Goal: Task Accomplishment & Management: Manage account settings

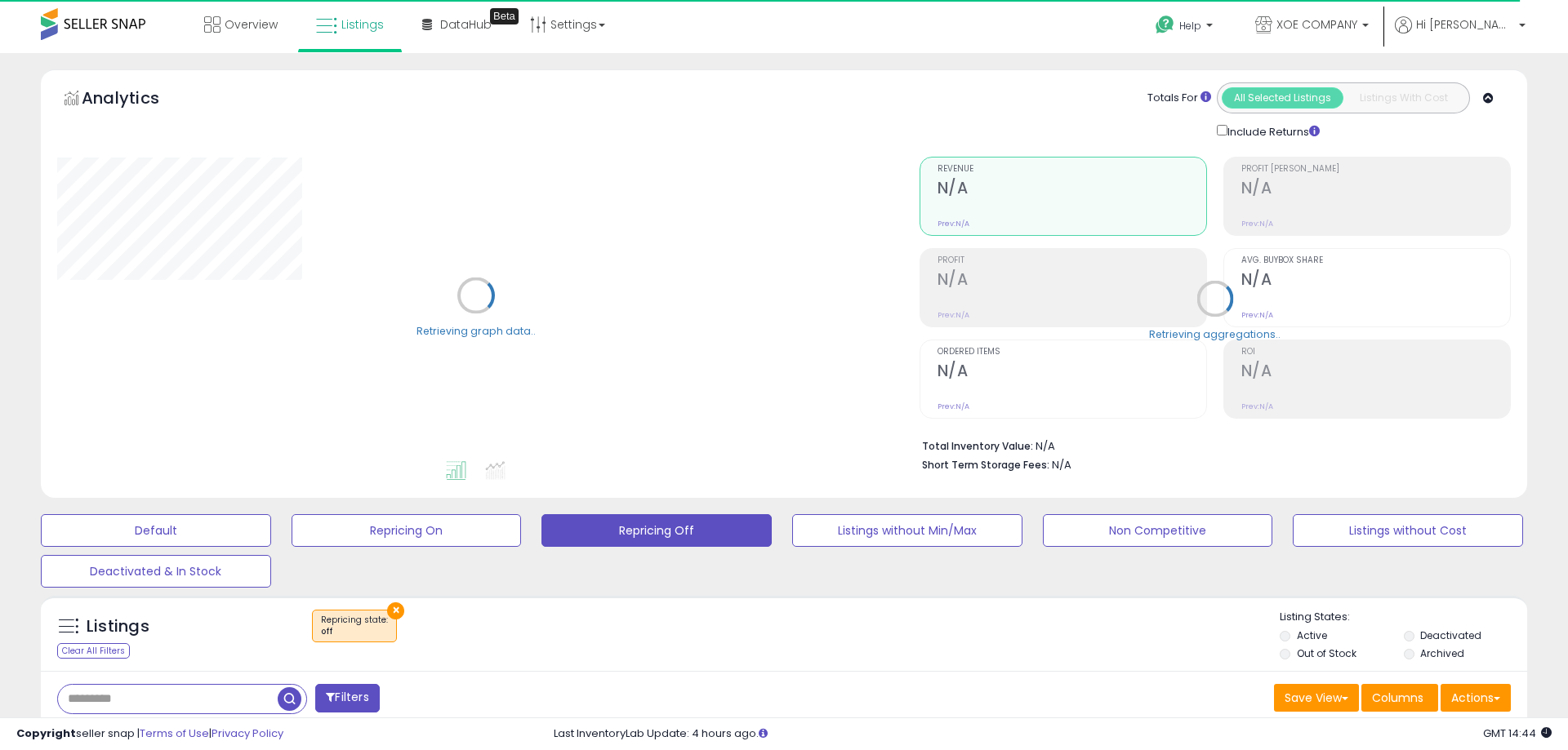
select select "**"
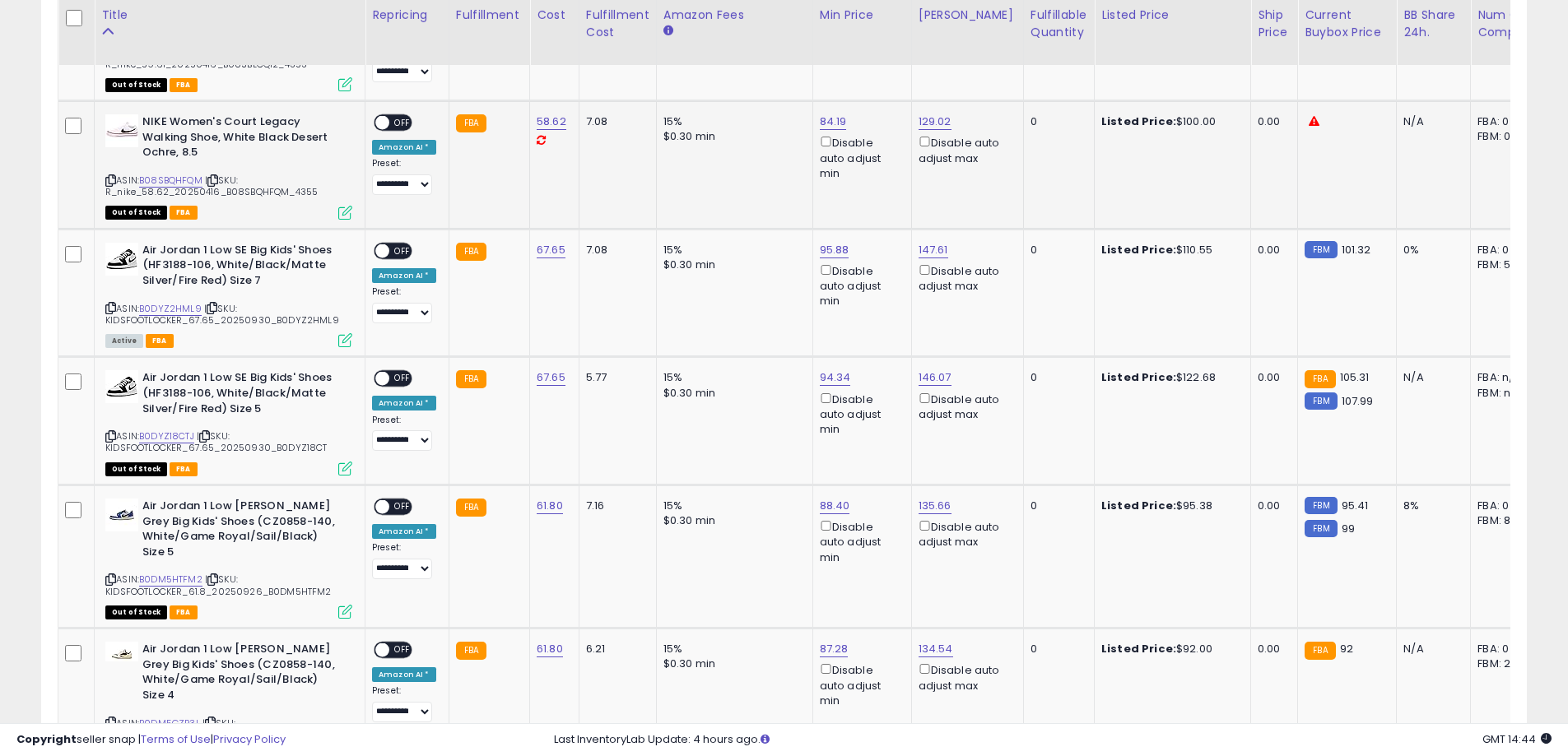
scroll to position [905, 0]
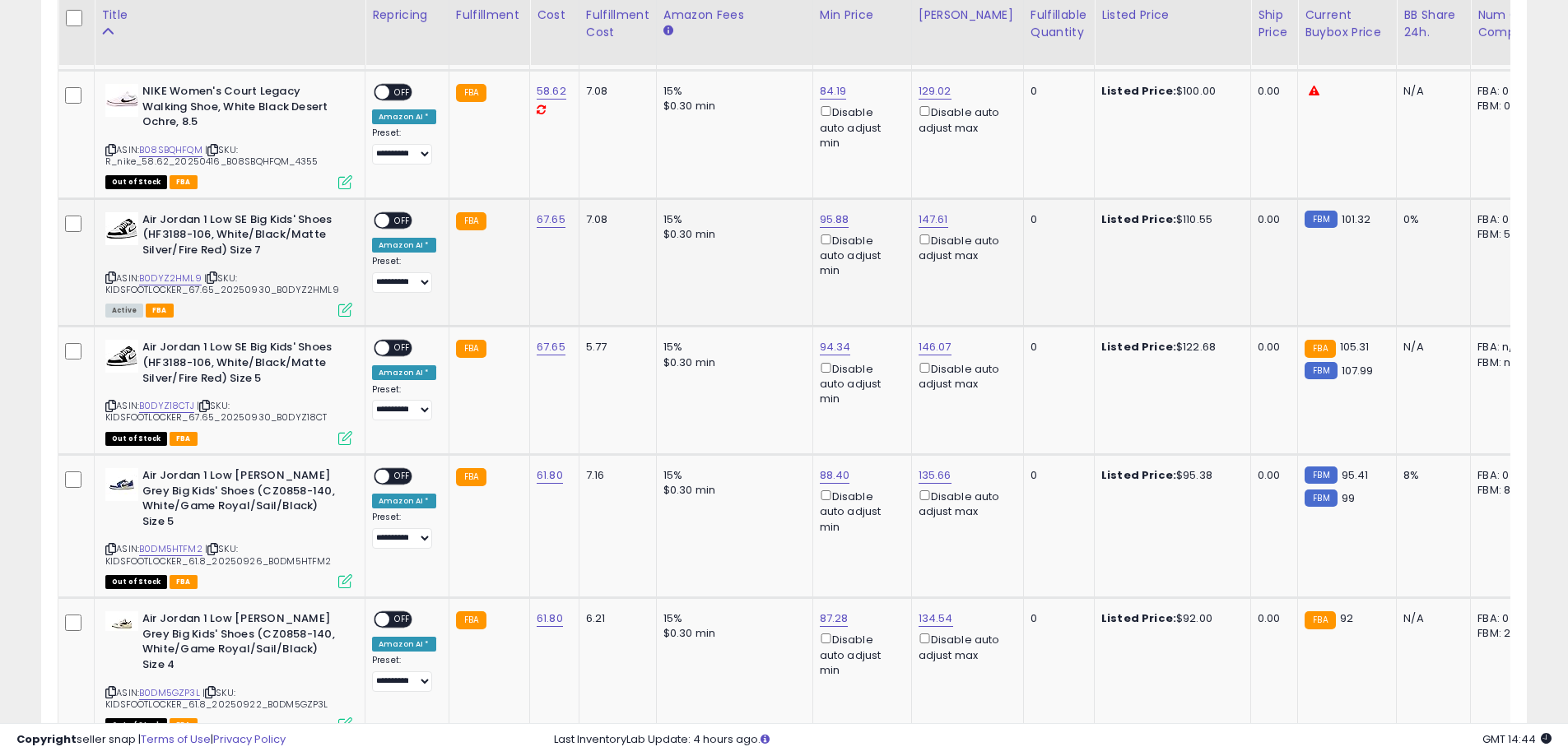
click at [401, 222] on span "OFF" at bounding box center [402, 220] width 26 height 14
click at [186, 277] on link "B0DYZ2HML9" at bounding box center [170, 278] width 62 height 14
click at [840, 215] on link "95.88" at bounding box center [835, 220] width 30 height 17
drag, startPoint x: 731, startPoint y: 166, endPoint x: 680, endPoint y: 163, distance: 51.1
click at [678, 166] on tbody "**********" at bounding box center [1236, 735] width 2357 height 1551
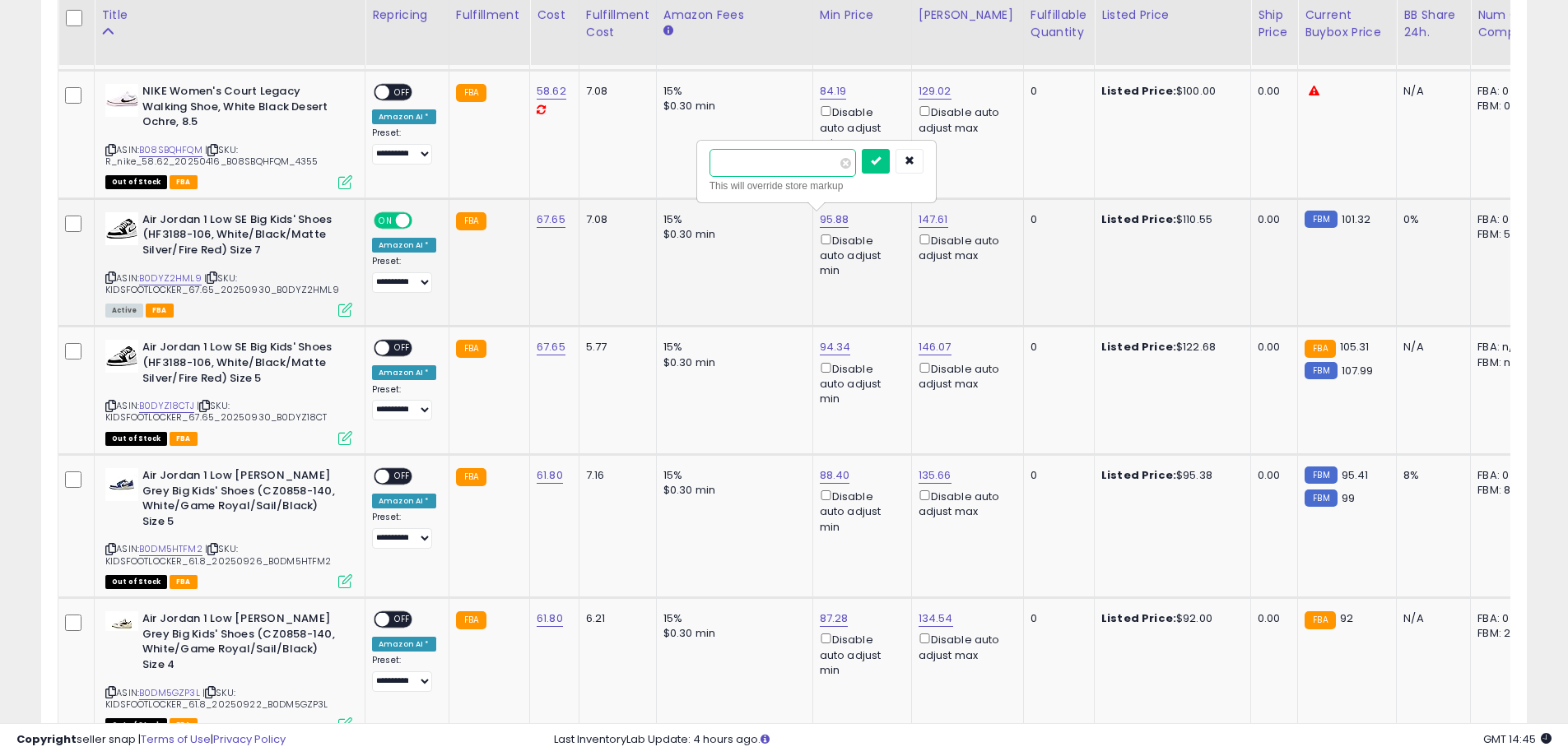
type input "***"
click button "submit" at bounding box center [876, 161] width 28 height 25
click at [824, 353] on link "94.34" at bounding box center [836, 347] width 32 height 17
drag, startPoint x: 805, startPoint y: 291, endPoint x: 676, endPoint y: 290, distance: 129.0
click at [676, 291] on tbody "**********" at bounding box center [1236, 735] width 2357 height 1551
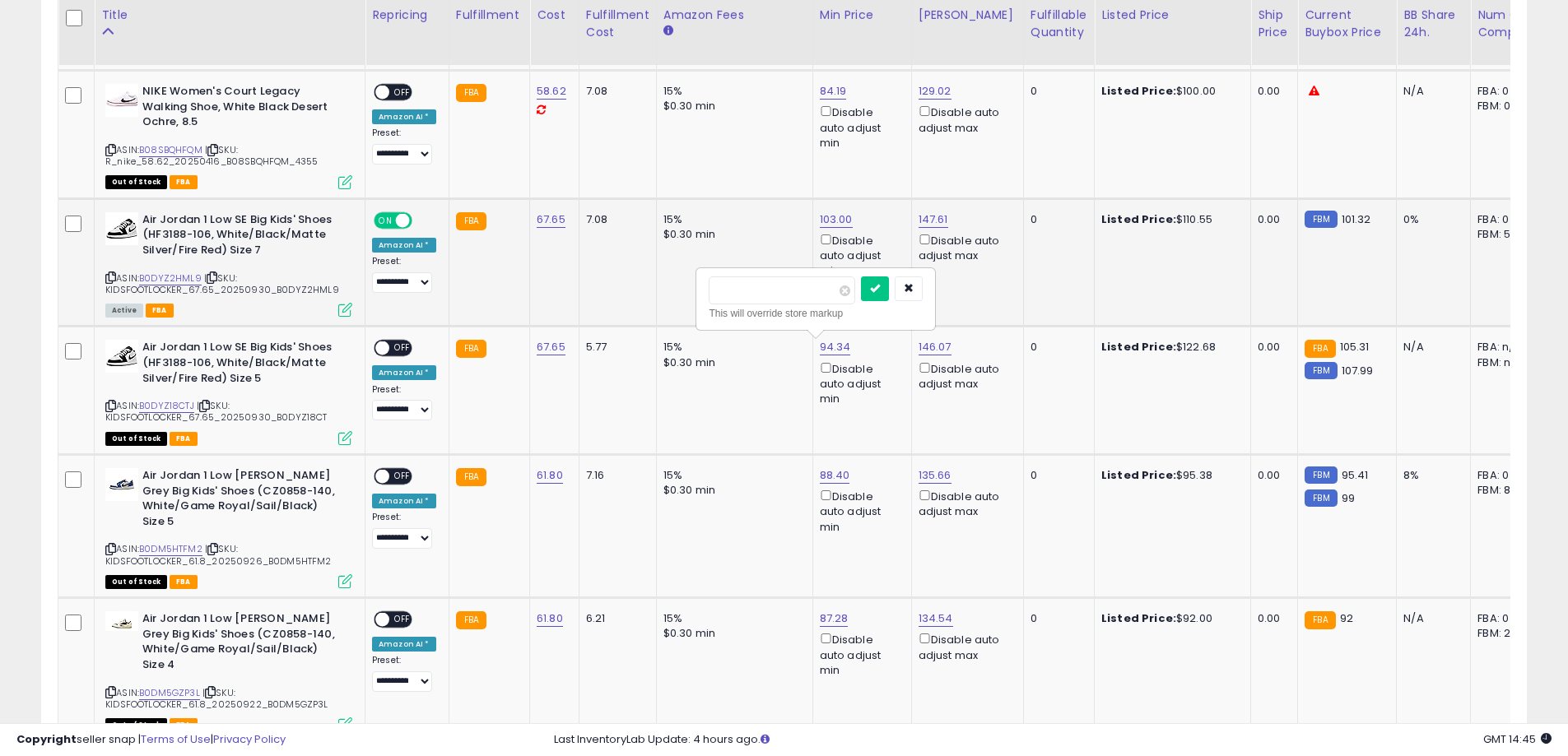
type input "***"
click button "submit" at bounding box center [875, 288] width 28 height 25
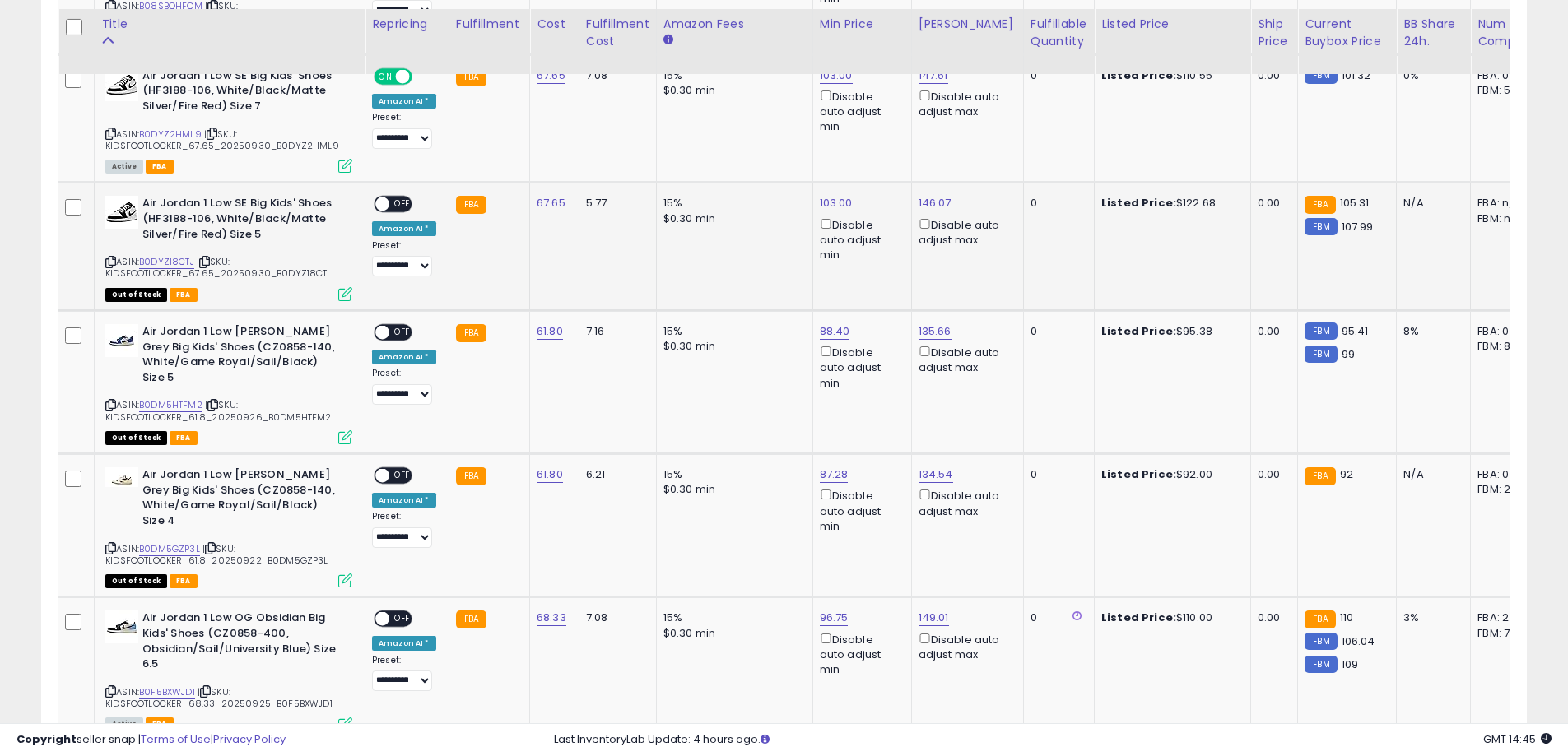
scroll to position [1070, 0]
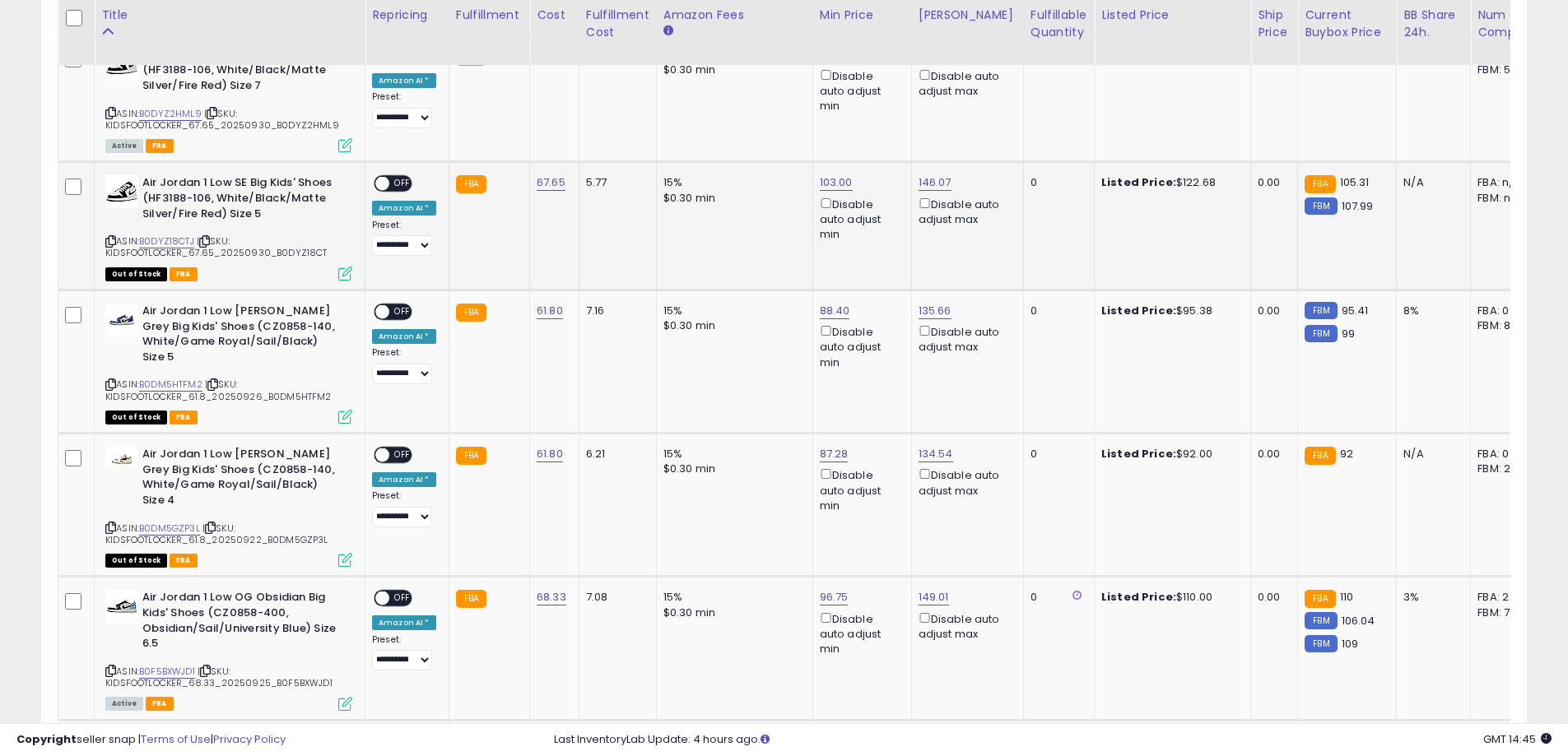
click at [404, 186] on span "OFF" at bounding box center [402, 183] width 26 height 14
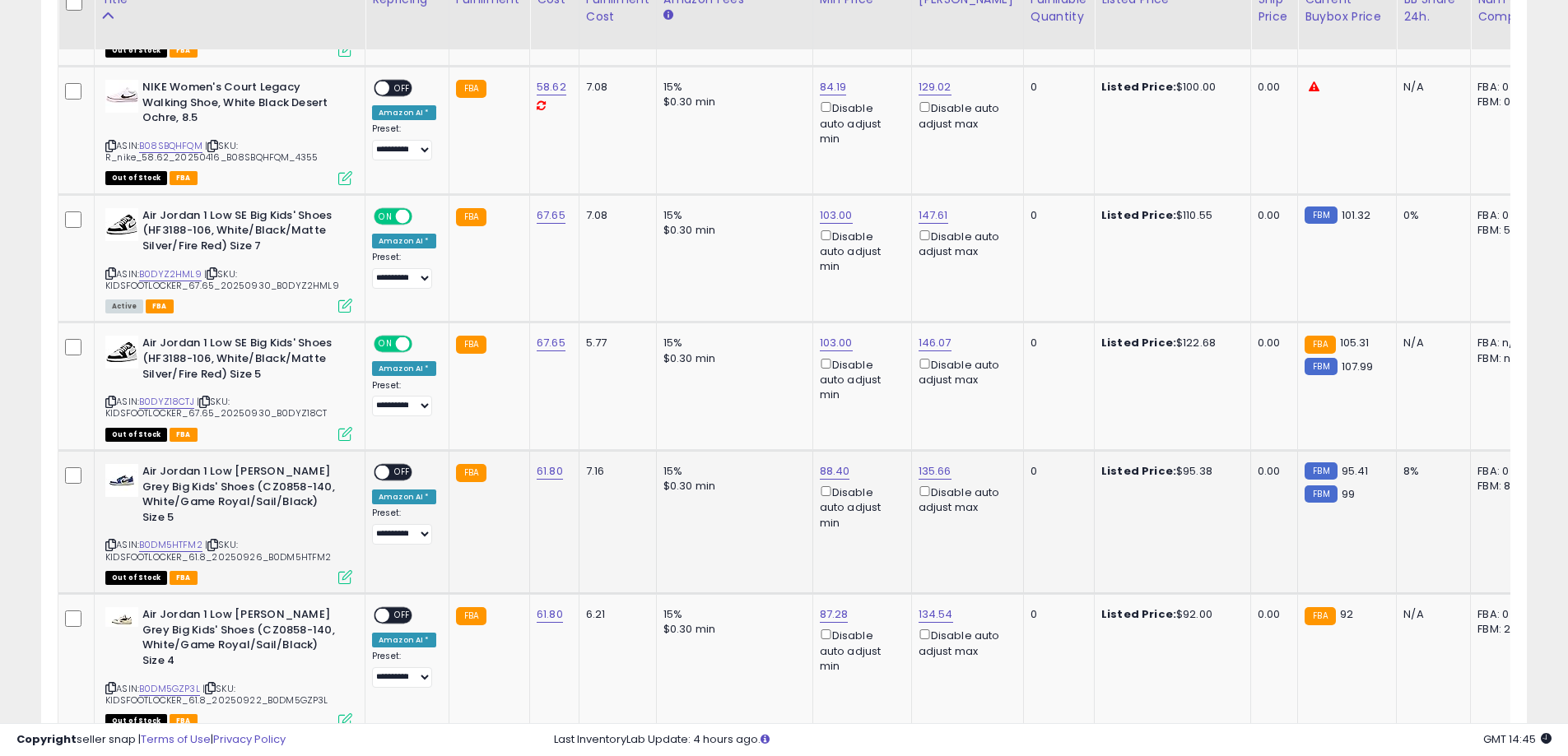
scroll to position [894, 0]
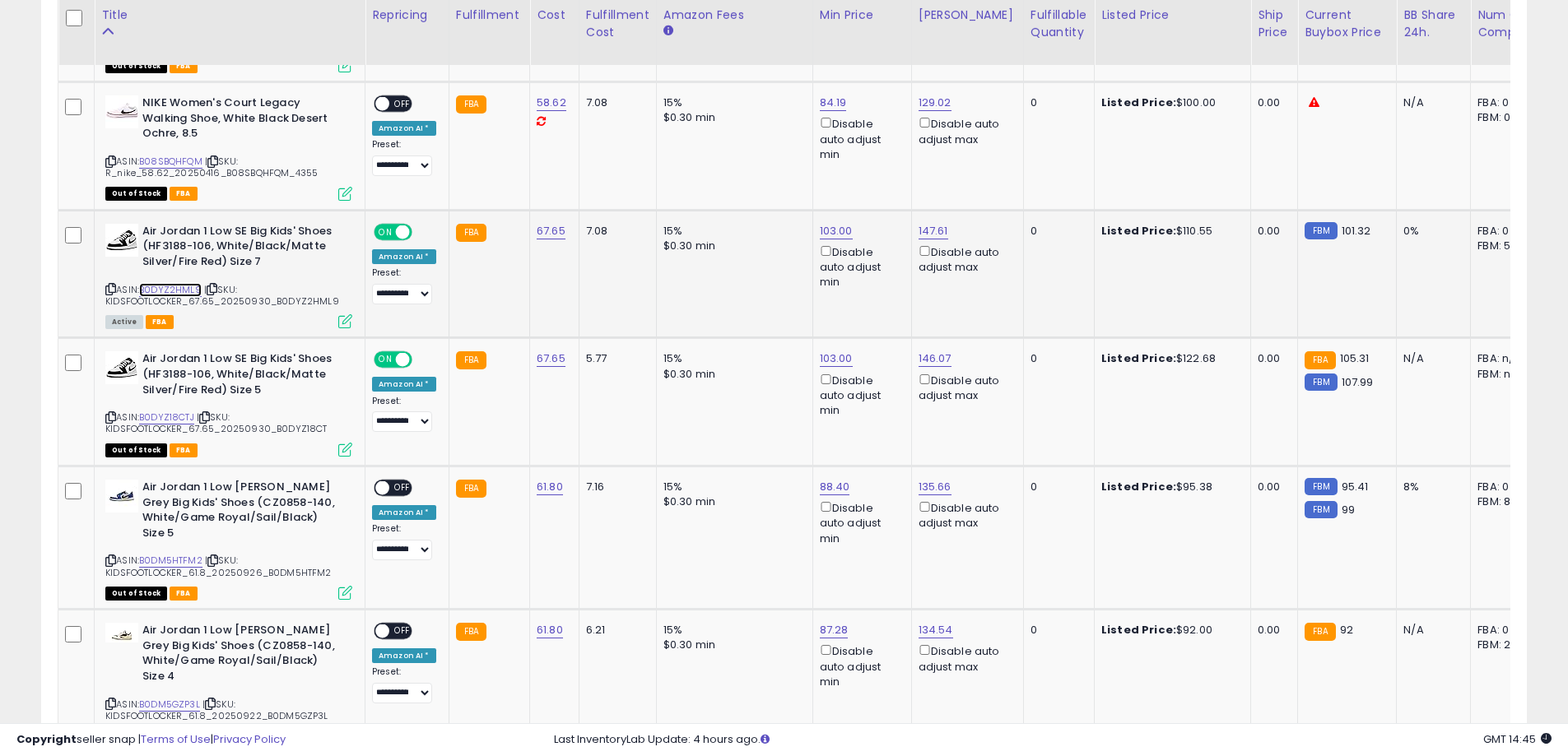
click at [187, 289] on link "B0DYZ2HML9" at bounding box center [170, 290] width 62 height 14
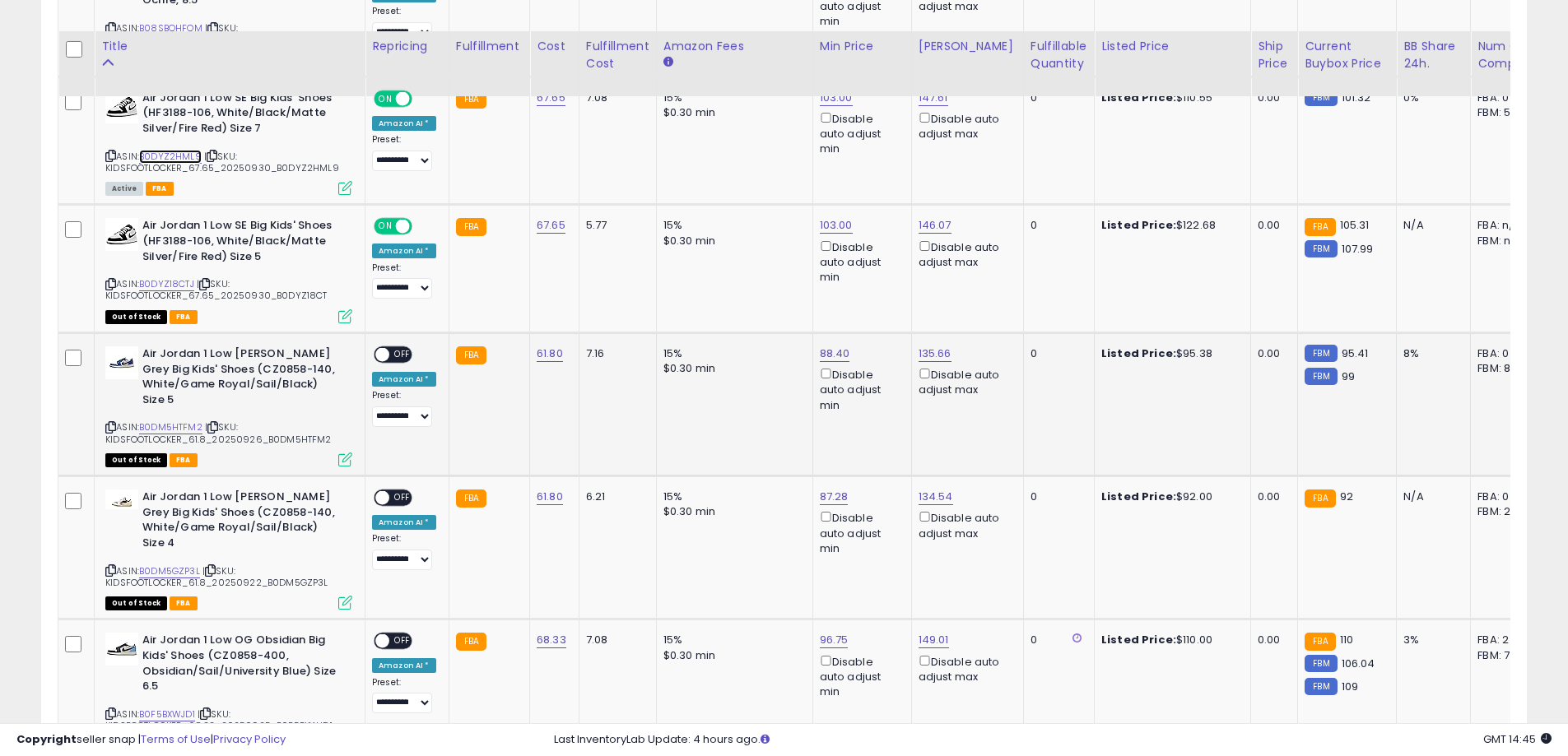
scroll to position [1058, 0]
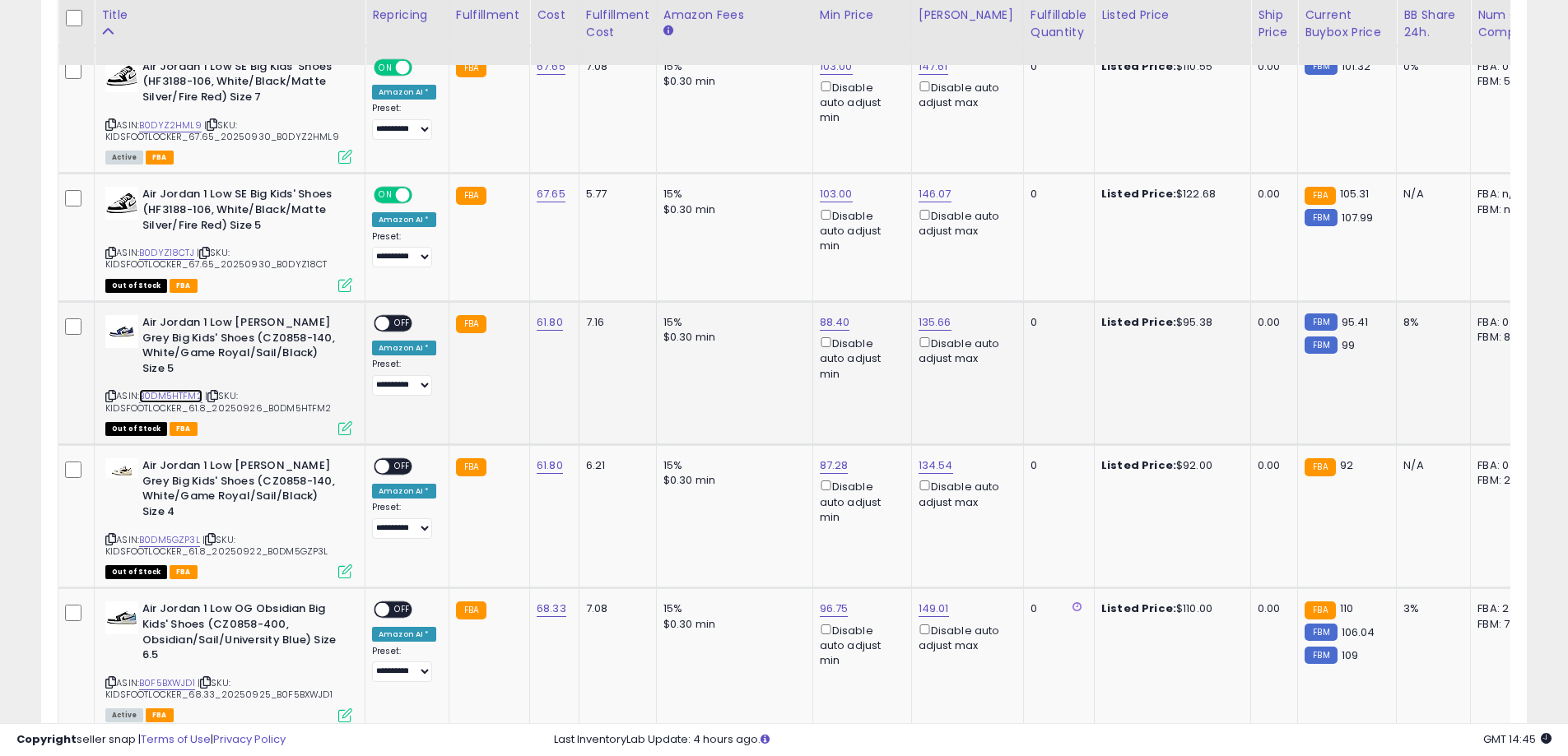
click at [173, 398] on link "B0DM5HTFM2" at bounding box center [171, 396] width 63 height 14
click at [825, 322] on link "88.40" at bounding box center [835, 322] width 31 height 17
type input "*"
type input "**"
click button "submit" at bounding box center [876, 264] width 28 height 25
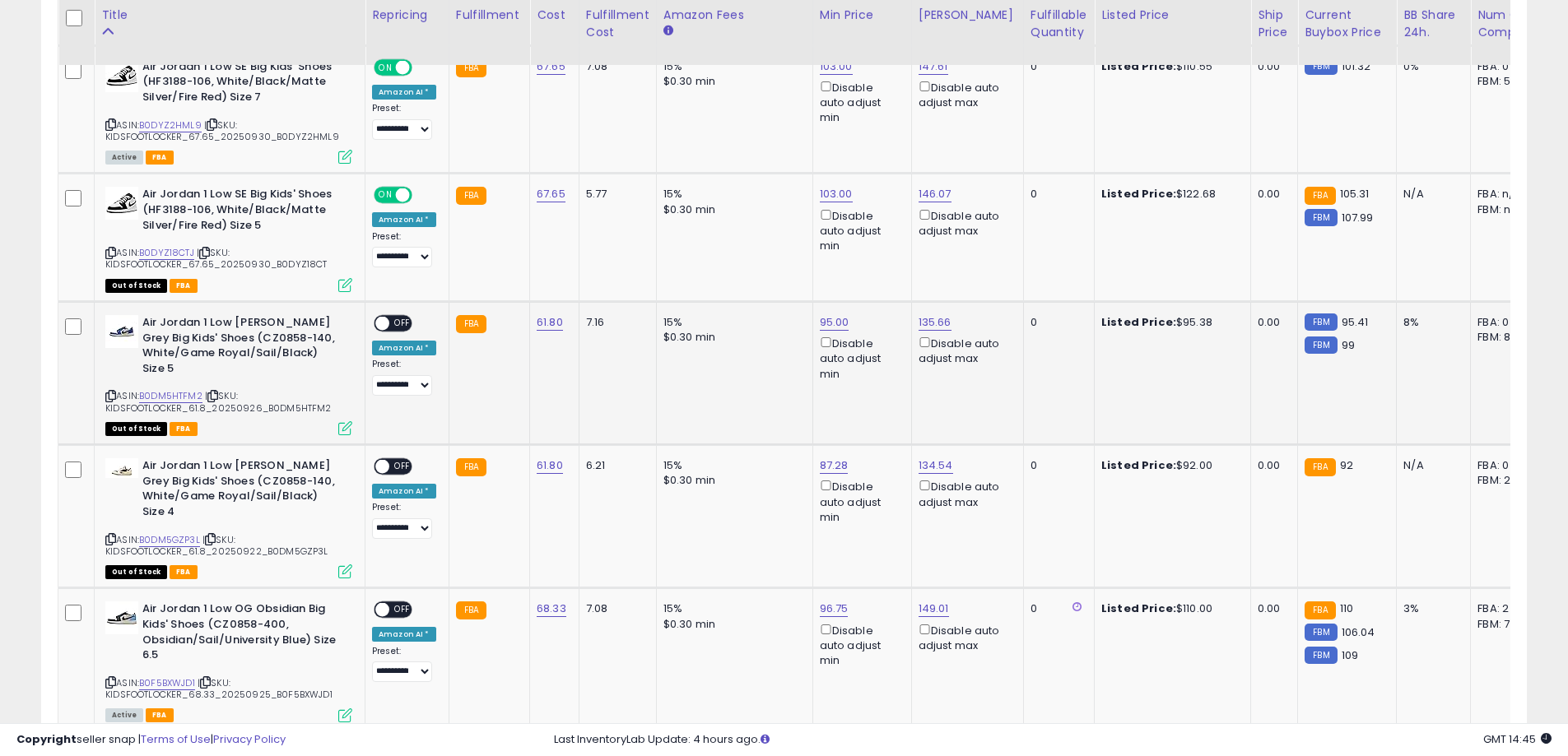
click at [386, 315] on div "ON OFF" at bounding box center [393, 323] width 39 height 18
click at [394, 321] on span "OFF" at bounding box center [402, 323] width 26 height 14
click at [174, 532] on div "ASIN: B0DM5GZP3L | SKU: KIDSFOOTLOCKER_61.8_20250922_B0DM5GZP3L Out of Stock FBA" at bounding box center [229, 518] width 247 height 119
click at [175, 533] on div "ASIN: B0DM5GZP3L | SKU: KIDSFOOTLOCKER_61.8_20250922_B0DM5GZP3L Out of Stock FBA" at bounding box center [229, 518] width 247 height 119
click at [179, 530] on div "ASIN: B0DM5GZP3L | SKU: KIDSFOOTLOCKER_61.8_20250922_B0DM5GZP3L Out of Stock FBA" at bounding box center [229, 518] width 247 height 119
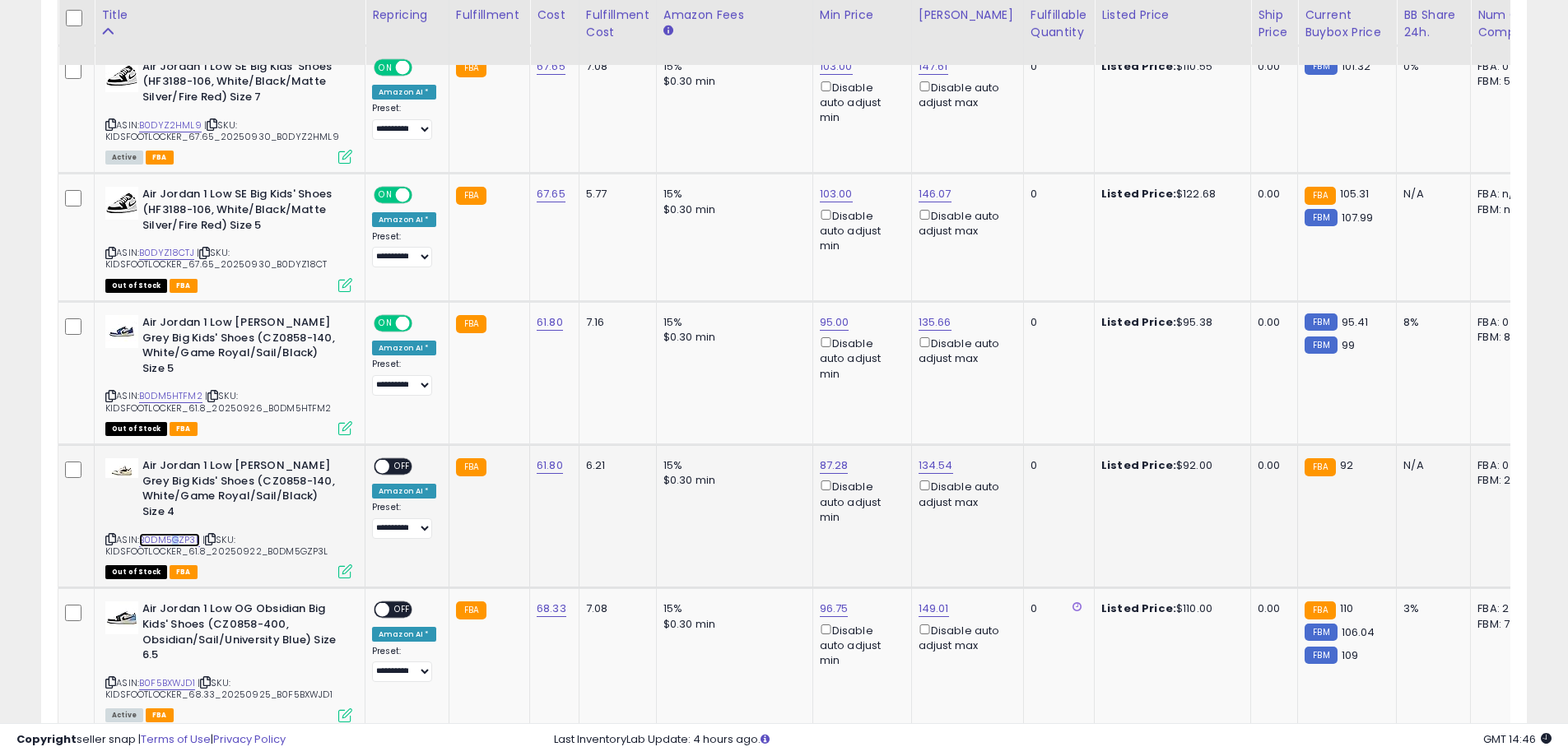
click at [181, 534] on link "B0DM5GZP3L" at bounding box center [170, 540] width 61 height 14
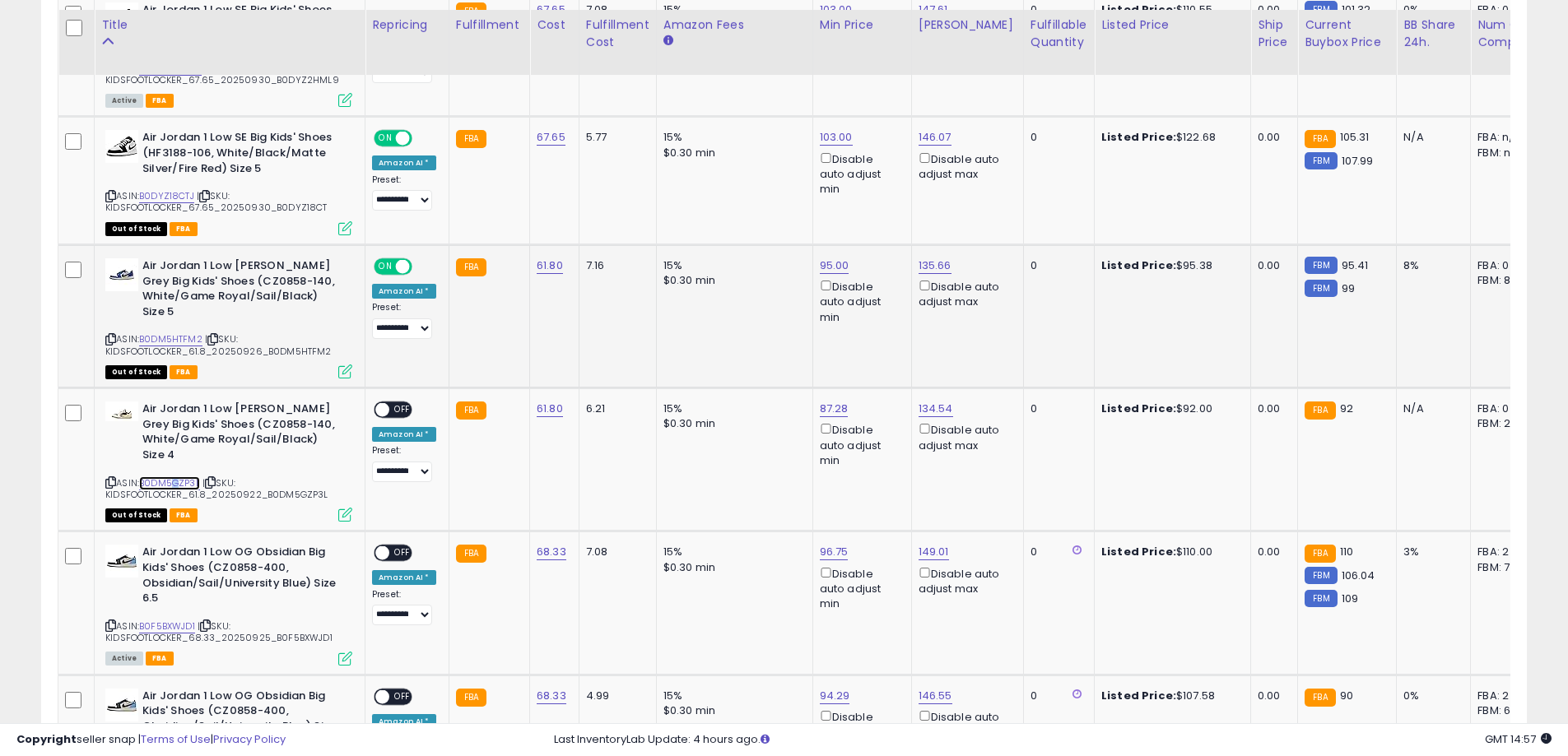
scroll to position [1140, 0]
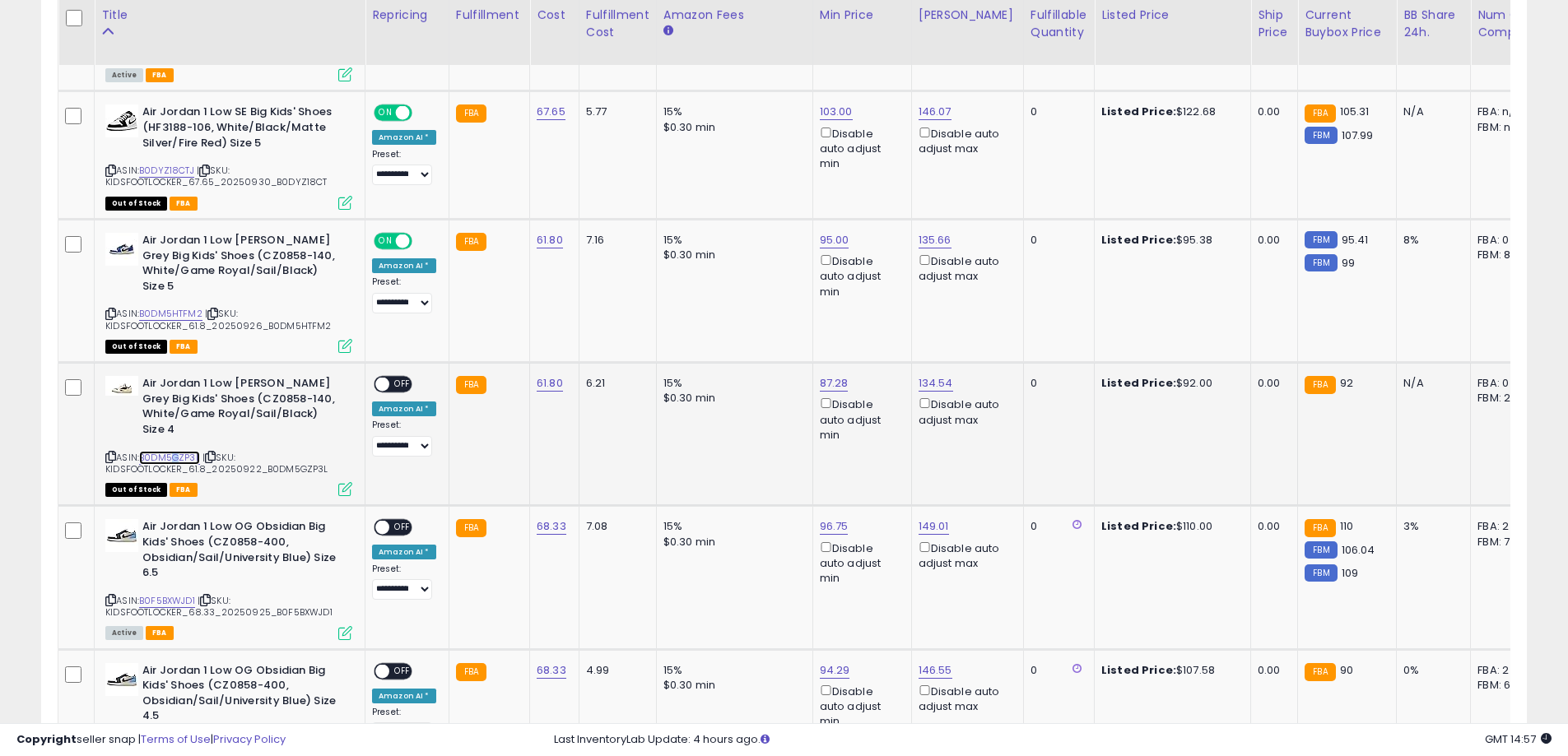
click at [180, 454] on link "B0DM5GZP3L" at bounding box center [170, 458] width 61 height 14
click at [841, 238] on link "95.00" at bounding box center [835, 240] width 30 height 17
click at [775, 193] on input "*****" at bounding box center [783, 183] width 146 height 28
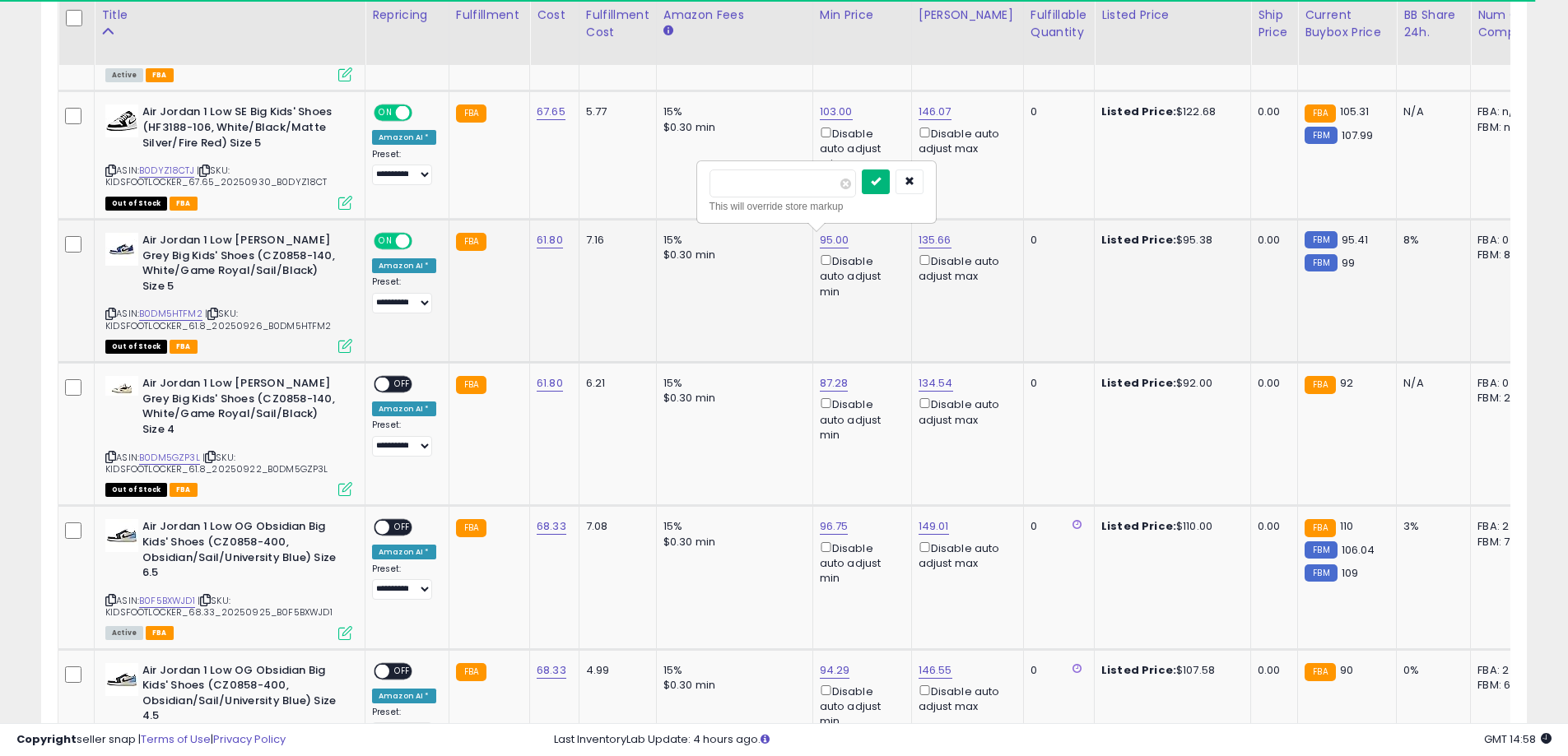
click at [880, 183] on icon "submit" at bounding box center [876, 181] width 10 height 10
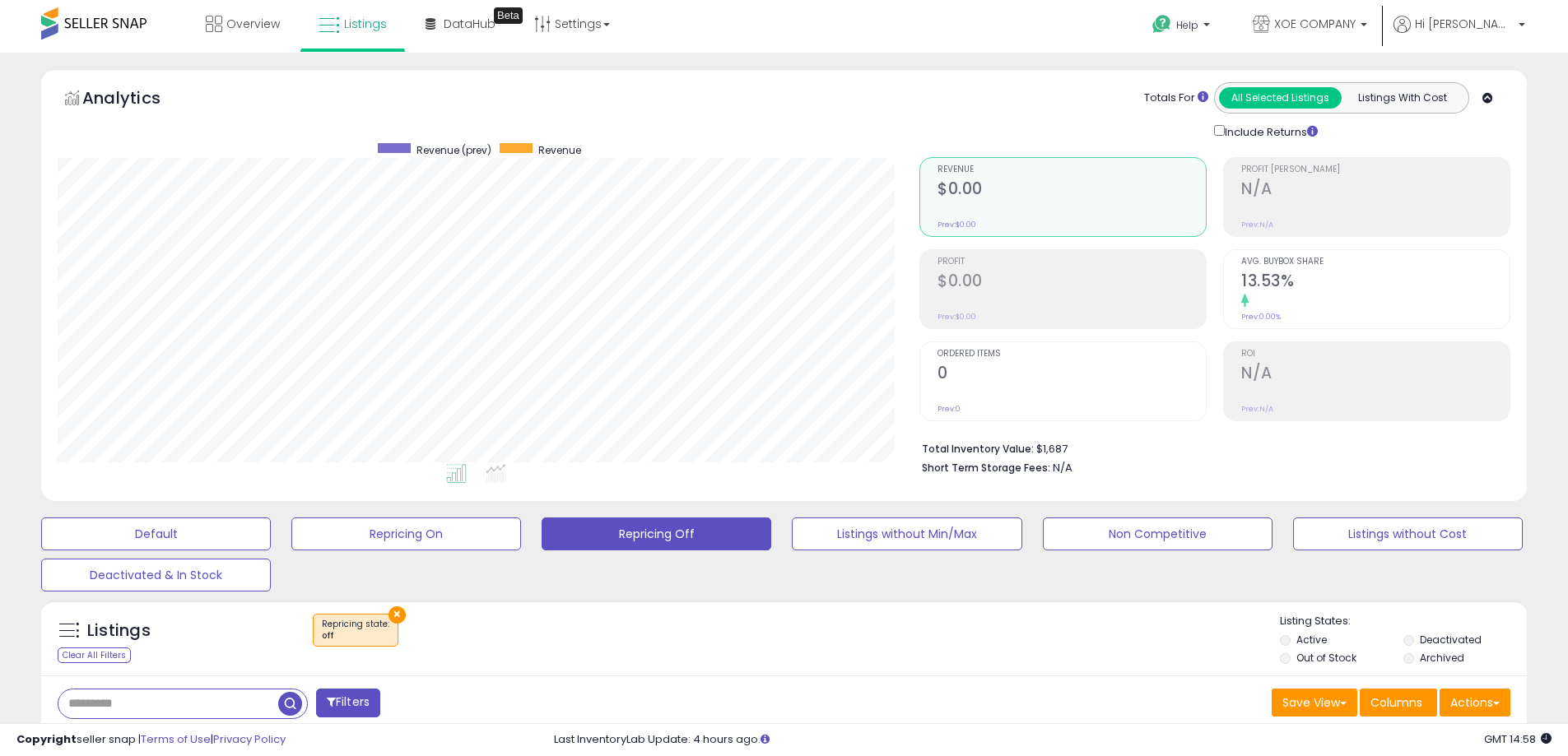
scroll to position [0, 0]
click at [904, 137] on div "Analytics Totals For All Selected Listings Listings With Cost Include Returns" at bounding box center [784, 112] width 1453 height 58
click at [1332, 26] on span "XOE COMPANY" at bounding box center [1315, 25] width 82 height 17
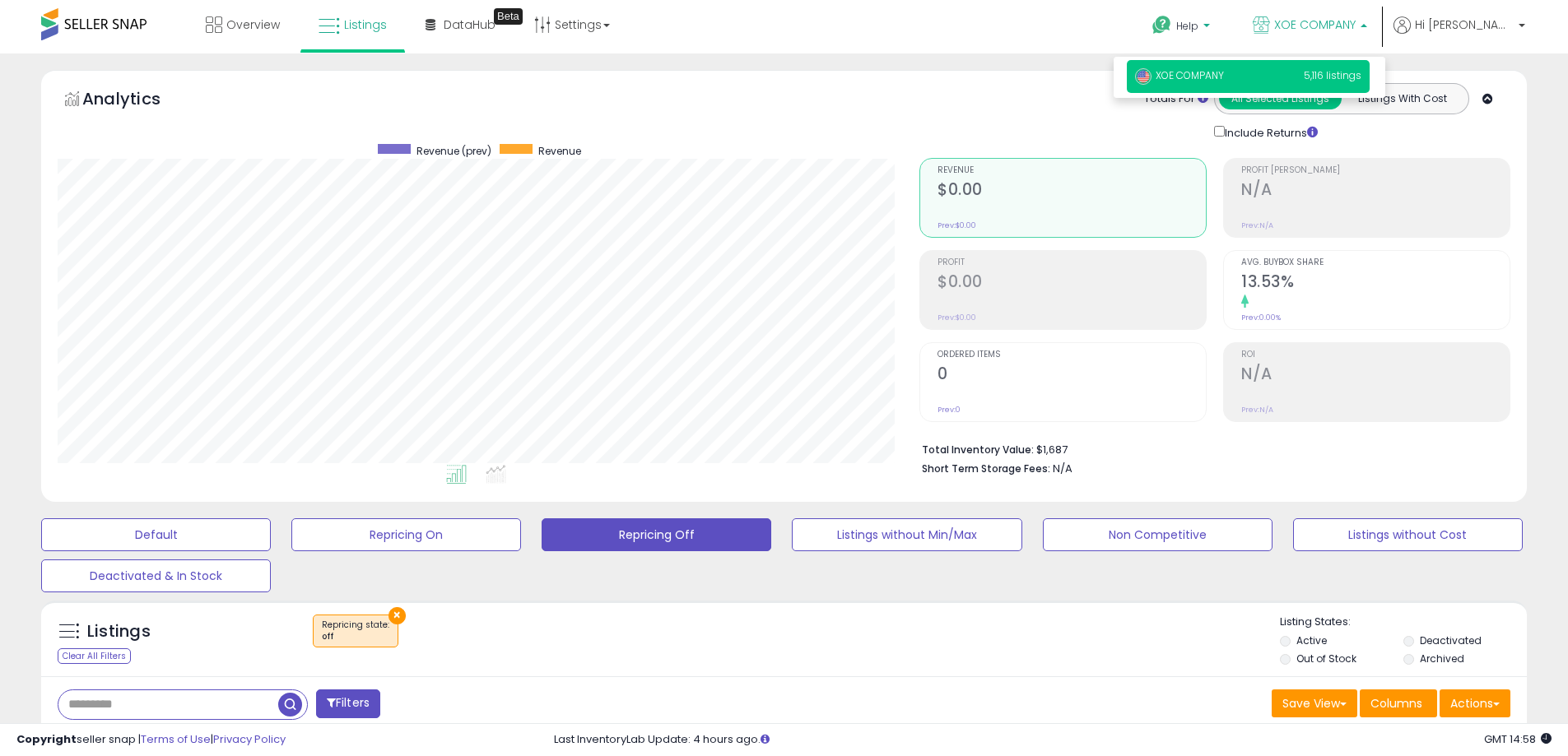
click at [1198, 21] on span "Help" at bounding box center [1187, 25] width 22 height 14
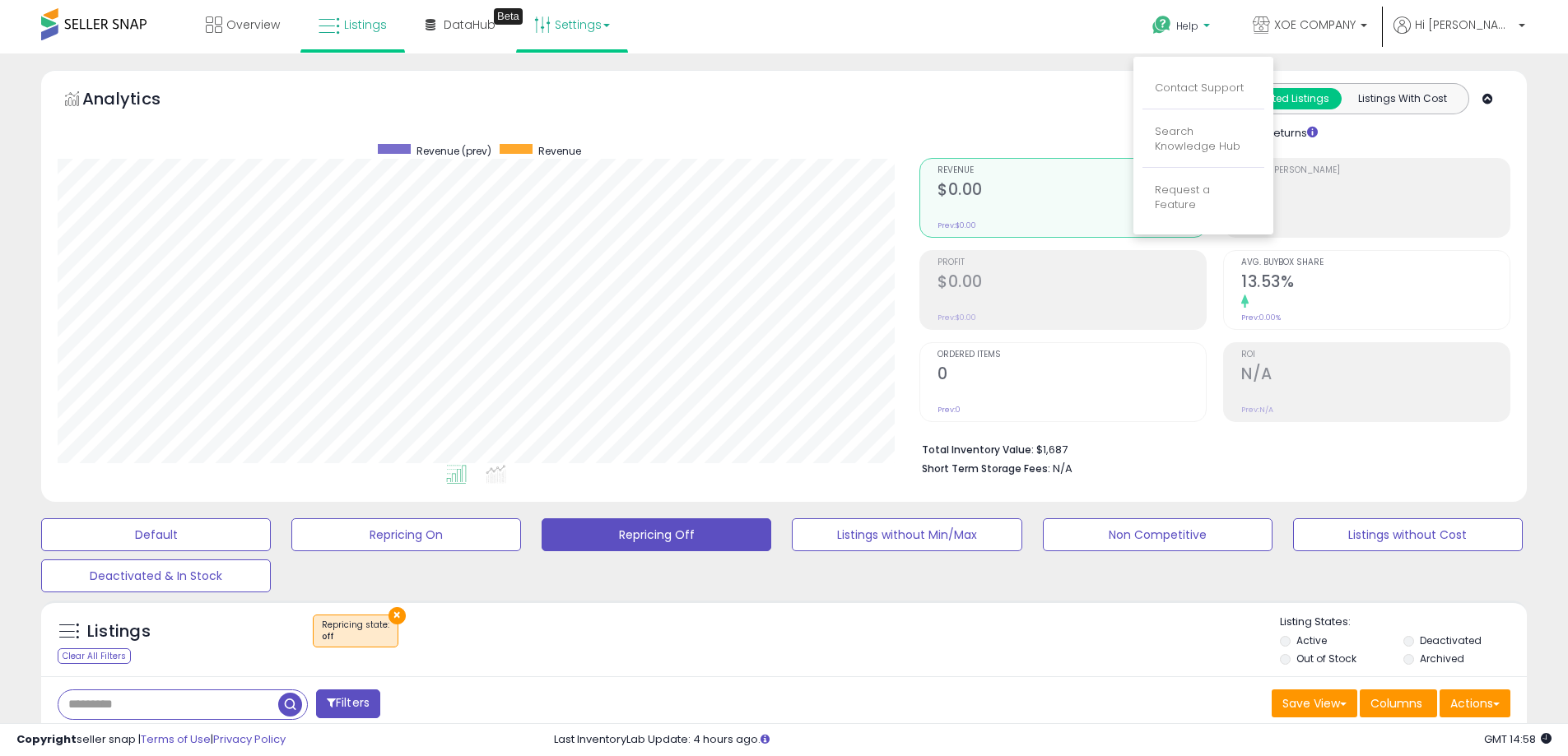
click at [585, 28] on link "Settings" at bounding box center [572, 24] width 100 height 49
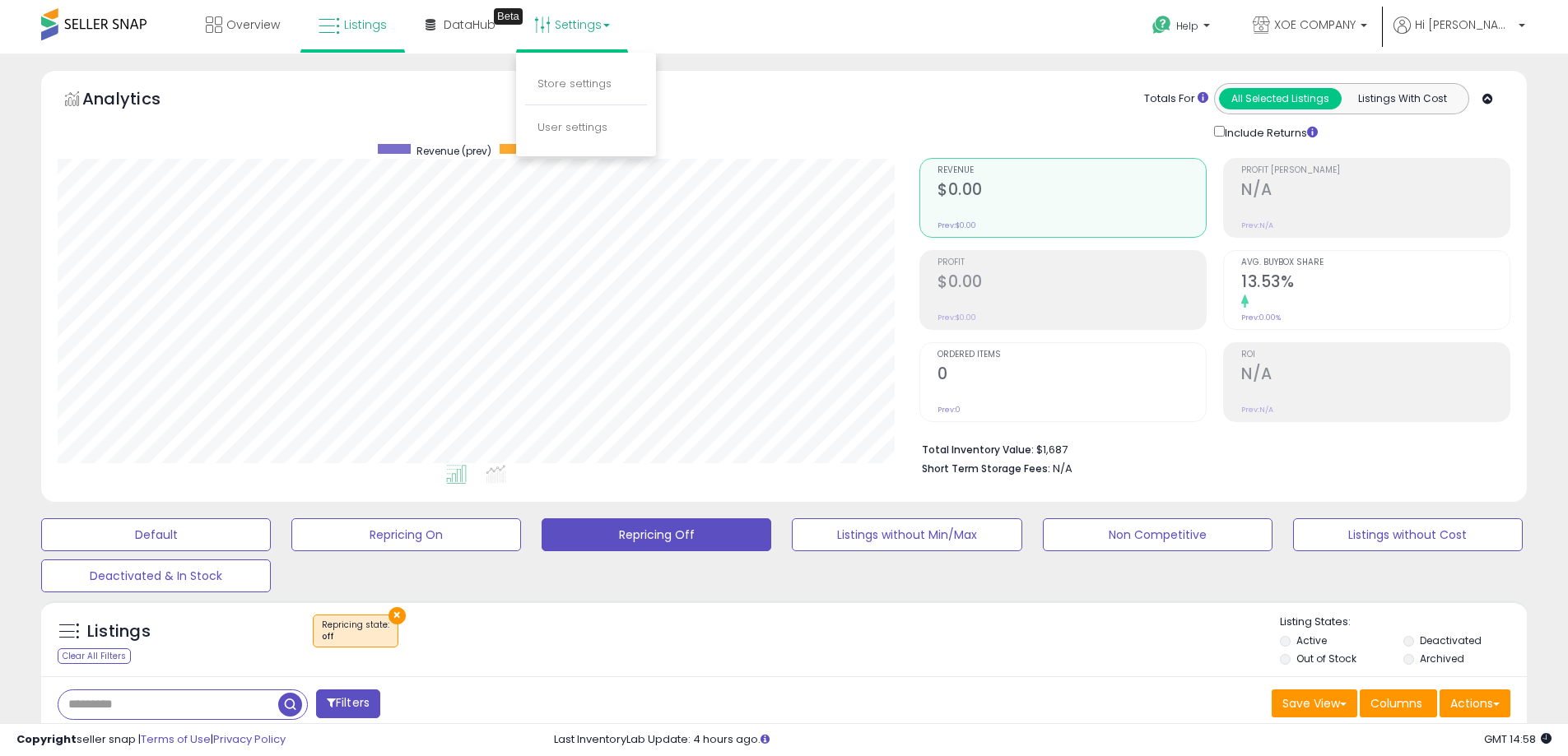
click at [448, 71] on div "Analytics Totals For All Selected Listings Listings With Cost Include Returns" at bounding box center [783, 285] width 1486 height 432
click at [488, 19] on span "DataHub" at bounding box center [470, 25] width 52 height 17
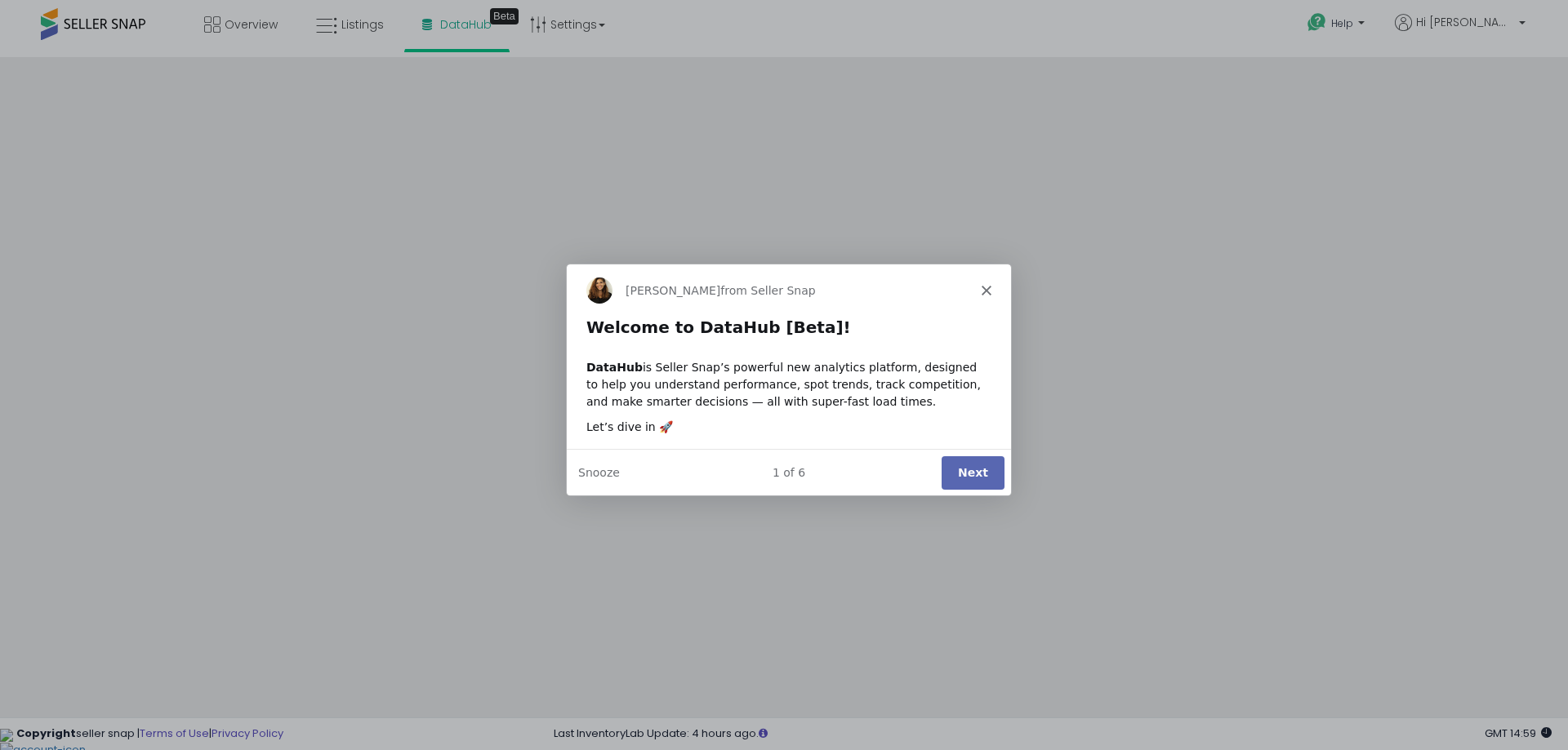
click at [985, 296] on div "Georgie from Seller Snap" at bounding box center [787, 289] width 444 height 52
click at [987, 290] on polygon "Close" at bounding box center [986, 289] width 10 height 10
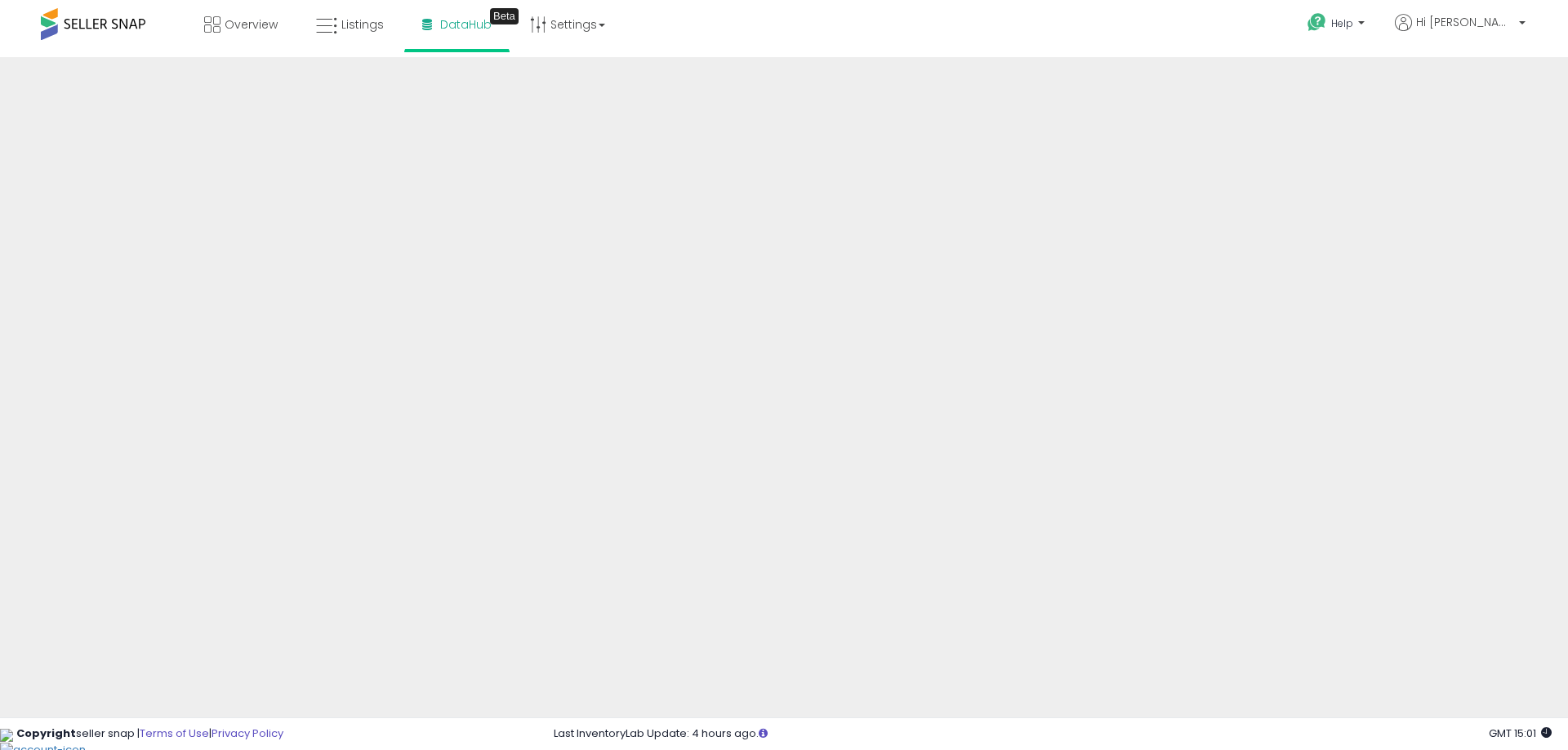
click at [63, 29] on span at bounding box center [93, 24] width 105 height 32
click at [80, 21] on span at bounding box center [93, 24] width 105 height 32
click at [284, 15] on link "Overview" at bounding box center [241, 24] width 98 height 49
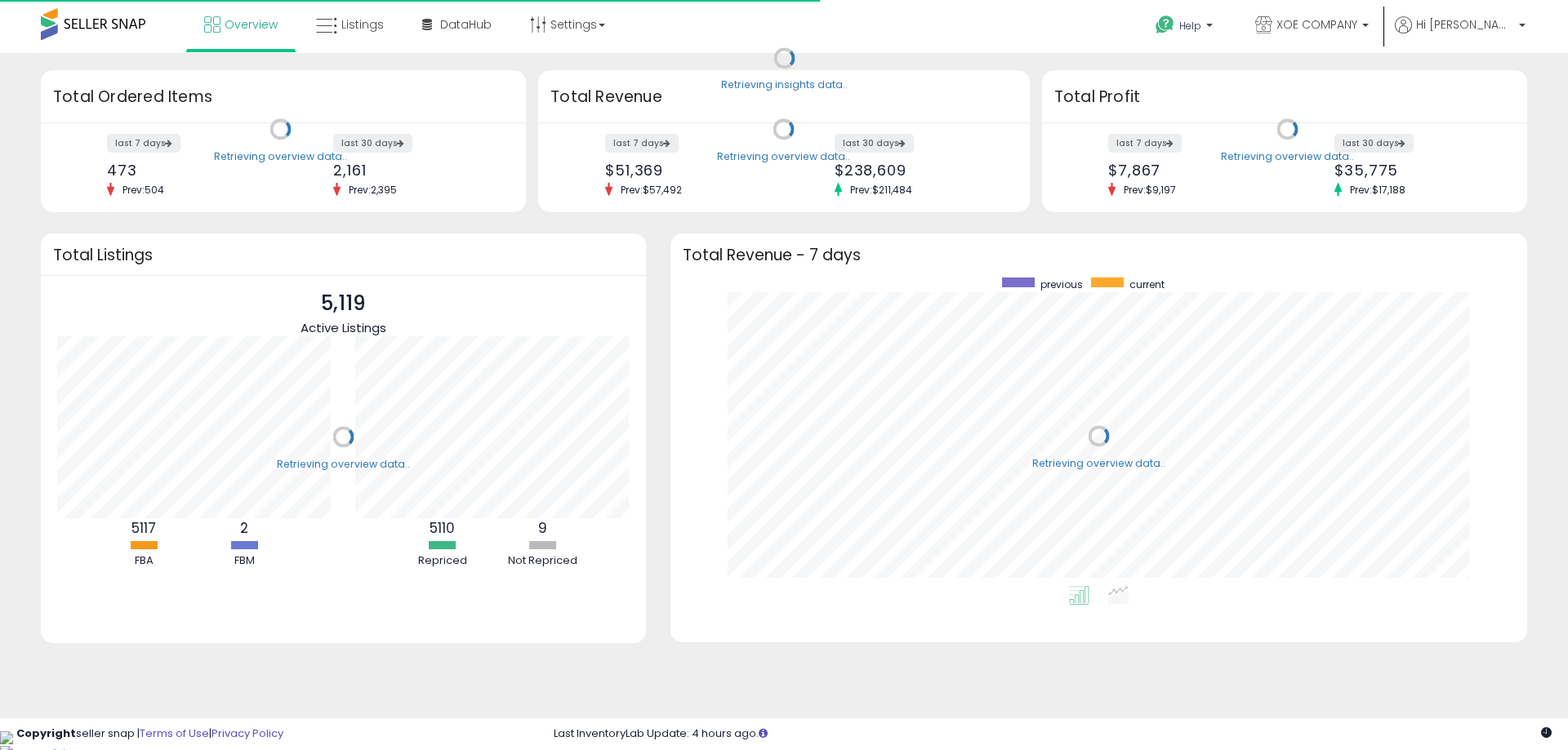
scroll to position [309, 824]
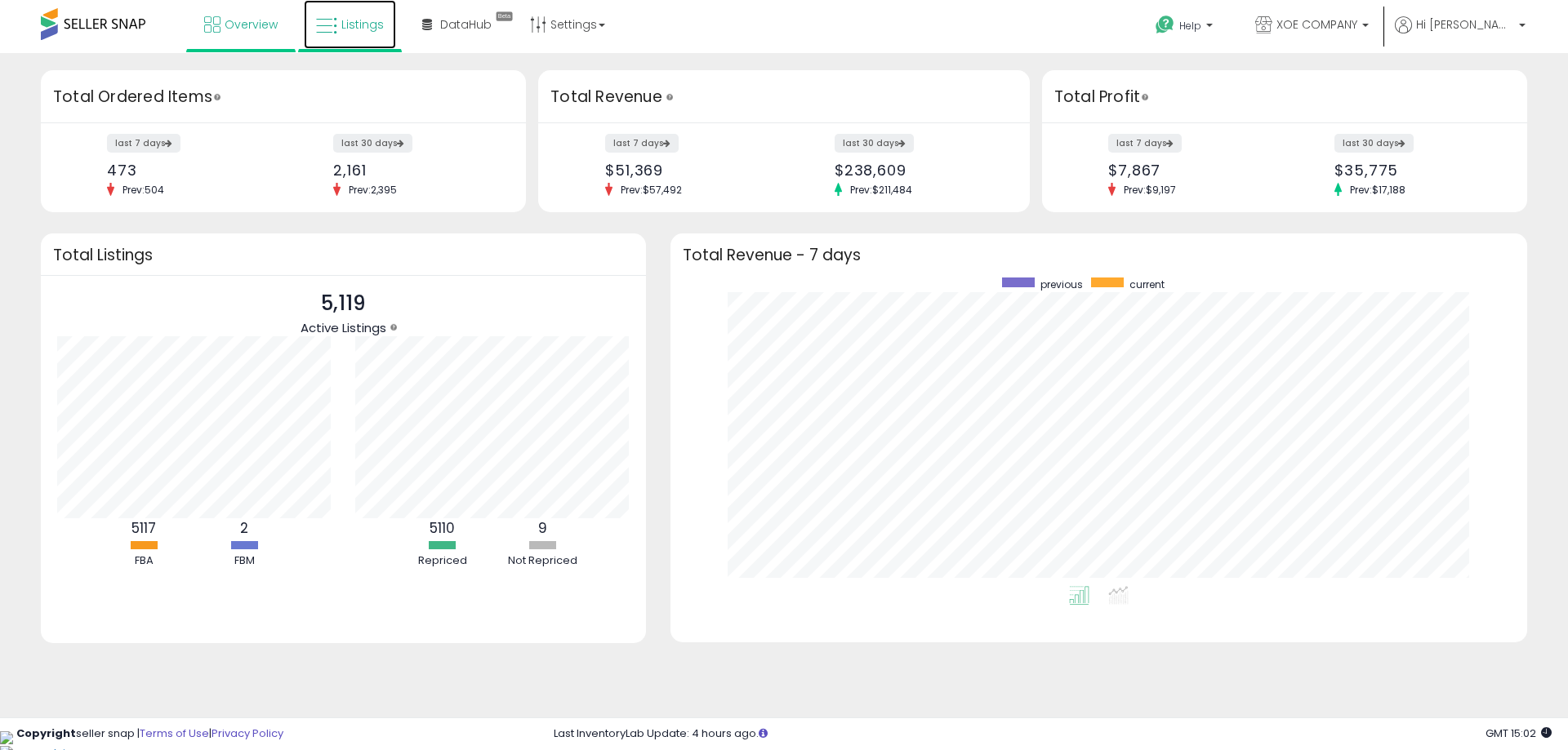
click at [364, 39] on link "Listings" at bounding box center [349, 24] width 92 height 49
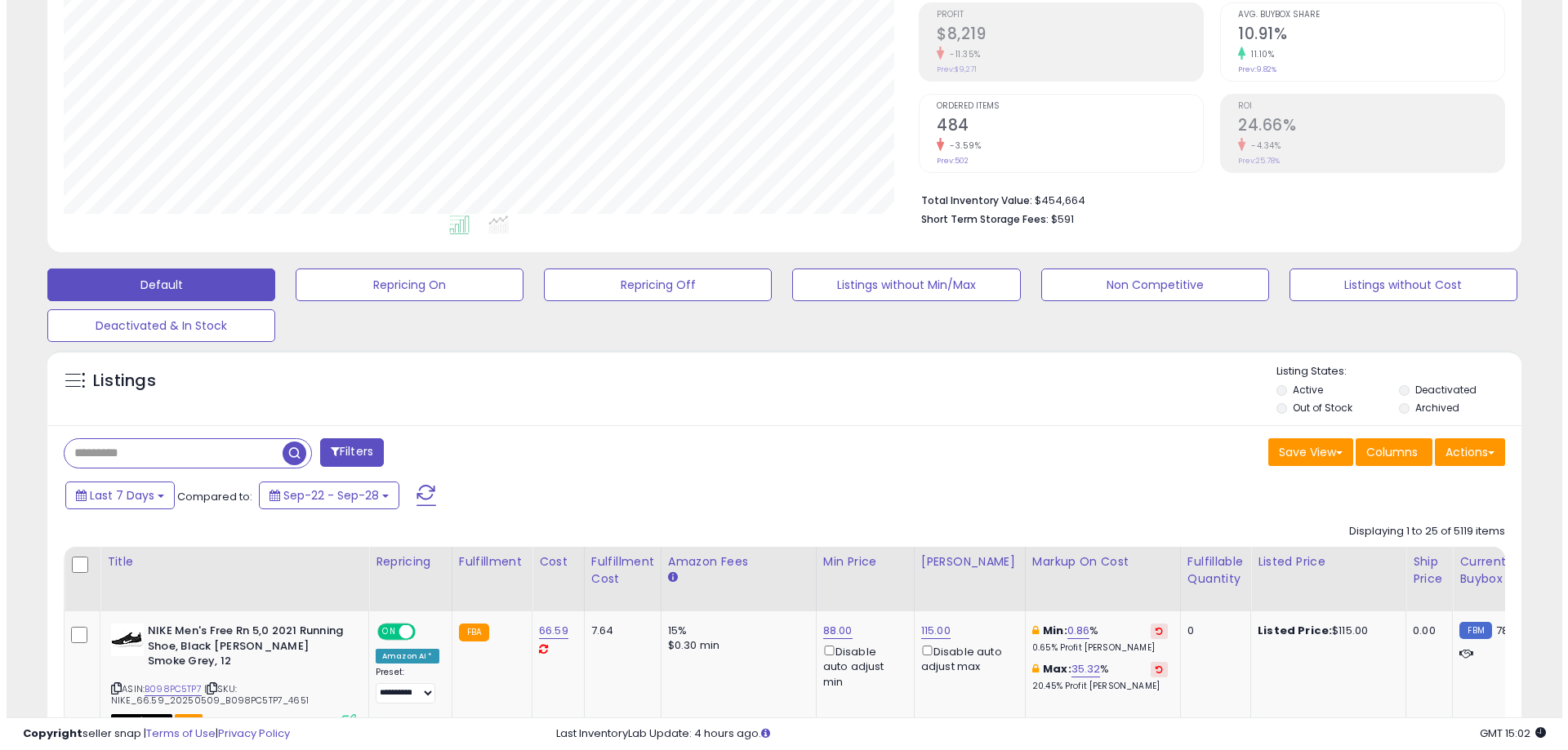
scroll to position [244, 0]
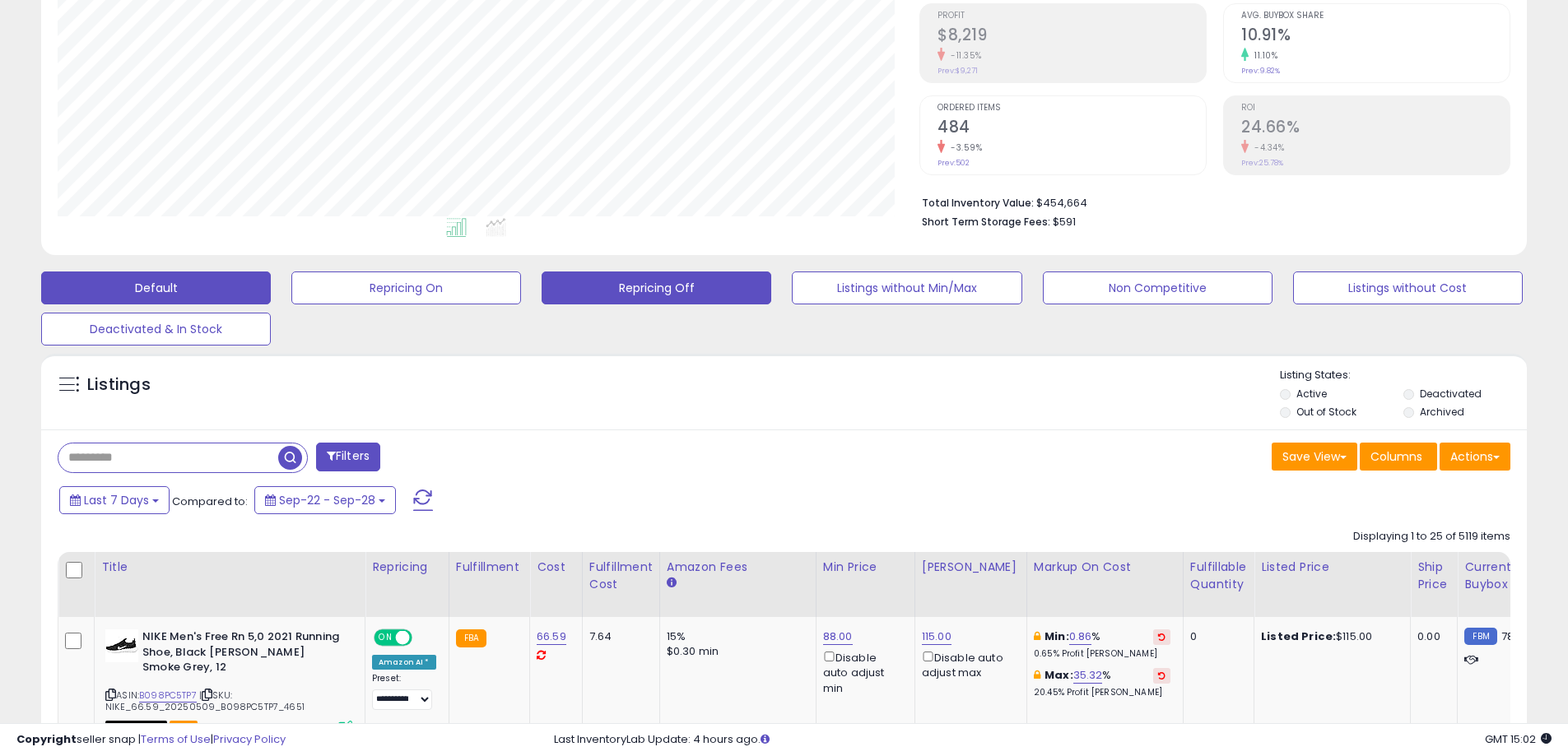
click at [634, 291] on button "Repricing Off" at bounding box center [656, 288] width 230 height 33
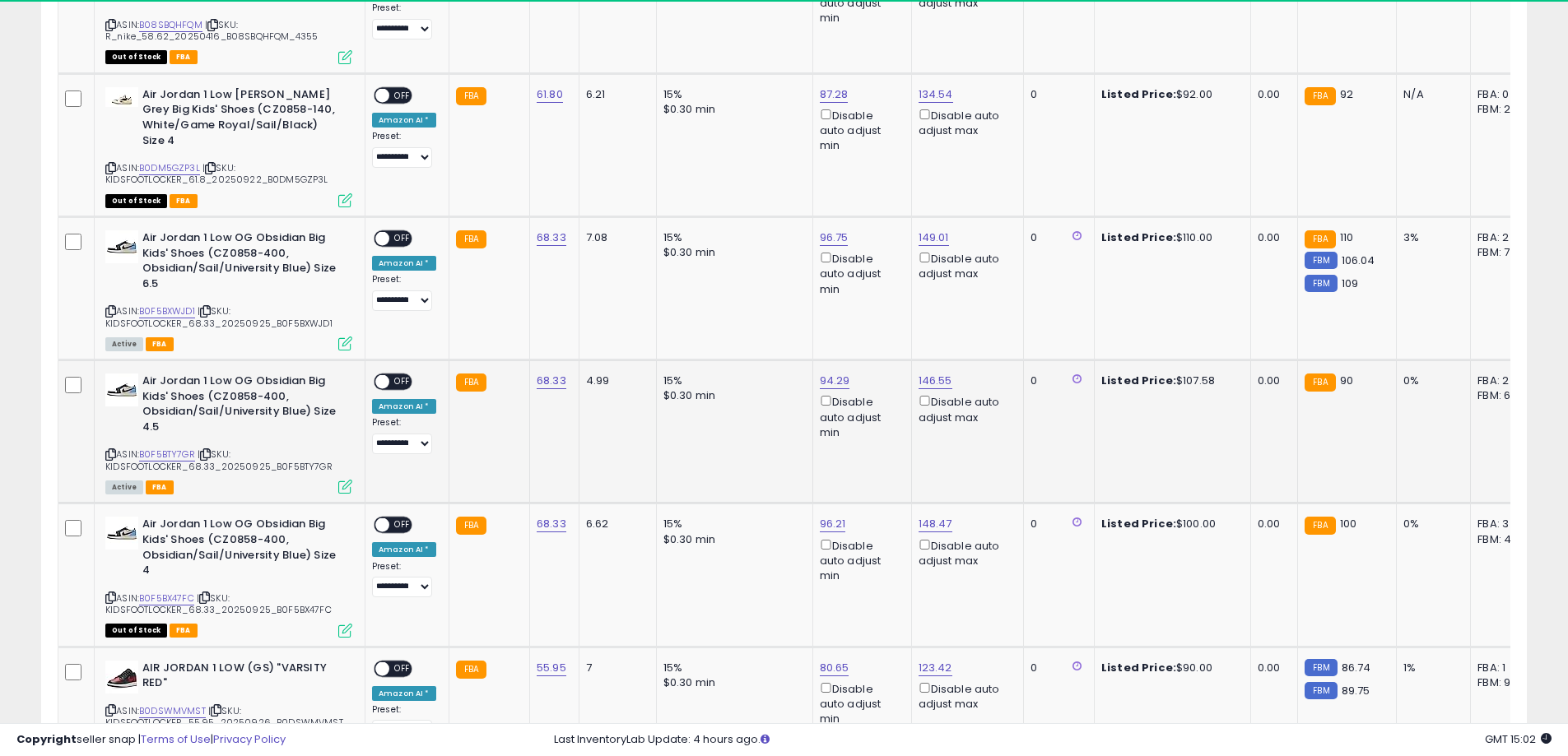
scroll to position [1070, 0]
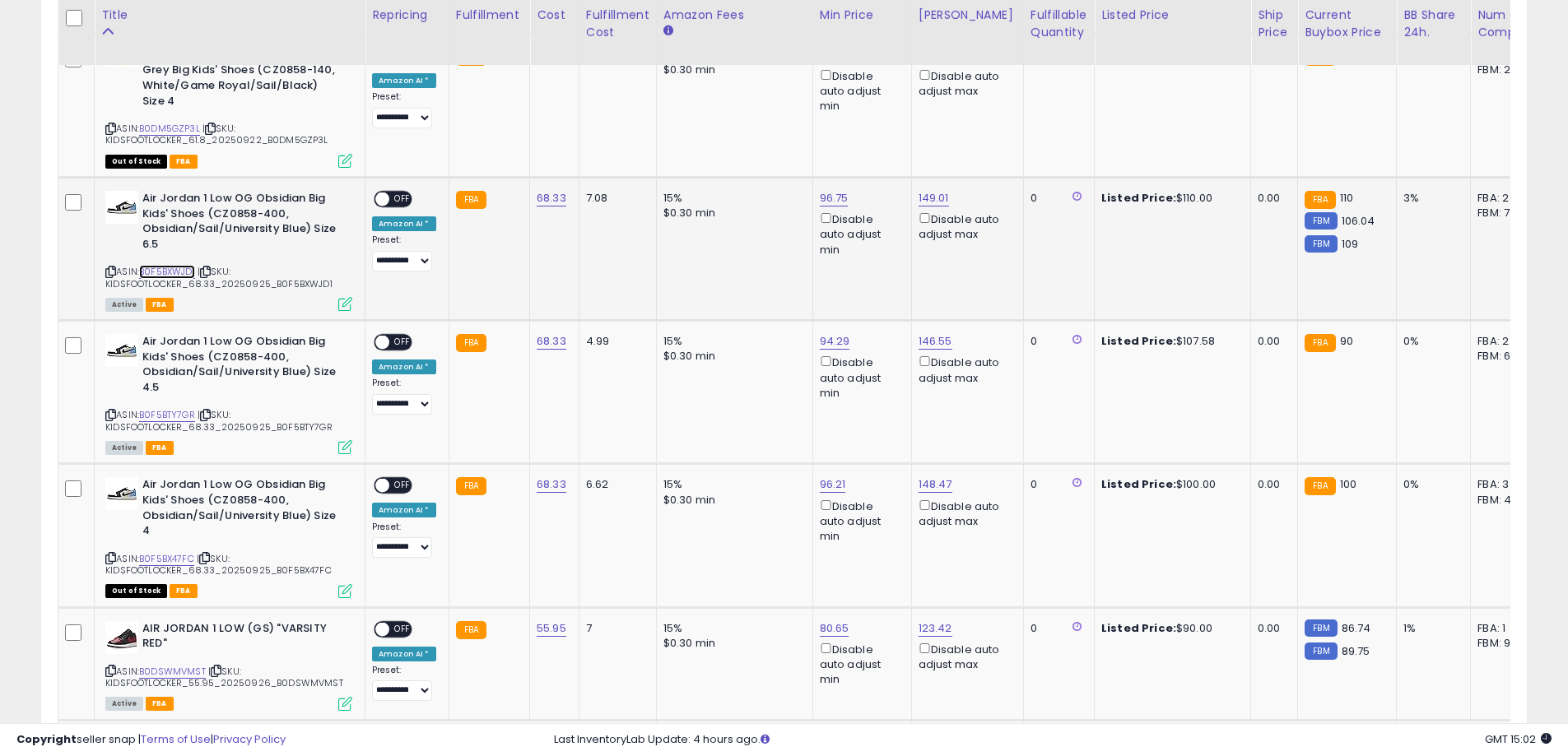
click at [175, 269] on link "B0F5BXWJD1" at bounding box center [167, 271] width 56 height 14
click at [820, 339] on link "94.29" at bounding box center [835, 342] width 31 height 17
click at [829, 193] on link "96.75" at bounding box center [834, 198] width 29 height 17
drag, startPoint x: 797, startPoint y: 136, endPoint x: 665, endPoint y: 158, distance: 133.8
click at [665, 158] on tbody "**********" at bounding box center [1236, 370] width 2357 height 1152
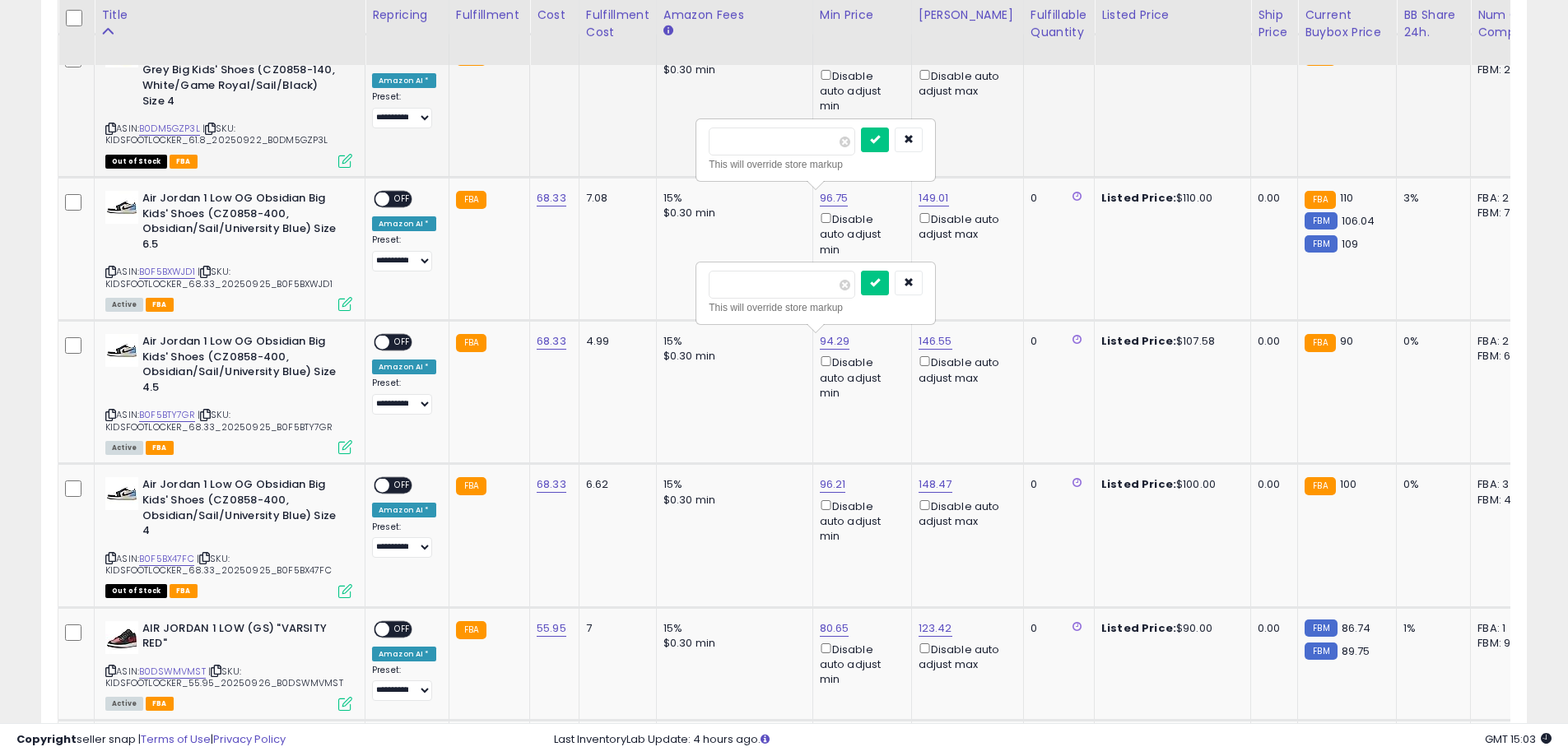
type input "***"
click button "submit" at bounding box center [875, 140] width 28 height 25
click at [802, 284] on input "*****" at bounding box center [782, 284] width 146 height 28
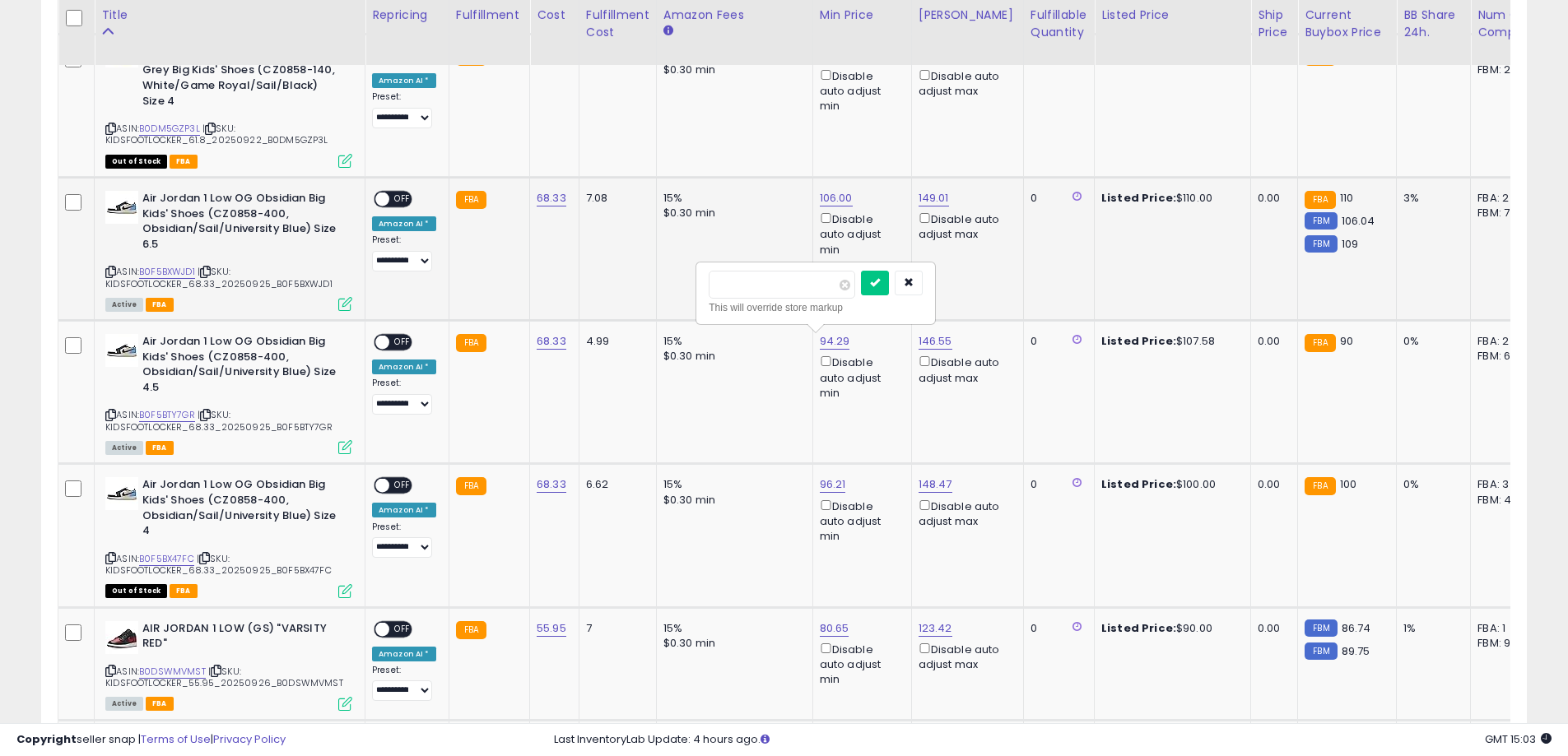
click at [395, 195] on span "OFF" at bounding box center [402, 199] width 26 height 14
click at [166, 410] on link "B0F5BTY7GR" at bounding box center [167, 415] width 56 height 14
click at [791, 286] on input "*****" at bounding box center [782, 284] width 146 height 28
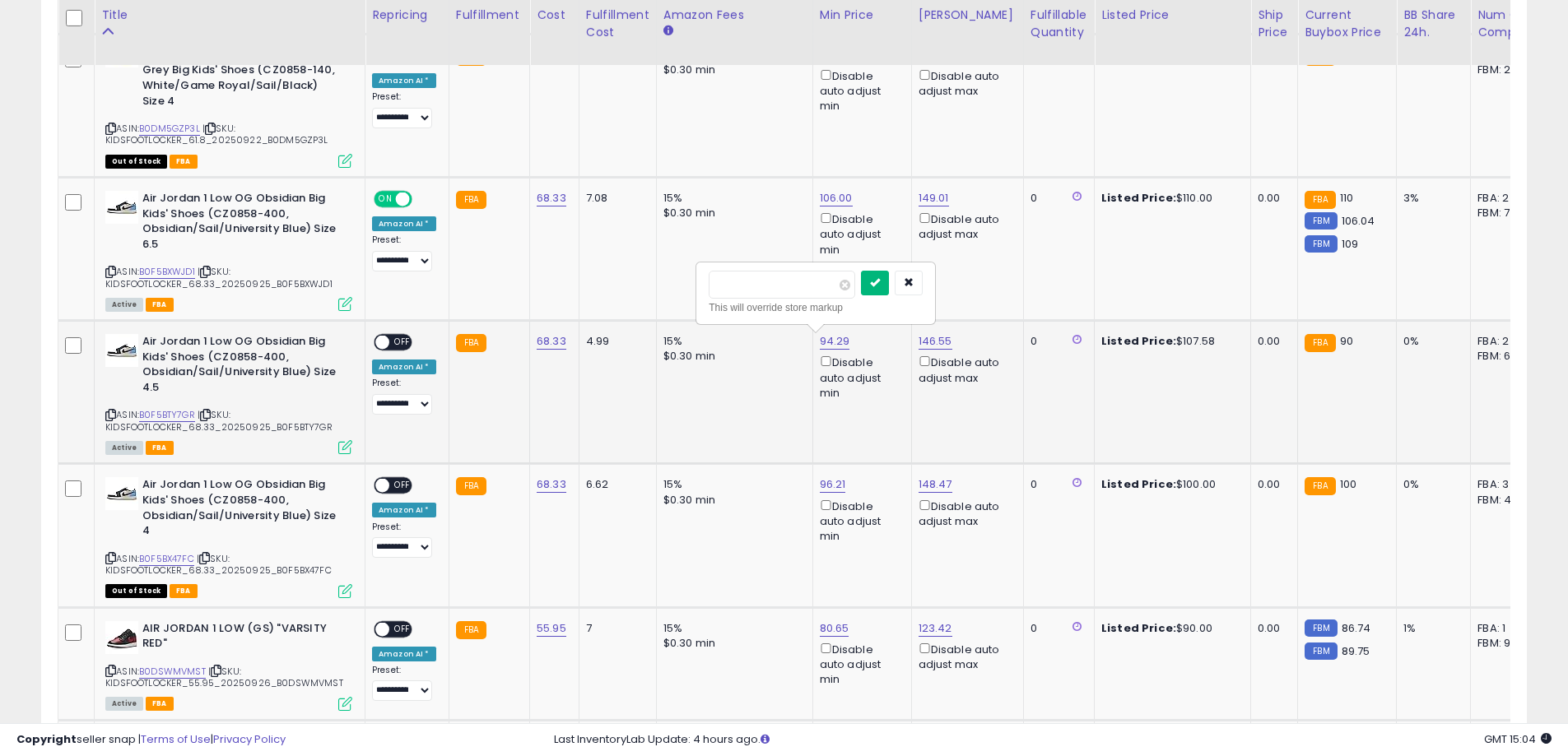
click at [879, 279] on icon "submit" at bounding box center [875, 282] width 10 height 10
click at [407, 337] on span "OFF" at bounding box center [402, 342] width 26 height 14
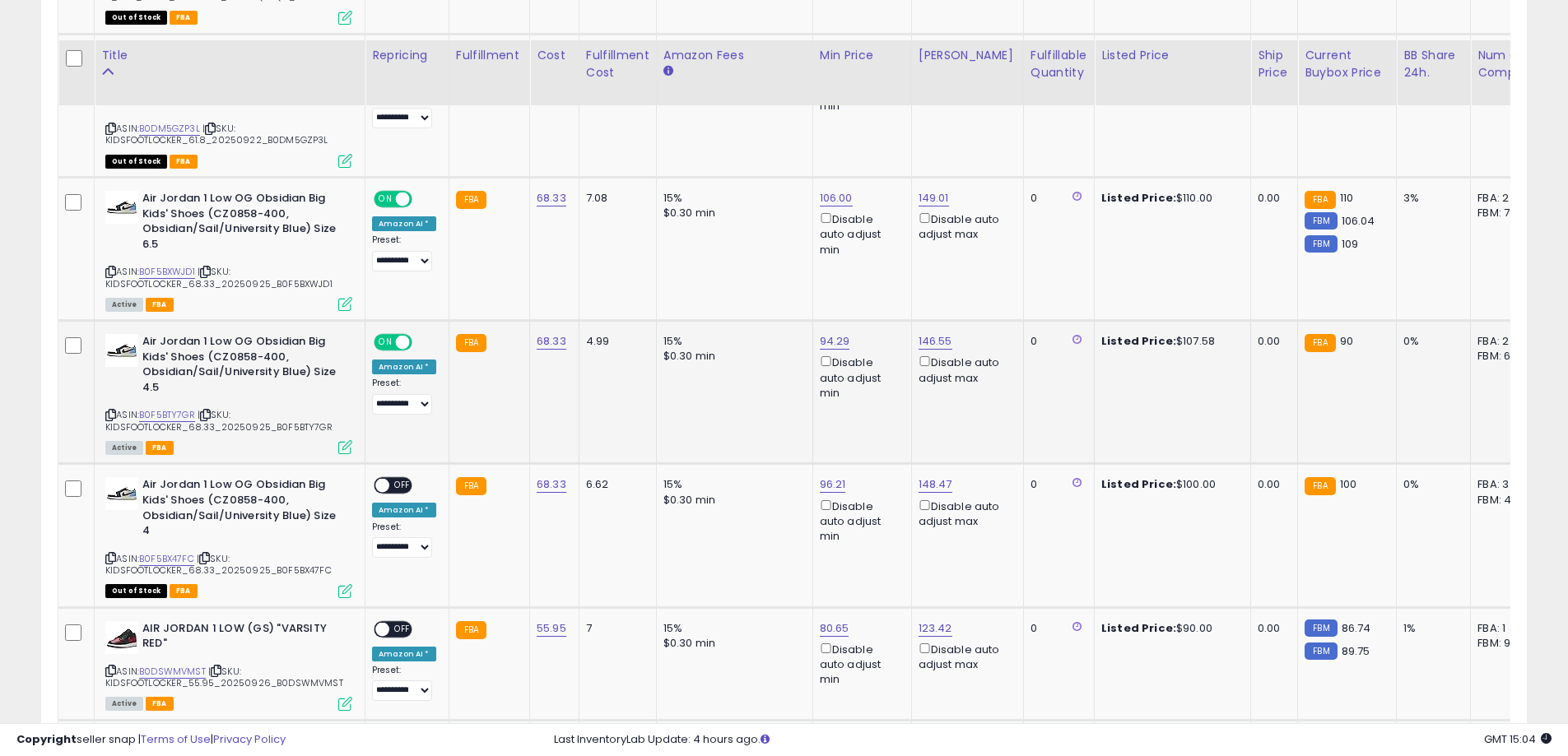
scroll to position [1317, 0]
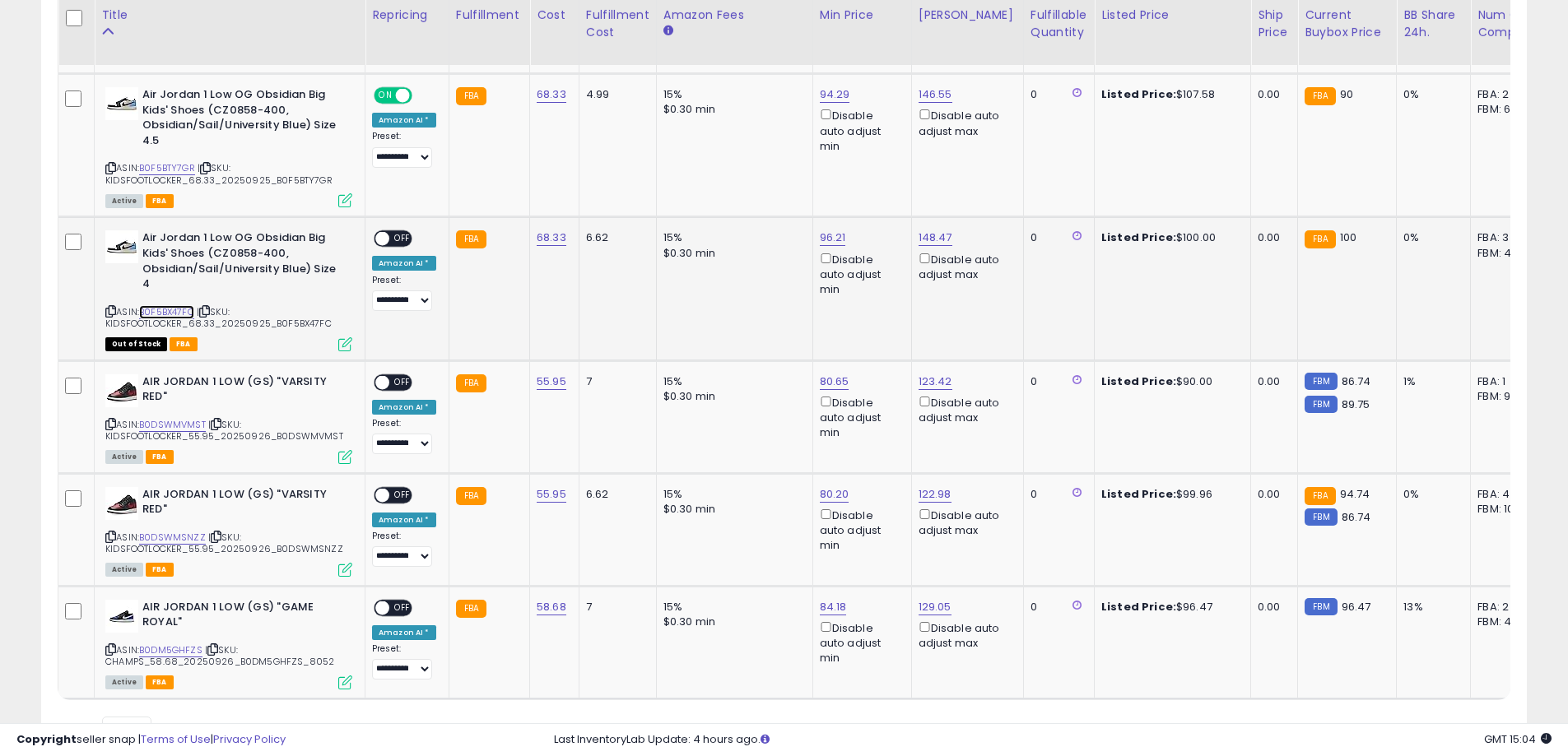
click at [163, 310] on link "B0F5BX47FC" at bounding box center [167, 312] width 56 height 14
click at [822, 239] on link "96.21" at bounding box center [833, 238] width 26 height 17
drag, startPoint x: 786, startPoint y: 187, endPoint x: 664, endPoint y: 184, distance: 122.0
click at [664, 184] on tbody "**********" at bounding box center [1236, 123] width 2357 height 1152
click at [401, 233] on span "OFF" at bounding box center [402, 238] width 26 height 14
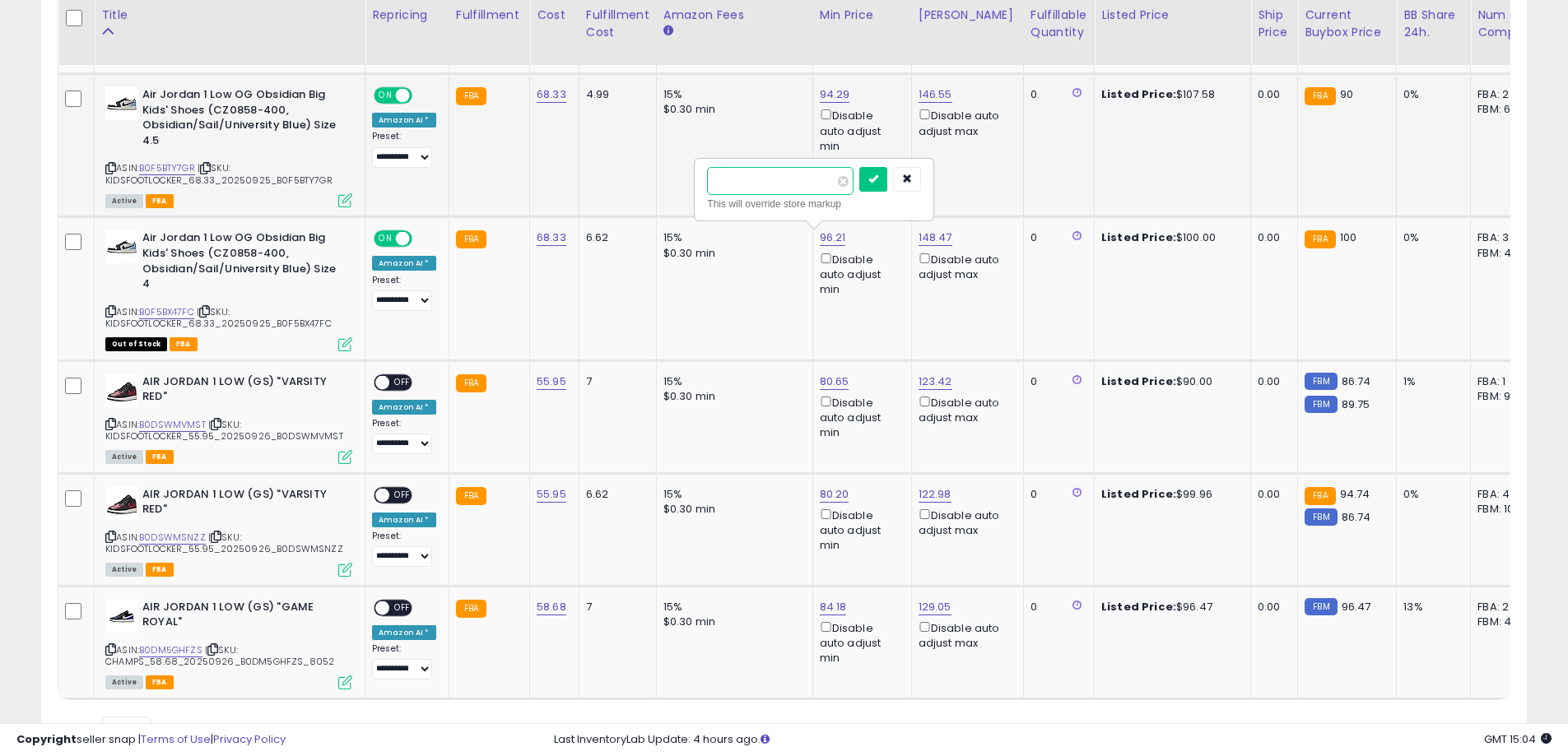
type input "***"
click button "submit" at bounding box center [873, 179] width 28 height 25
click at [187, 423] on link "B0DSWMVMST" at bounding box center [172, 424] width 67 height 14
click at [184, 422] on link "B0DSWMVMST" at bounding box center [172, 424] width 67 height 14
click at [821, 386] on link "80.65" at bounding box center [835, 382] width 30 height 17
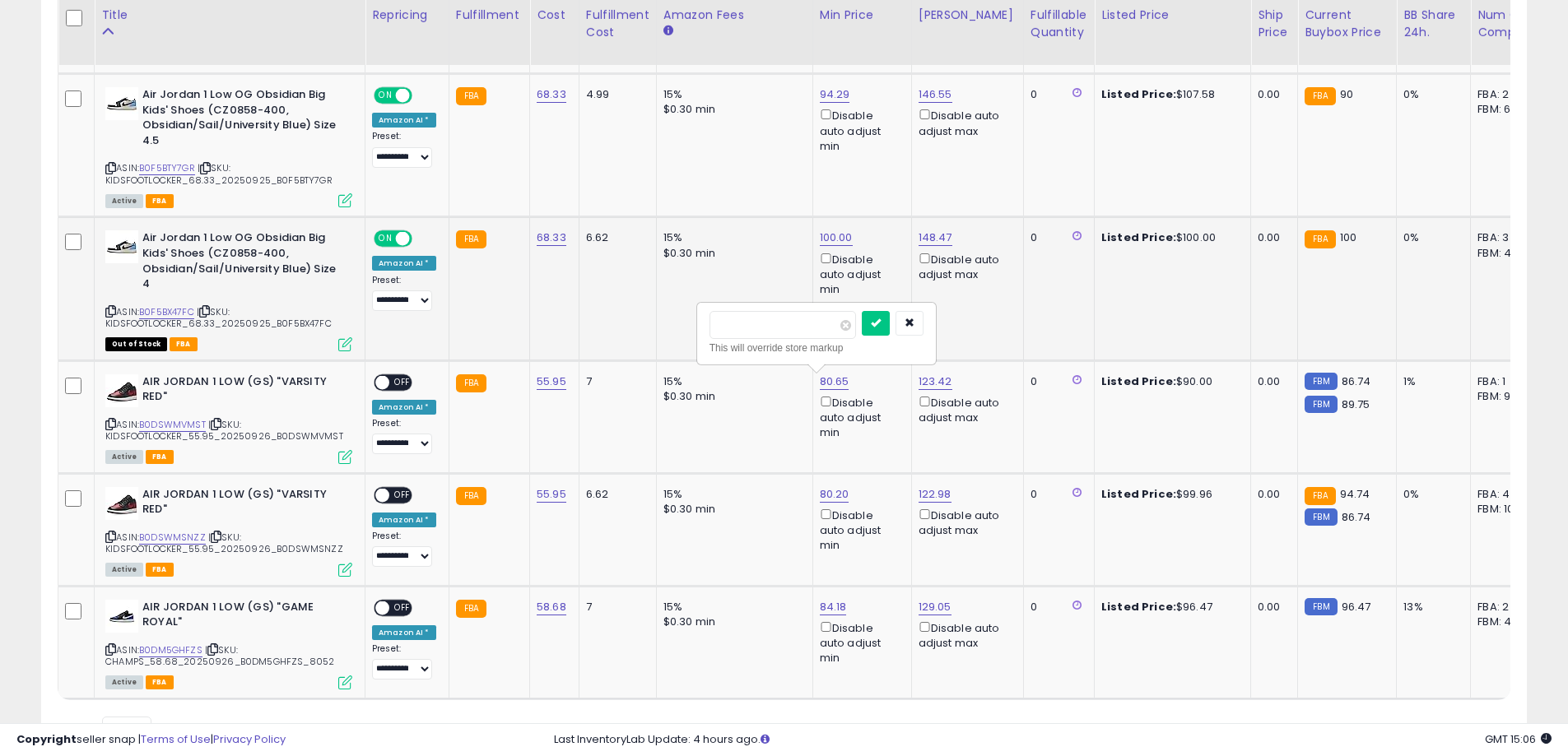
drag, startPoint x: 784, startPoint y: 323, endPoint x: 687, endPoint y: 322, distance: 97.0
click at [687, 322] on tbody "**********" at bounding box center [1236, 123] width 2357 height 1152
type input "*****"
click button "submit" at bounding box center [876, 323] width 28 height 25
click at [395, 377] on span "OFF" at bounding box center [402, 382] width 26 height 14
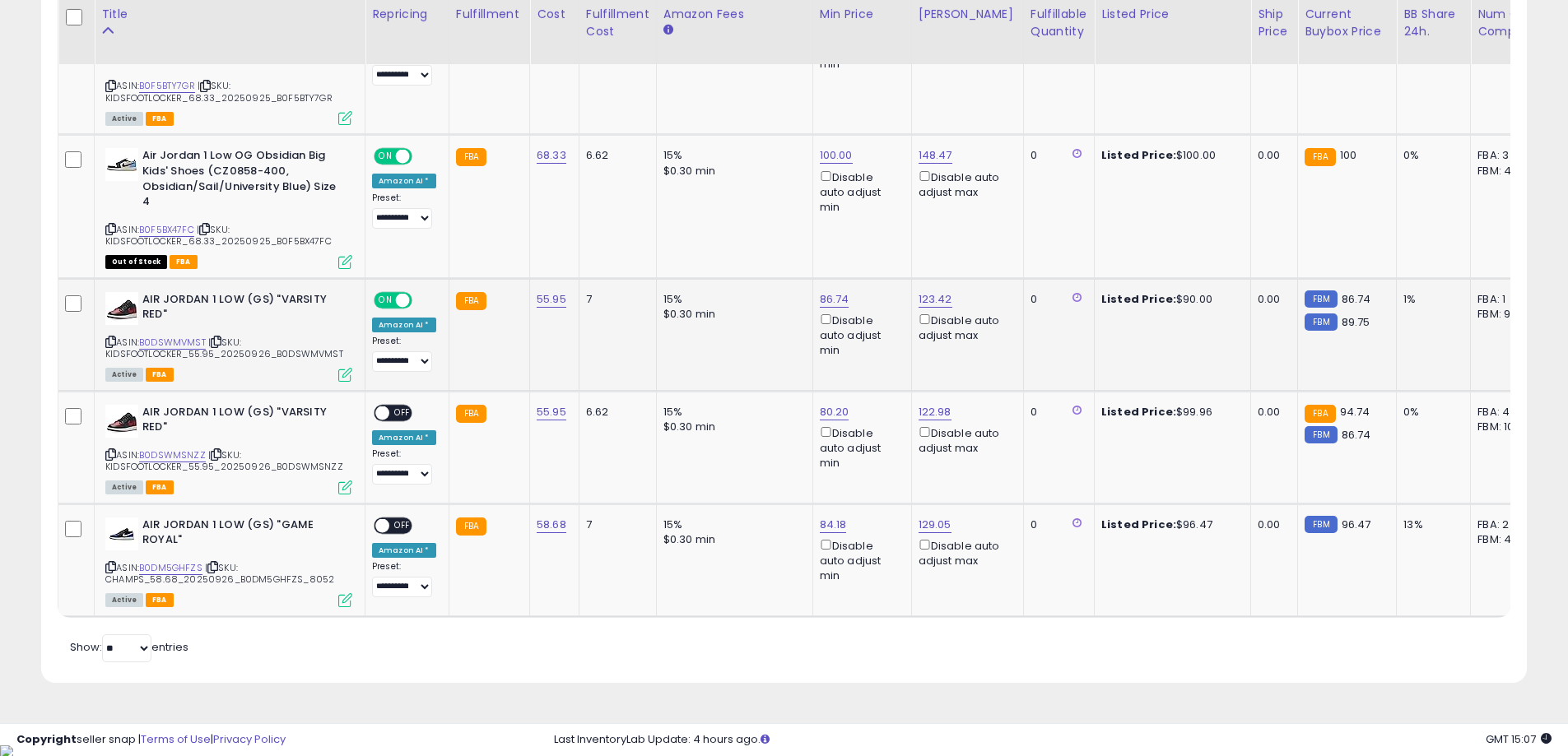
scroll to position [1400, 0]
click at [161, 454] on link "B0DSWMSNZZ" at bounding box center [172, 454] width 67 height 14
click at [822, 409] on link "80.20" at bounding box center [835, 411] width 30 height 17
drag, startPoint x: 791, startPoint y: 357, endPoint x: 688, endPoint y: 351, distance: 103.2
click at [688, 351] on tbody "**********" at bounding box center [1236, 40] width 2357 height 1152
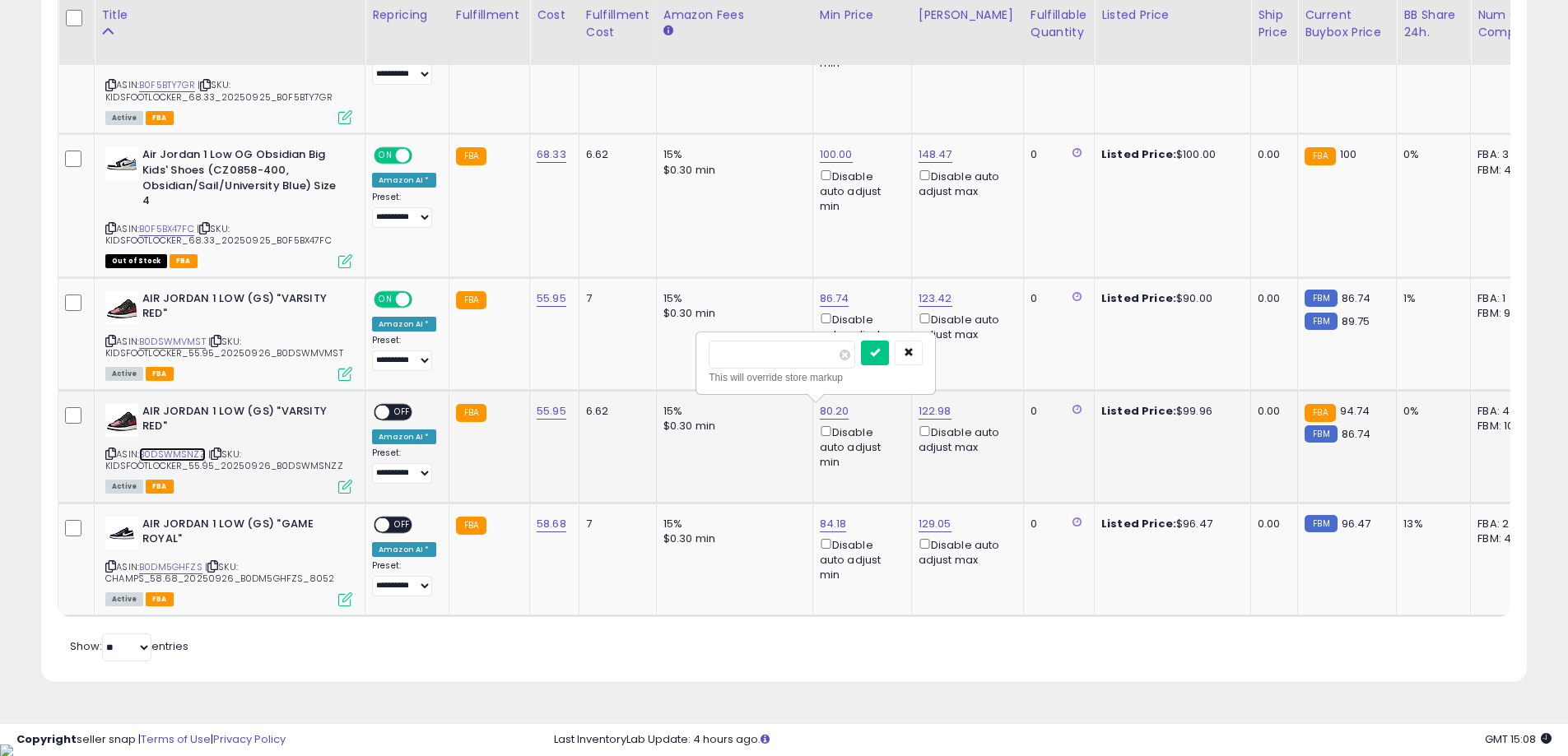
click at [178, 455] on link "B0DSWMSNZZ" at bounding box center [172, 454] width 67 height 14
click at [790, 350] on input "**" at bounding box center [782, 355] width 146 height 28
type input "*****"
click button "submit" at bounding box center [875, 353] width 28 height 25
click at [396, 409] on span "OFF" at bounding box center [402, 411] width 26 height 14
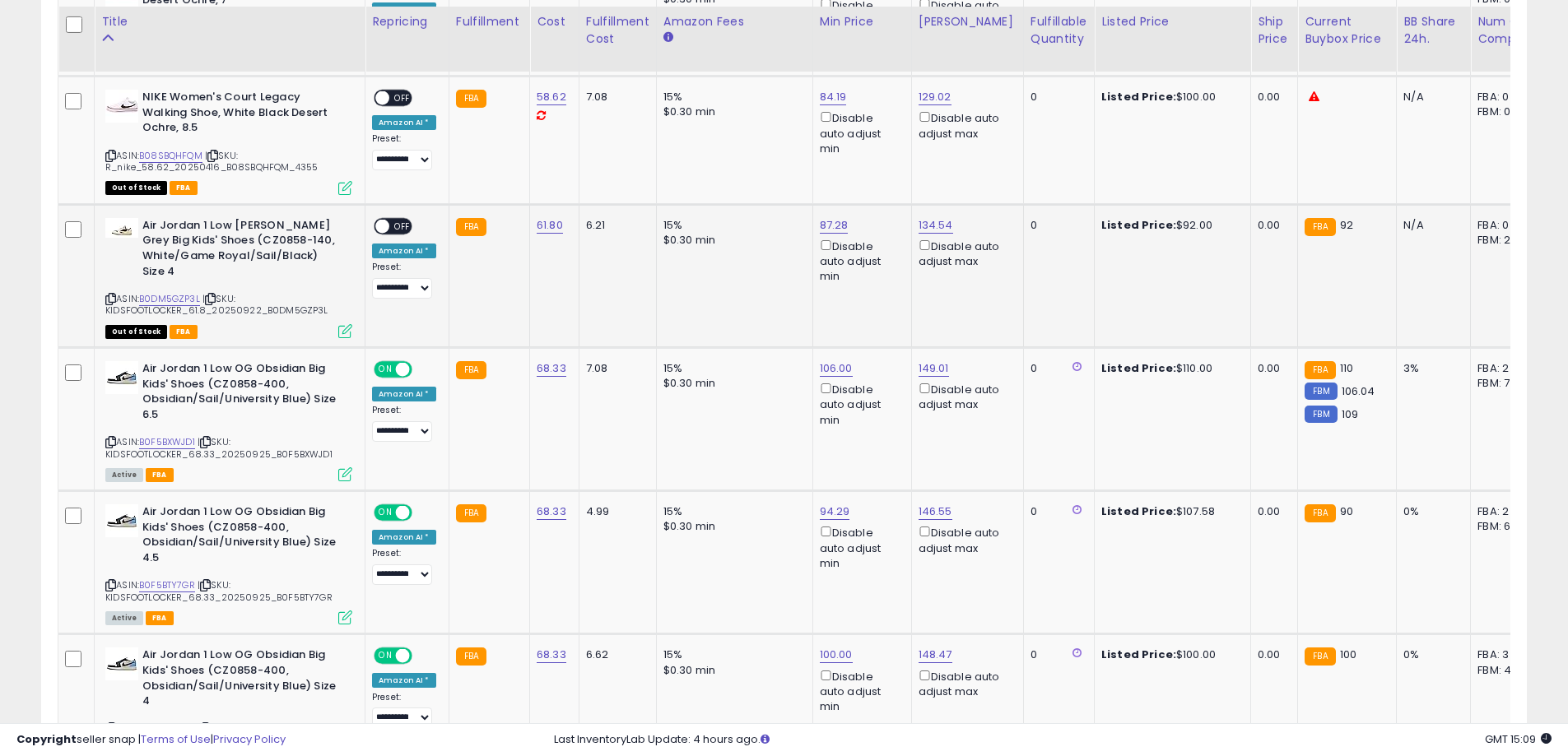
scroll to position [906, 0]
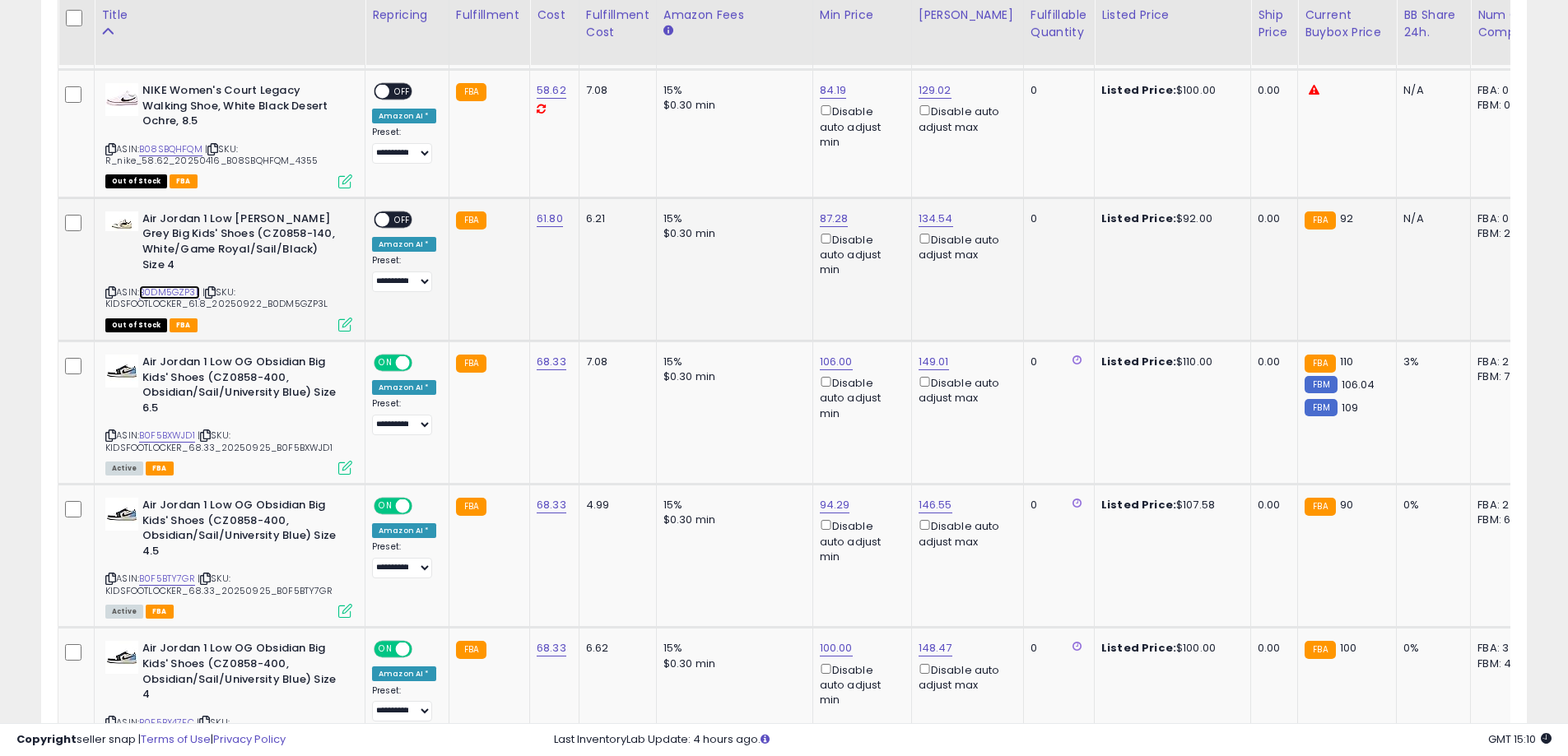
click at [173, 287] on link "B0DM5GZP3L" at bounding box center [170, 292] width 61 height 14
click at [166, 285] on link "B0DM5GZP3L" at bounding box center [170, 292] width 61 height 14
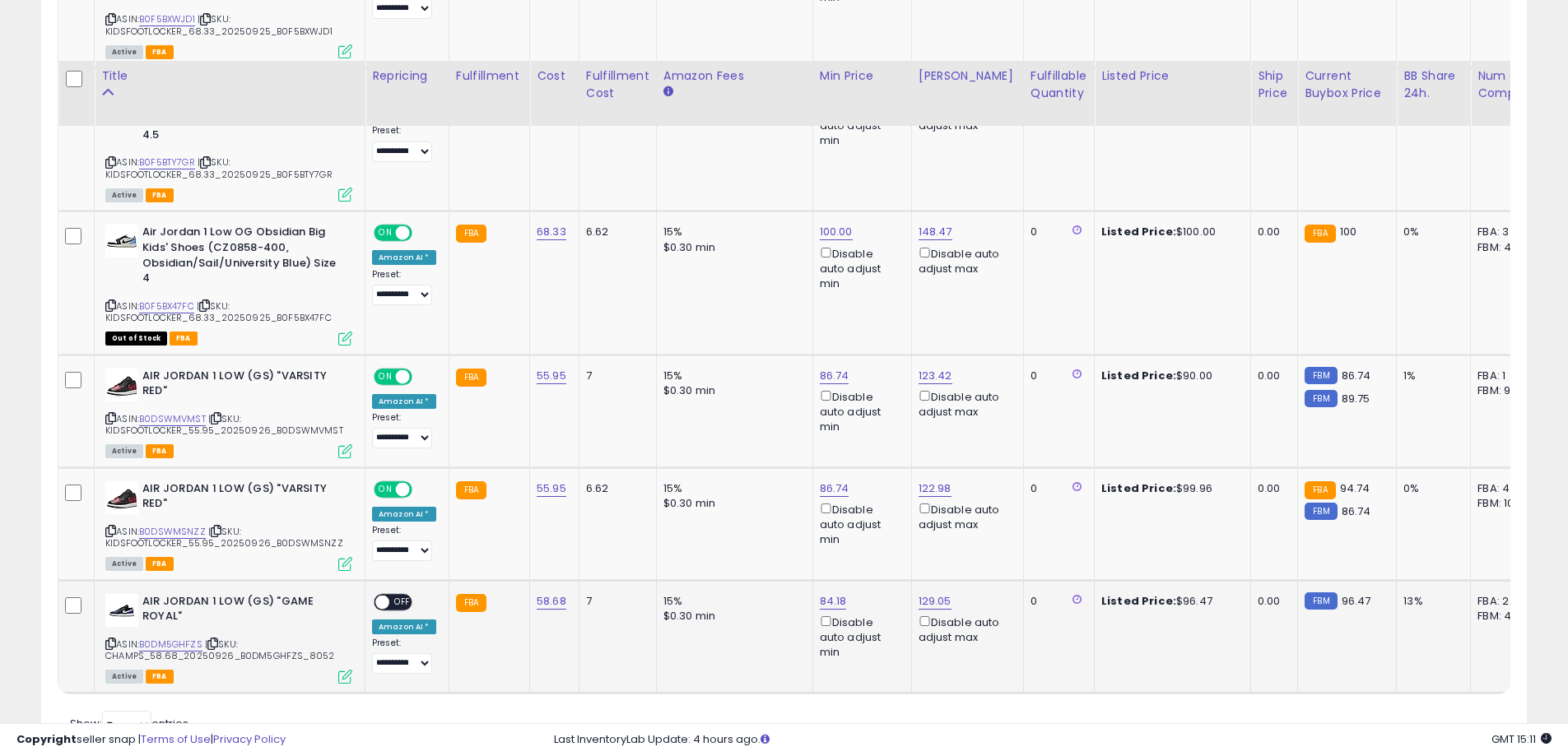
scroll to position [1400, 0]
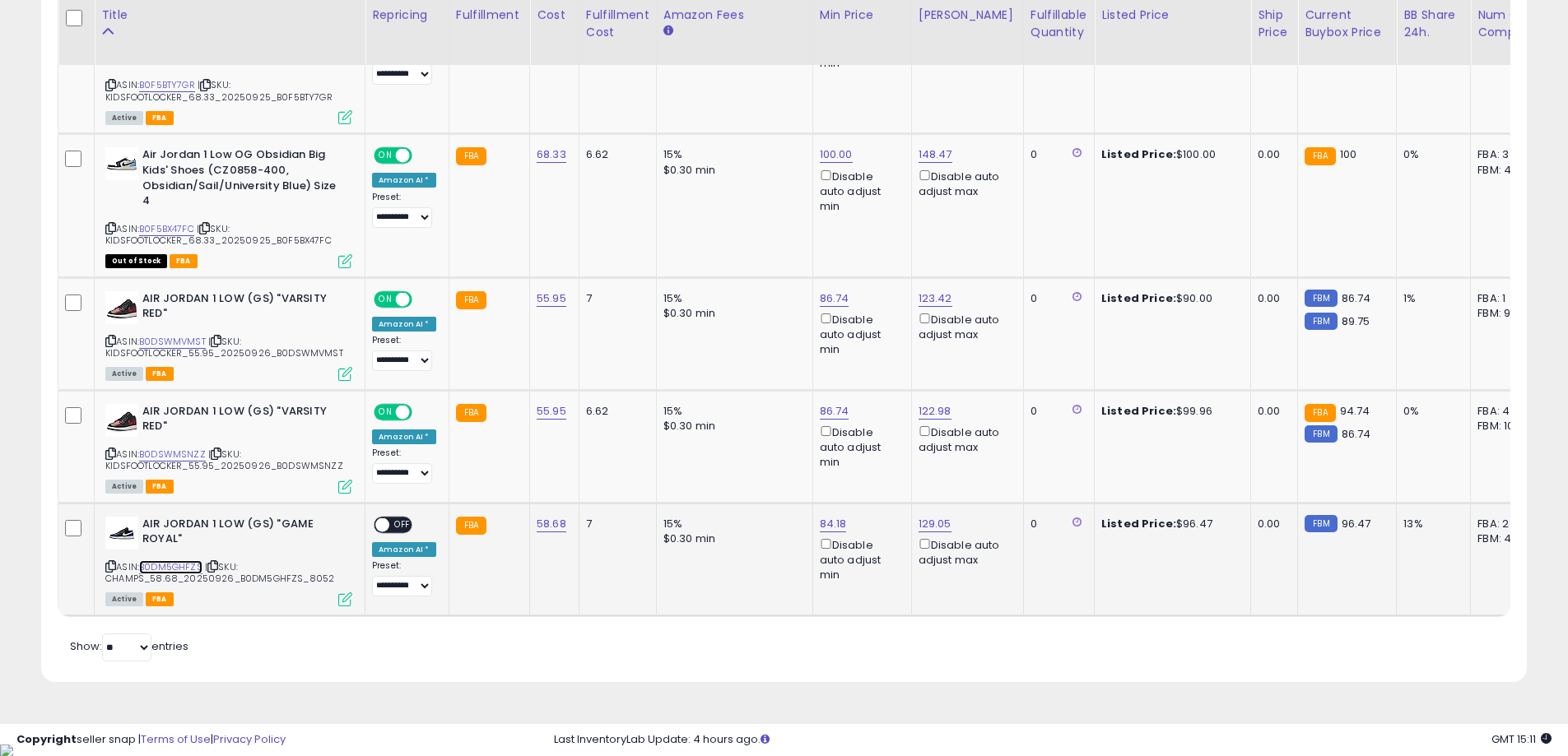
click at [176, 564] on link "B0DM5GHFZS" at bounding box center [171, 567] width 63 height 14
click at [379, 411] on span "ON" at bounding box center [386, 411] width 20 height 14
click at [380, 294] on span "ON" at bounding box center [386, 298] width 20 height 14
click at [375, 158] on span "ON" at bounding box center [386, 156] width 20 height 14
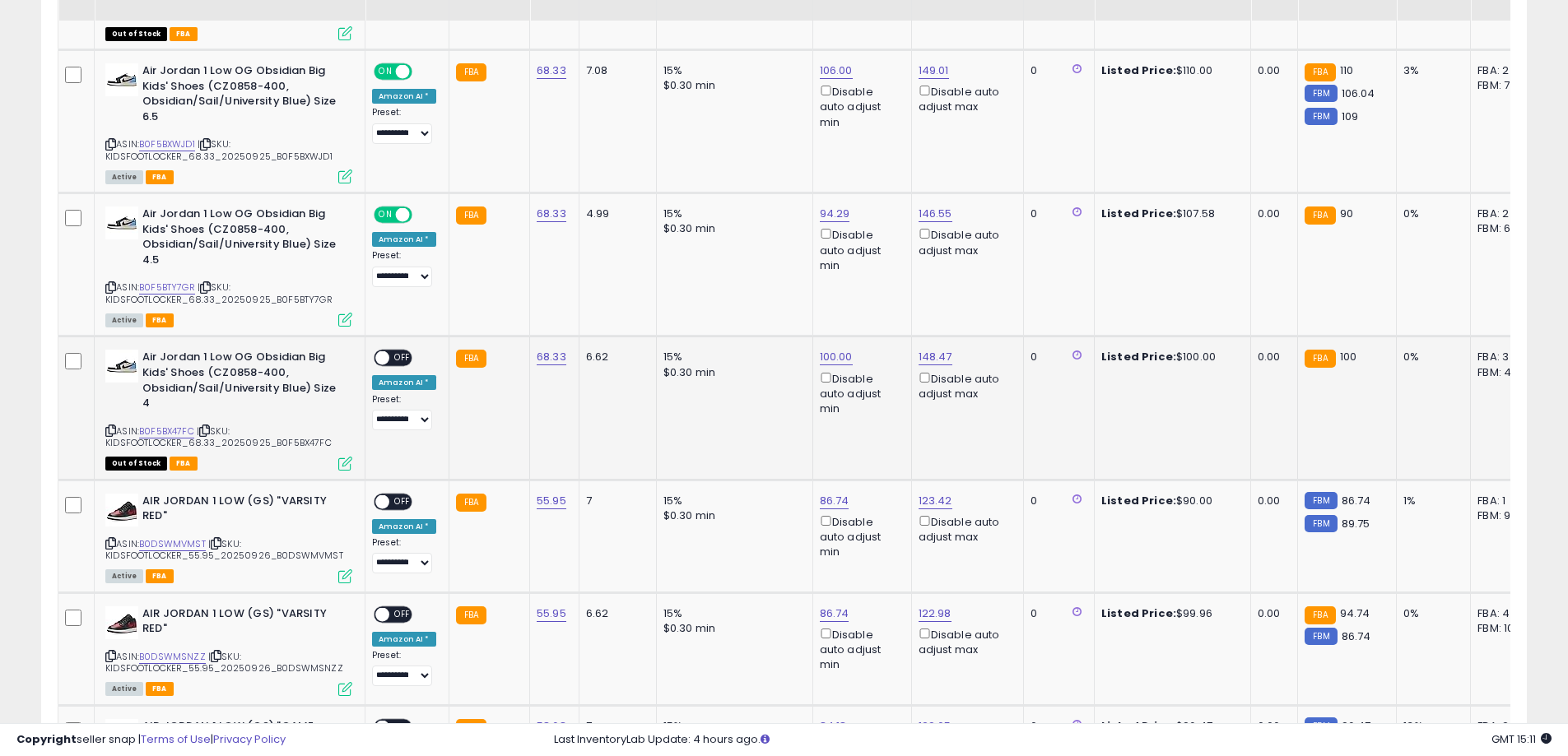
scroll to position [1153, 0]
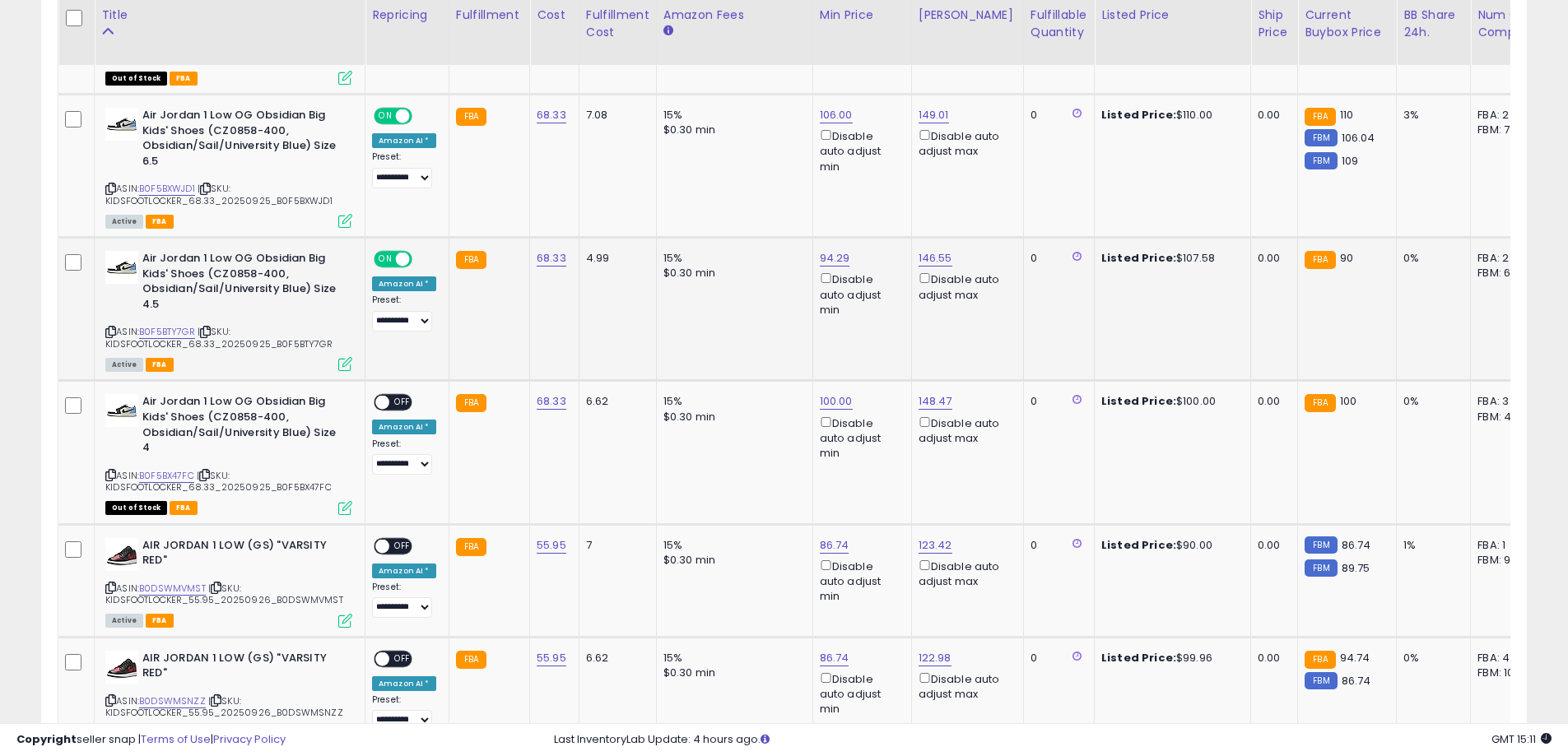
click at [379, 258] on span "ON" at bounding box center [386, 259] width 20 height 14
click at [386, 119] on span "ON" at bounding box center [386, 116] width 20 height 14
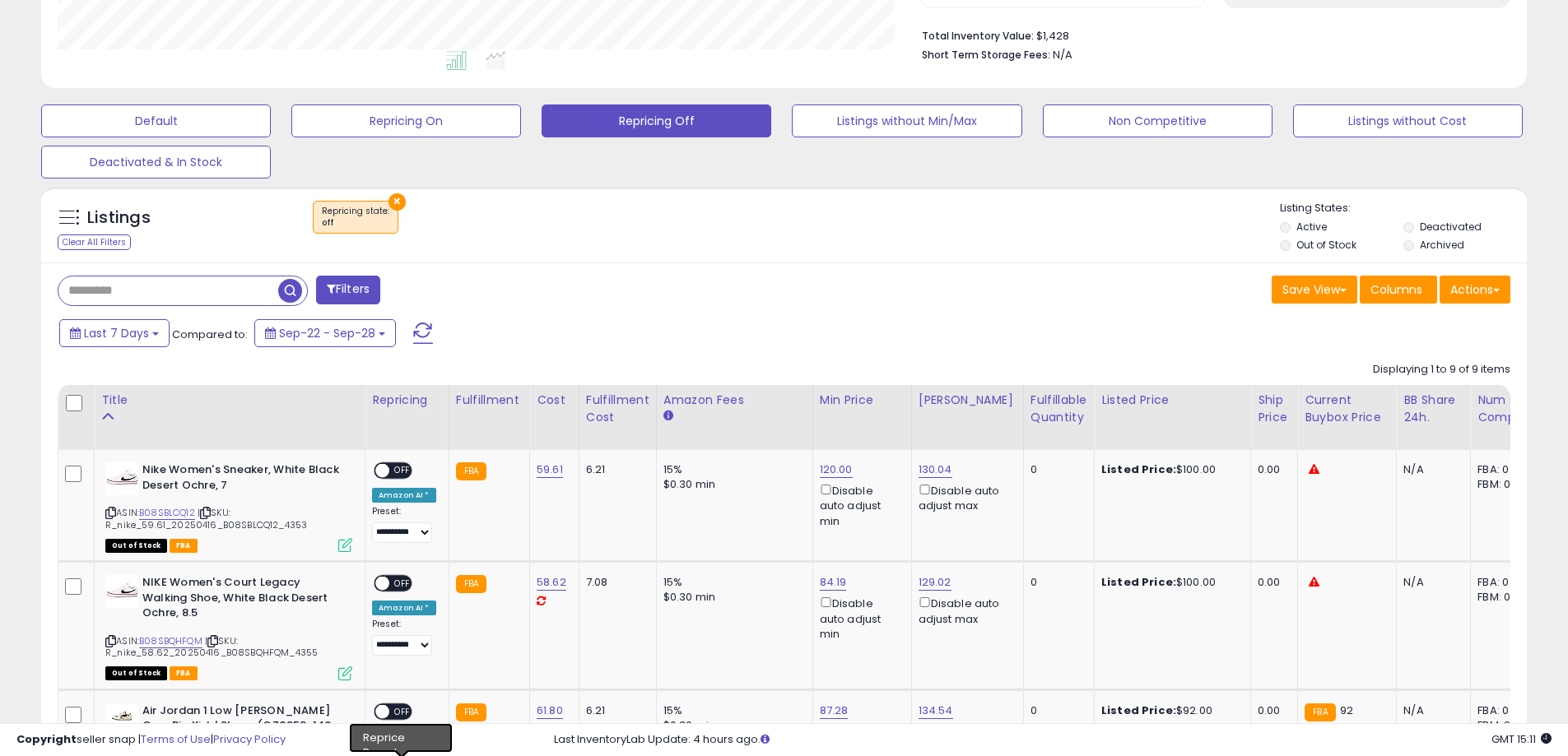
scroll to position [412, 0]
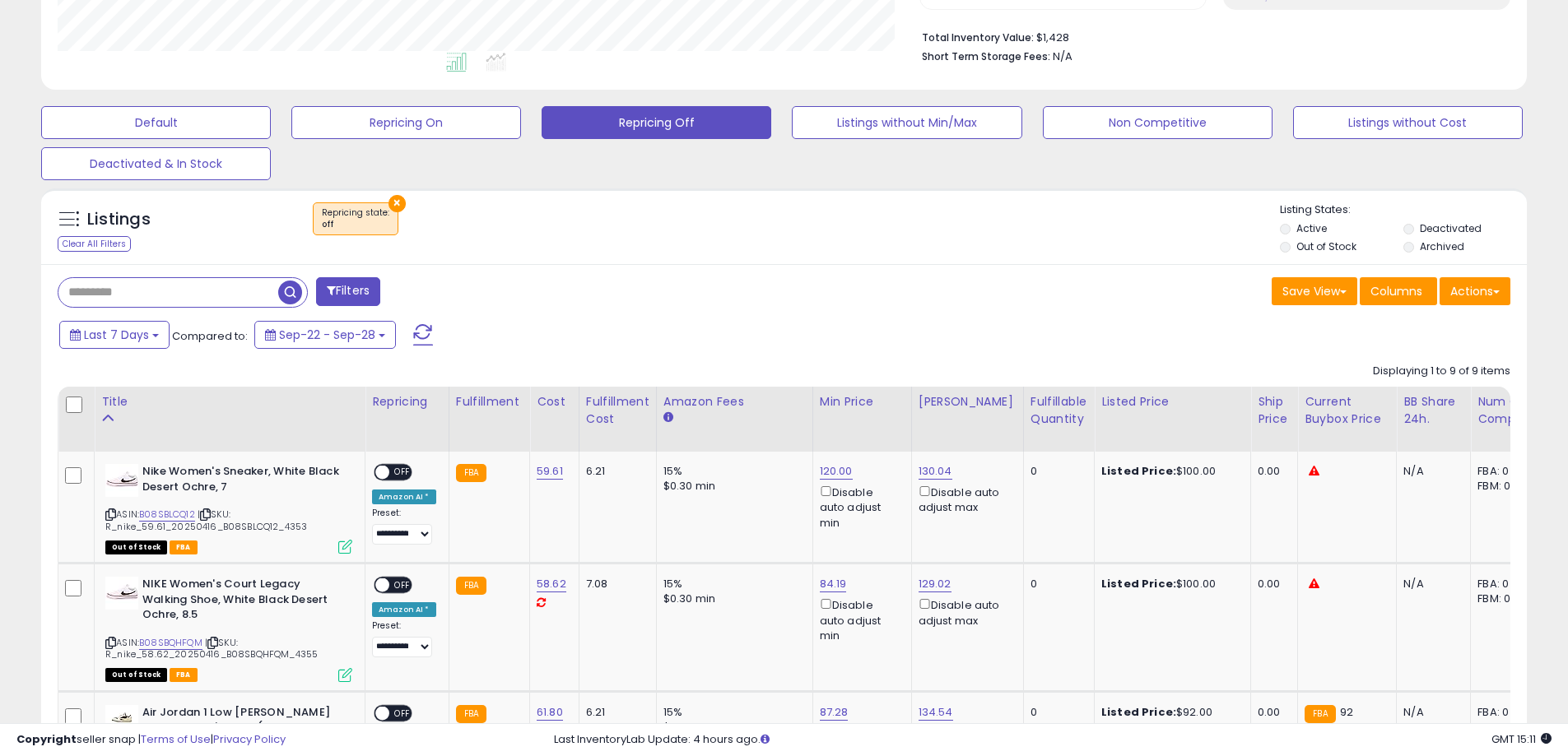
click at [740, 323] on div "Last 7 Days Compared to: Sep-22 - Sep-28" at bounding box center [601, 337] width 1090 height 37
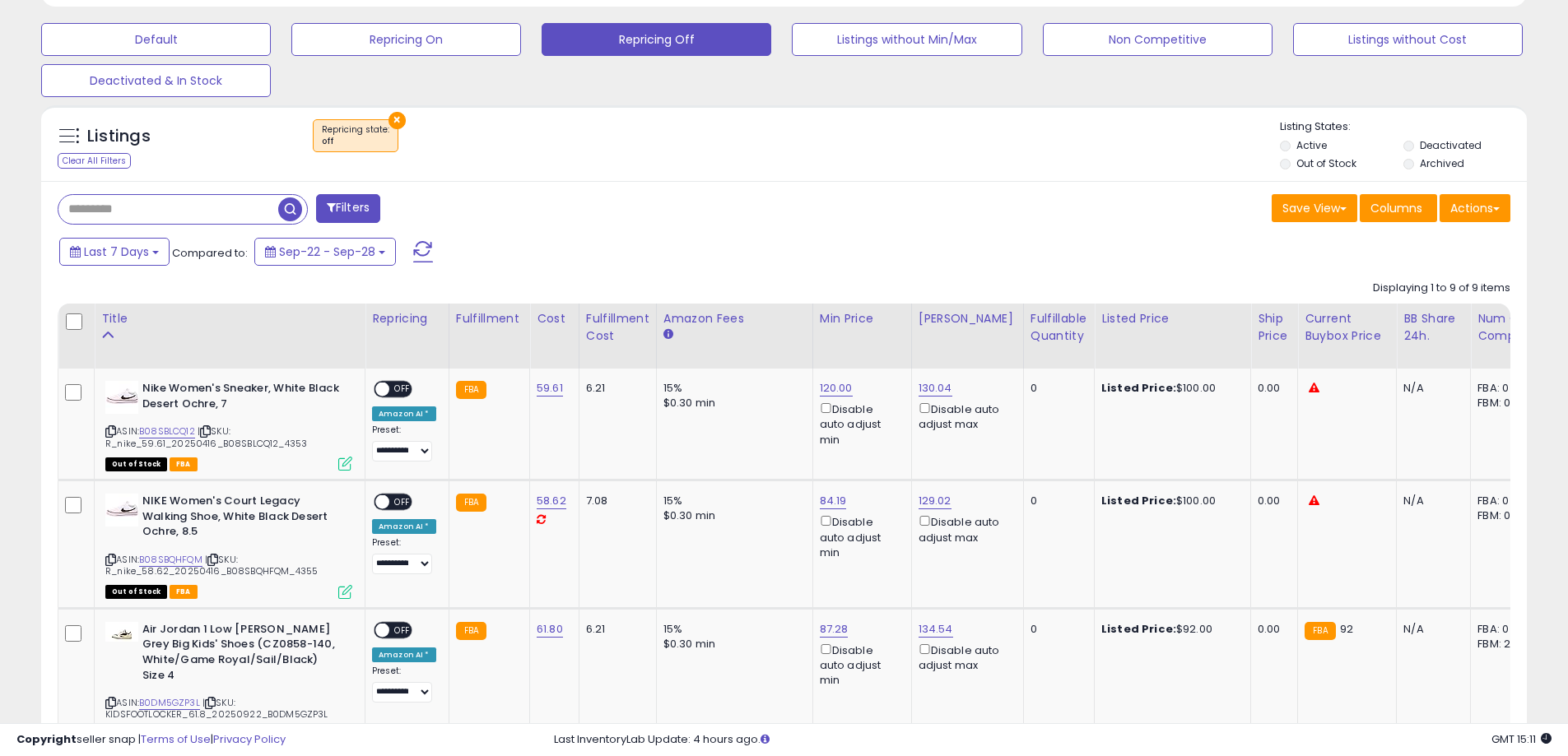
scroll to position [495, 0]
click at [686, 270] on div "Last 7 Days Compared to: Sep-22 - Sep-28" at bounding box center [601, 255] width 1090 height 37
click at [202, 45] on button "Default" at bounding box center [156, 41] width 230 height 33
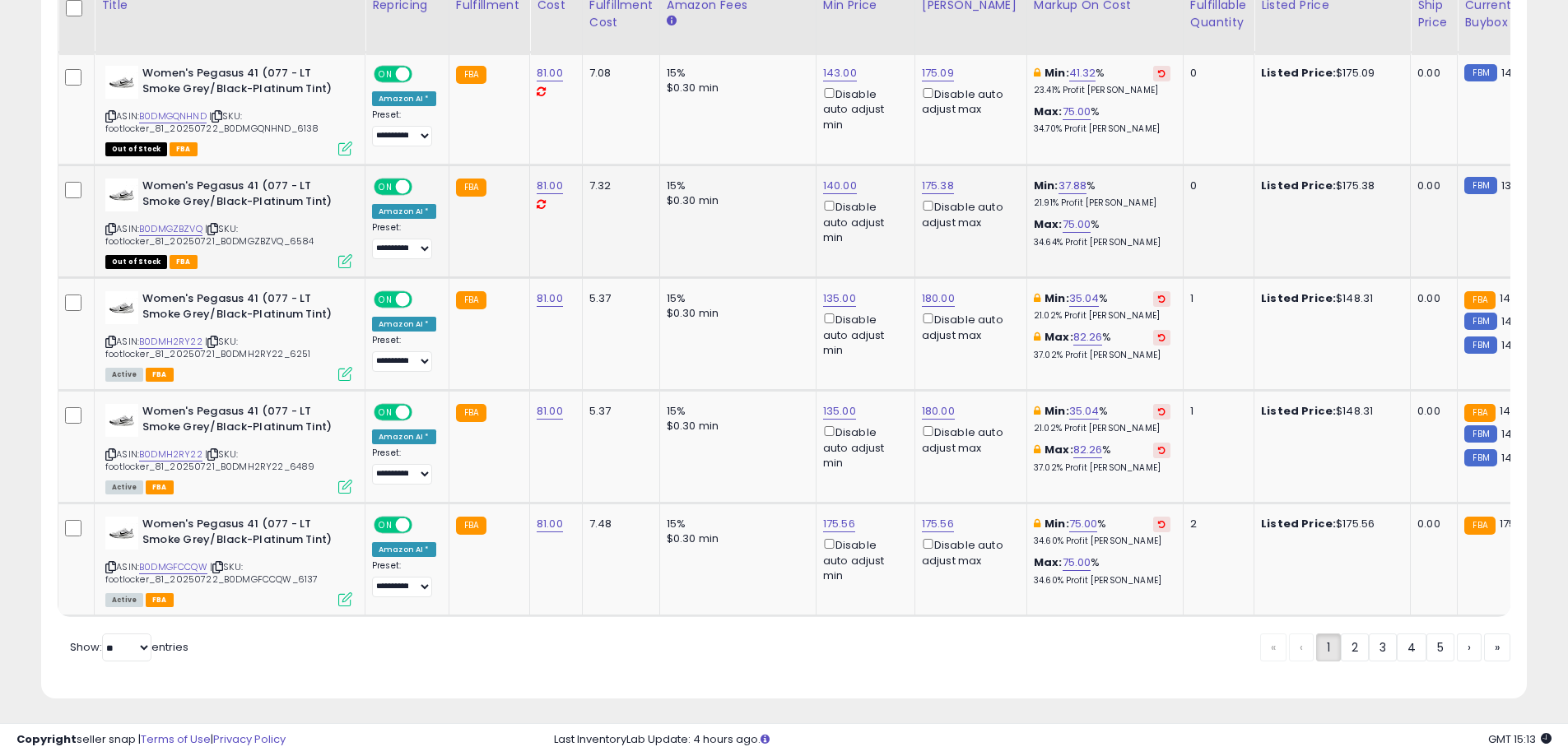
scroll to position [3071, 0]
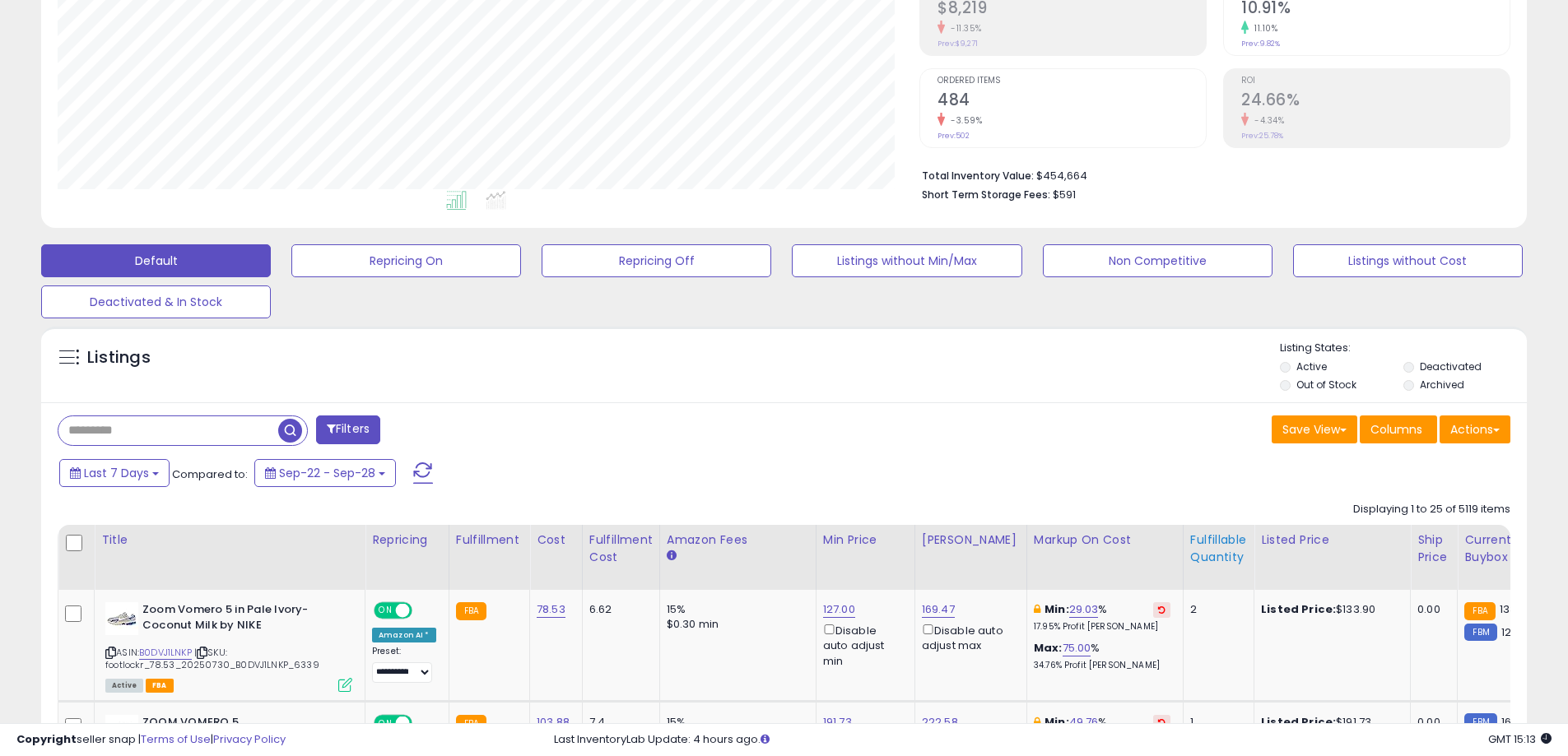
click at [1190, 549] on div "Fulfillable Quantity" at bounding box center [1218, 548] width 57 height 34
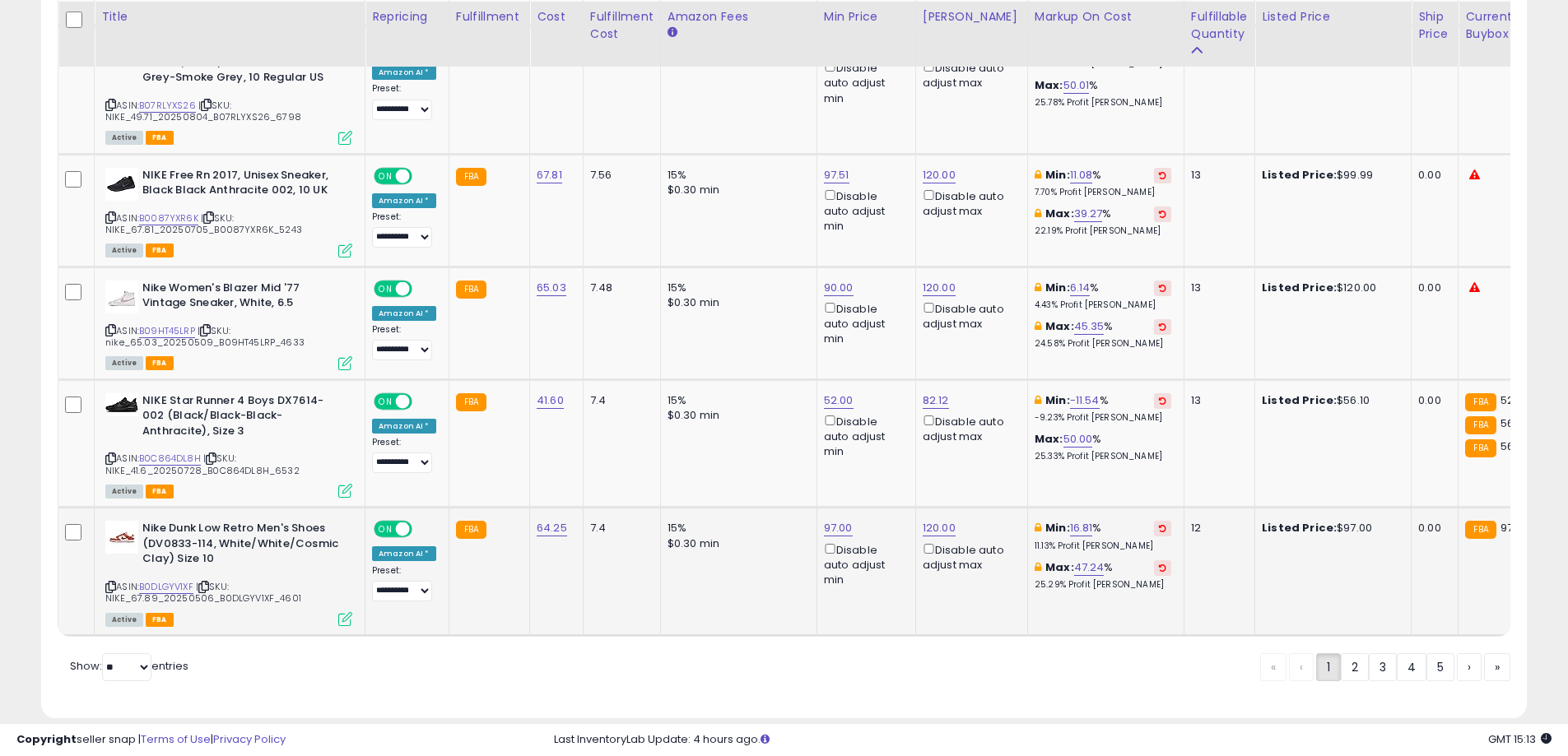
scroll to position [3307, 0]
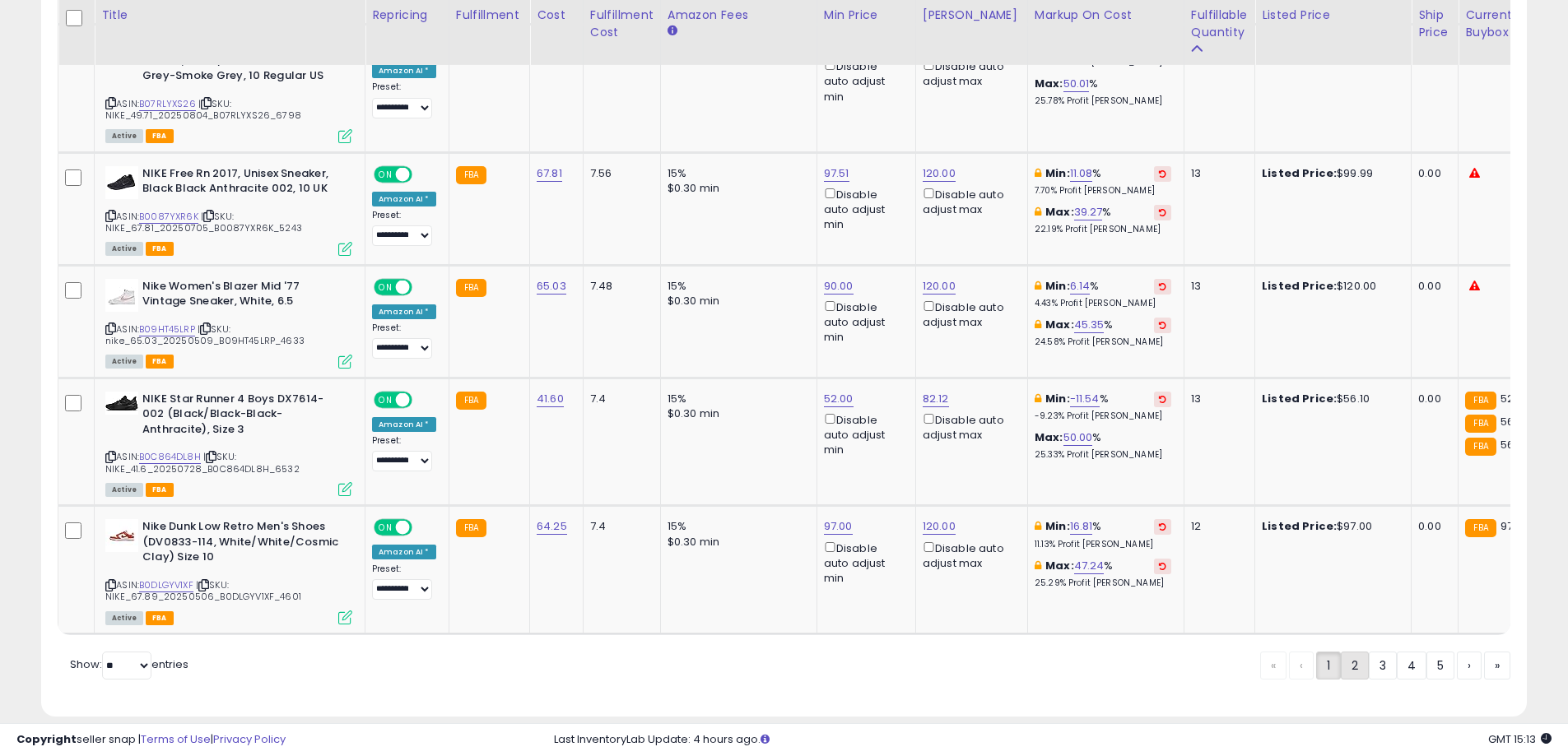
click at [1351, 651] on link "2" at bounding box center [1355, 665] width 28 height 28
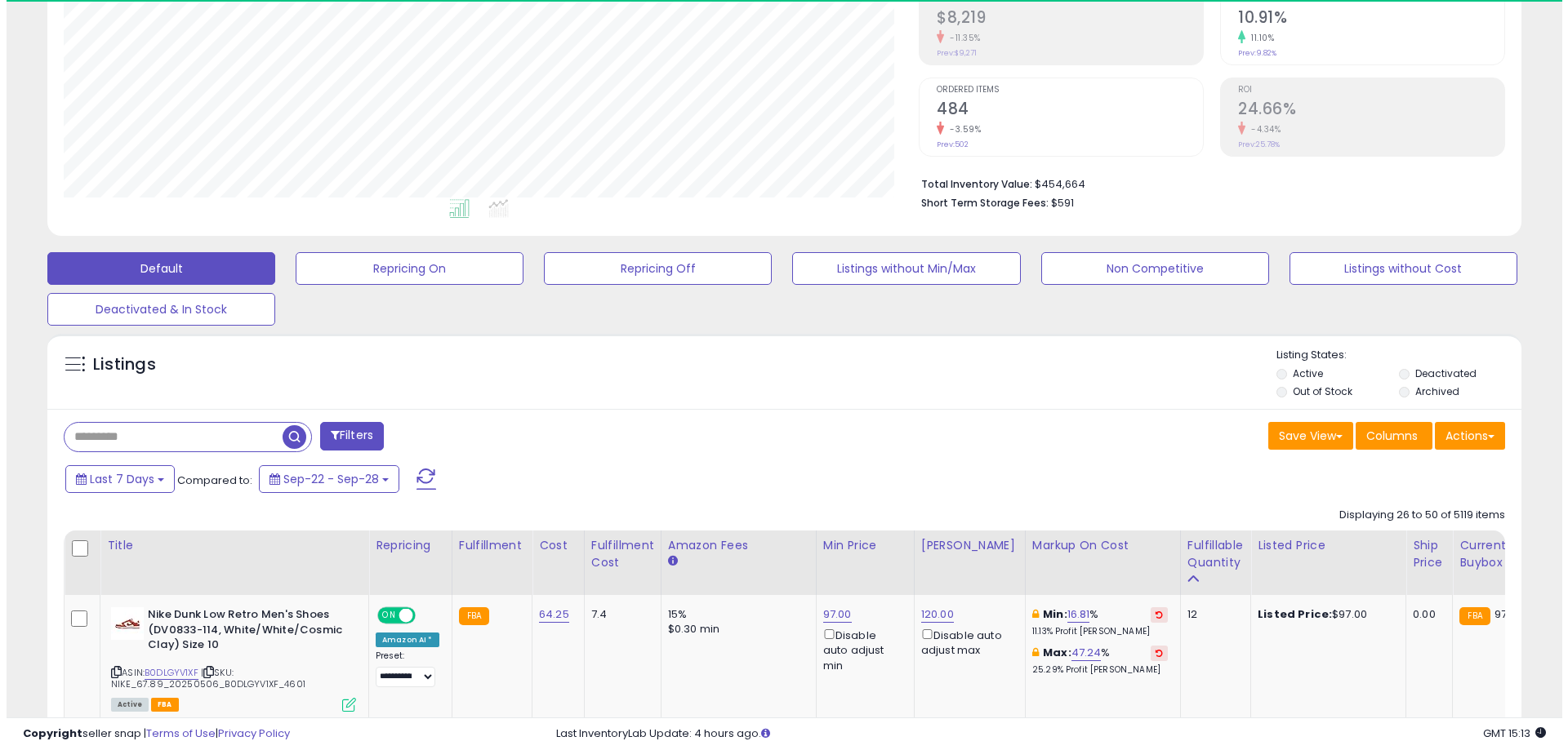
scroll to position [17, 0]
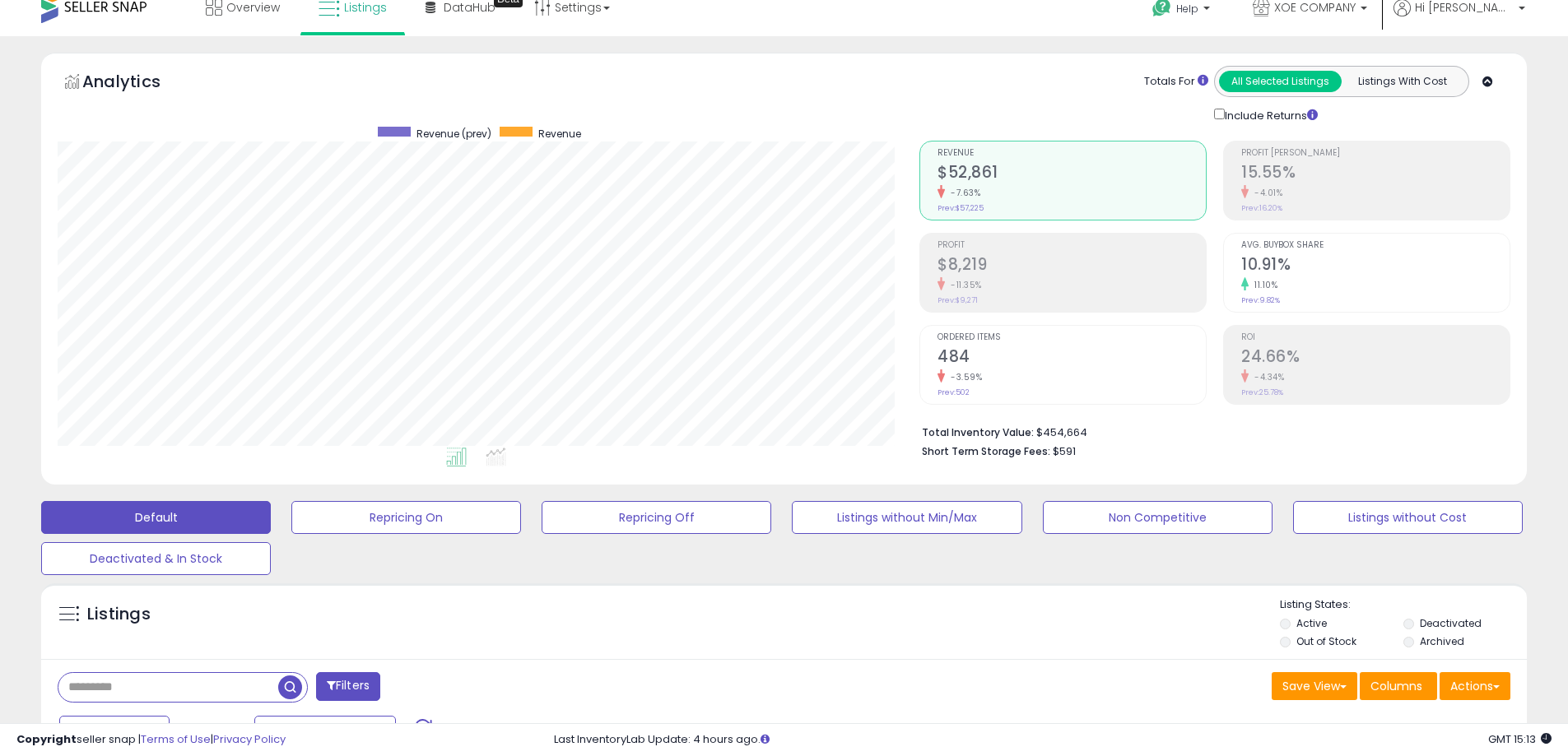
click at [1108, 596] on div "Listings Active" at bounding box center [783, 622] width 1486 height 76
click at [674, 536] on div "Default Repricing On Repricing Off Listings without Min/Max Non Competitive Lis…" at bounding box center [784, 534] width 1527 height 82
click at [684, 522] on button "Repricing Off" at bounding box center [656, 518] width 230 height 33
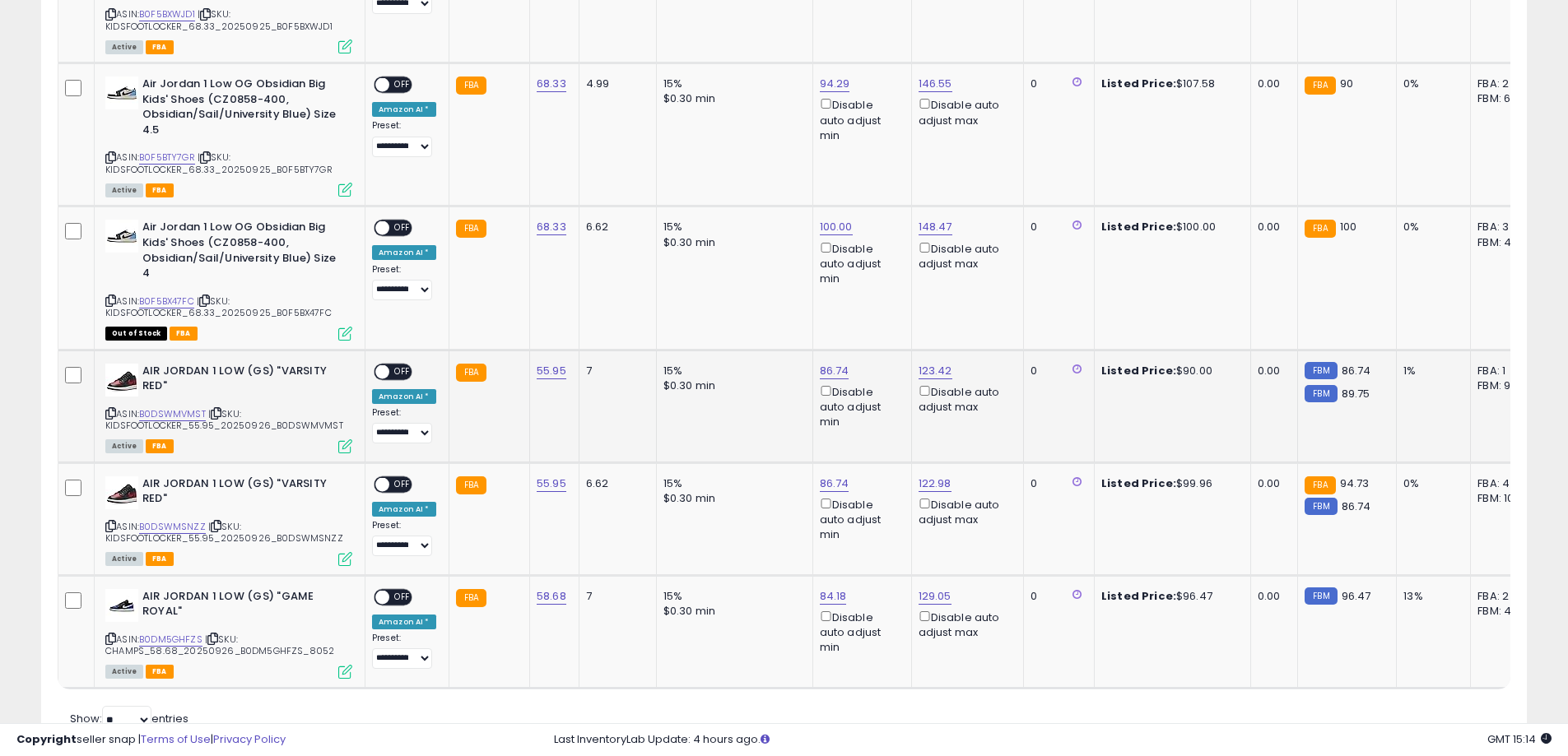
scroll to position [1400, 0]
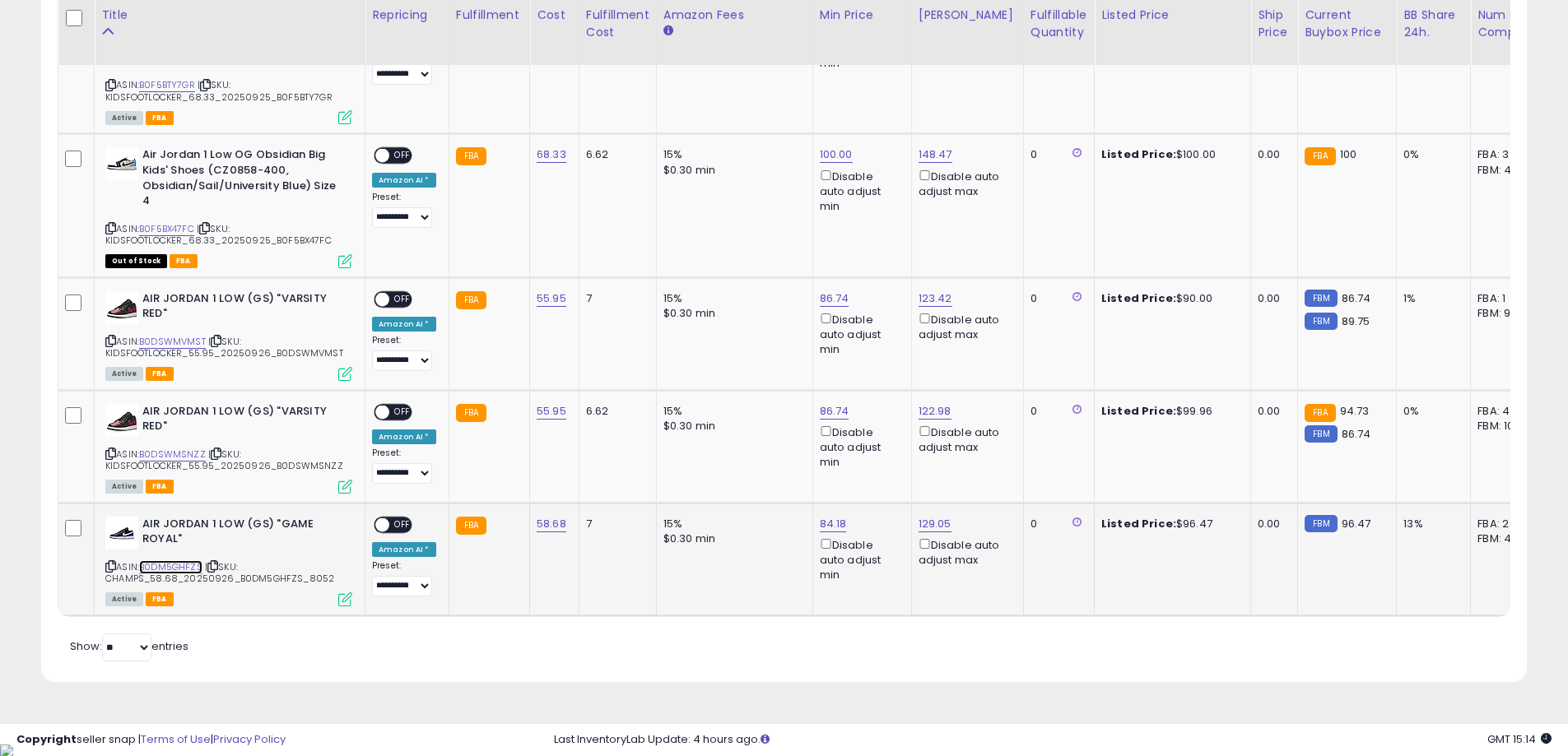
click at [195, 568] on link "B0DM5GHFZS" at bounding box center [171, 567] width 63 height 14
click at [833, 521] on link "84.18" at bounding box center [833, 524] width 27 height 17
drag, startPoint x: 717, startPoint y: 468, endPoint x: 660, endPoint y: 468, distance: 57.0
click at [660, 468] on tbody "**********" at bounding box center [1236, 40] width 2357 height 1152
type input "**"
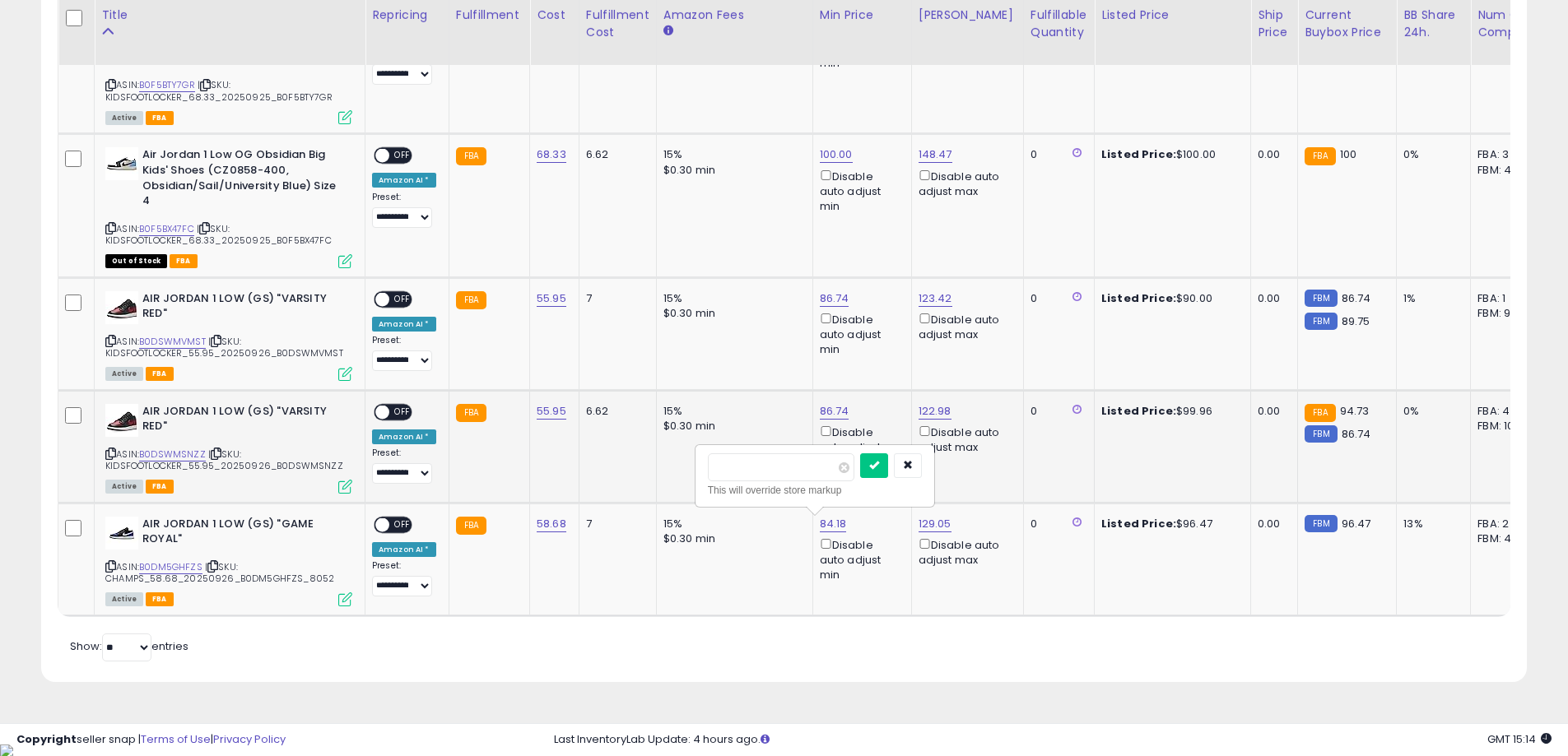
click button "submit" at bounding box center [874, 465] width 28 height 25
click at [196, 447] on link "B0DSWMSNZZ" at bounding box center [172, 454] width 67 height 14
click at [838, 413] on link "86.74" at bounding box center [835, 411] width 30 height 17
drag, startPoint x: 782, startPoint y: 359, endPoint x: 644, endPoint y: 349, distance: 138.4
click at [648, 351] on tbody "**********" at bounding box center [1236, 40] width 2357 height 1152
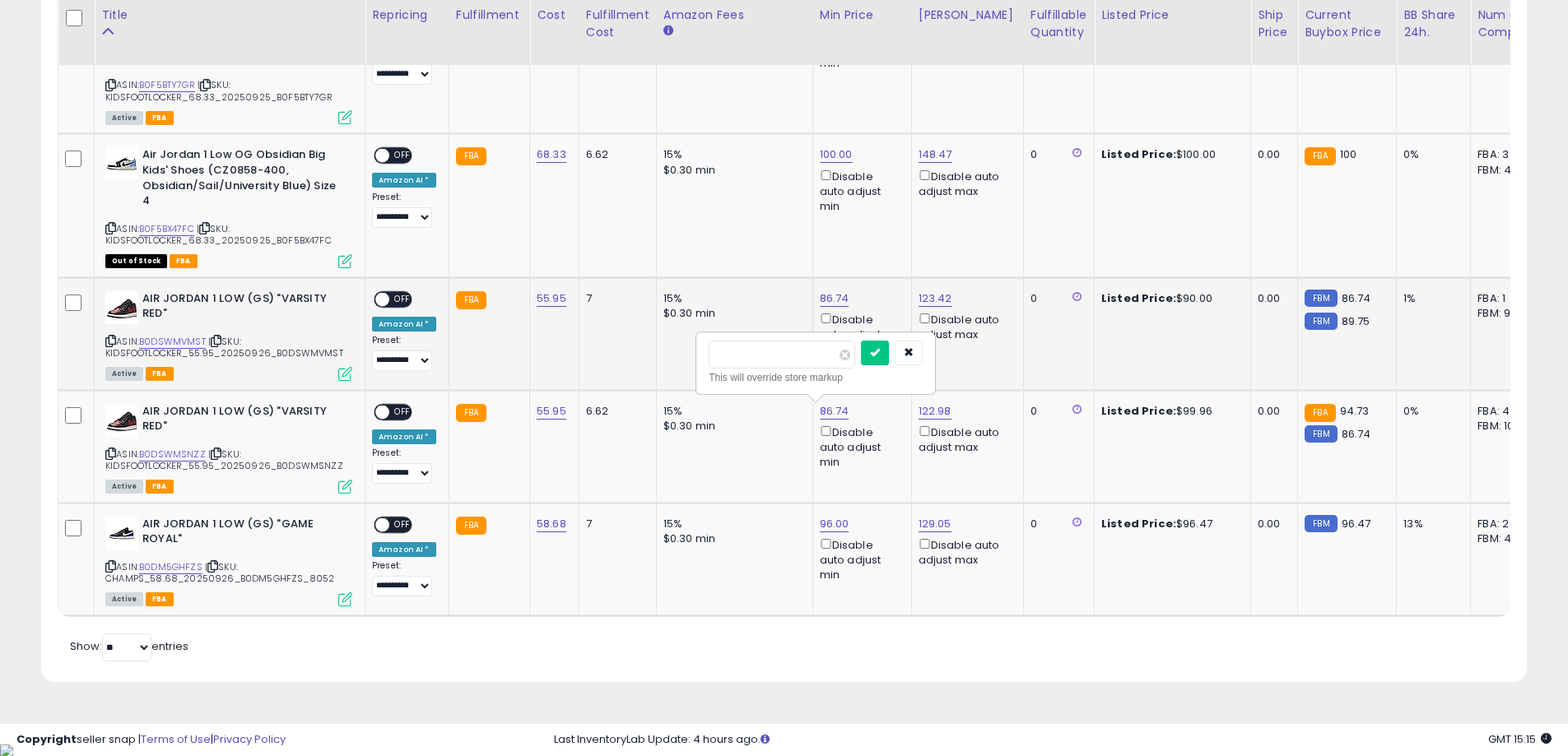
type input "**"
click button "submit" at bounding box center [875, 353] width 28 height 25
click at [828, 518] on link "96.00" at bounding box center [835, 524] width 30 height 17
click at [394, 520] on span "OFF" at bounding box center [402, 524] width 26 height 14
click at [394, 421] on div "ON OFF" at bounding box center [393, 411] width 39 height 18
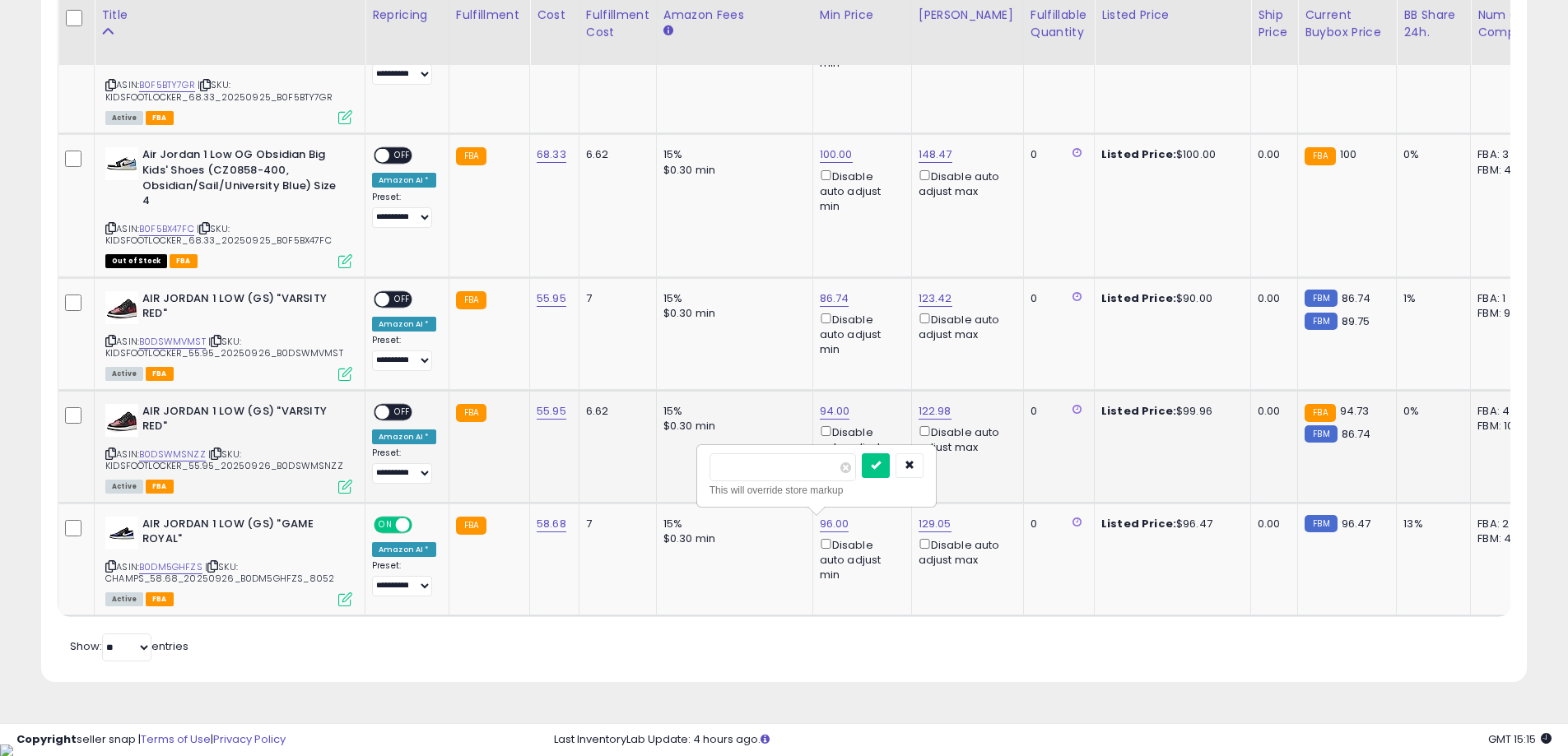
click at [398, 410] on span "OFF" at bounding box center [402, 411] width 26 height 14
click at [399, 298] on span "OFF" at bounding box center [402, 298] width 26 height 14
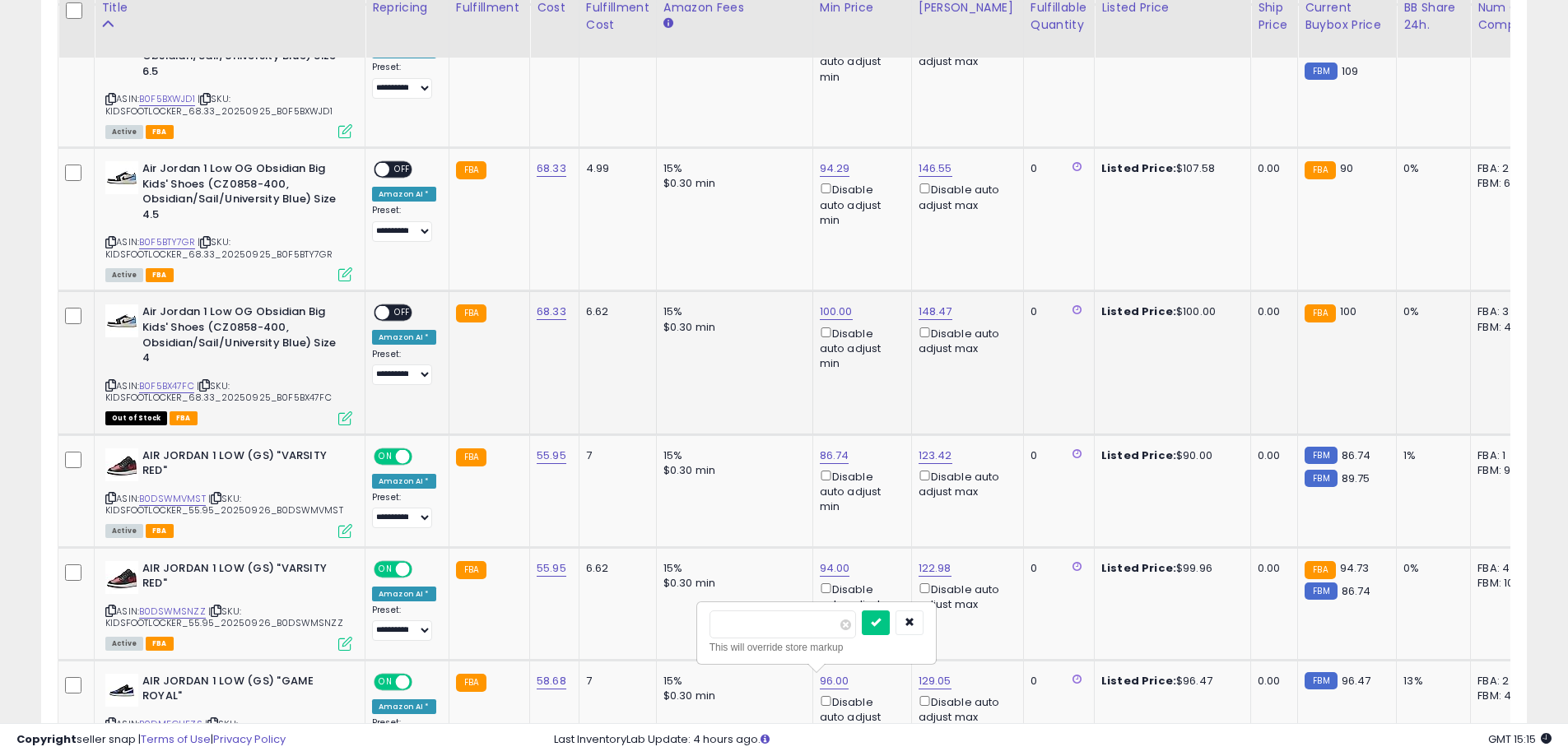
scroll to position [1235, 0]
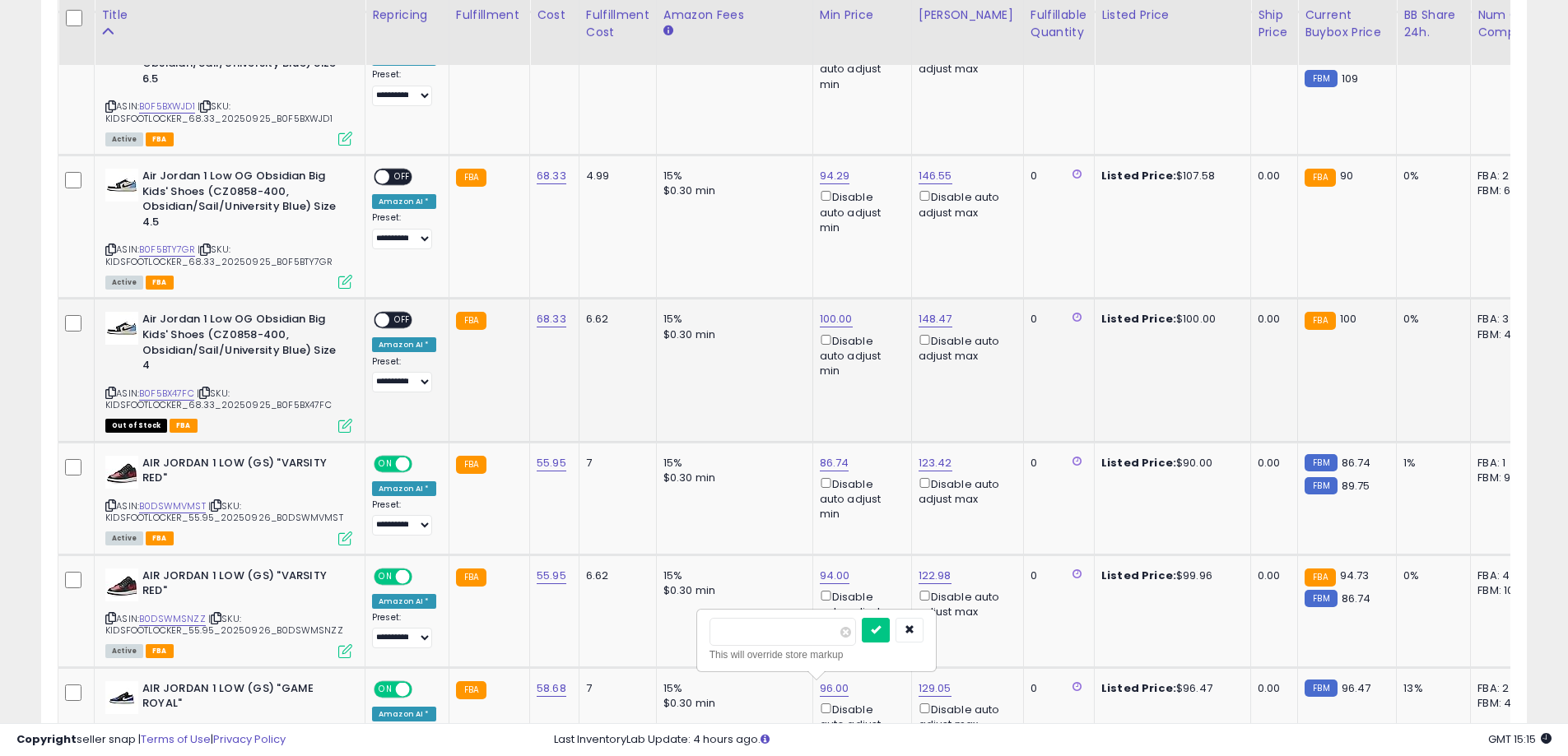
click at [409, 324] on span "OFF" at bounding box center [402, 320] width 26 height 14
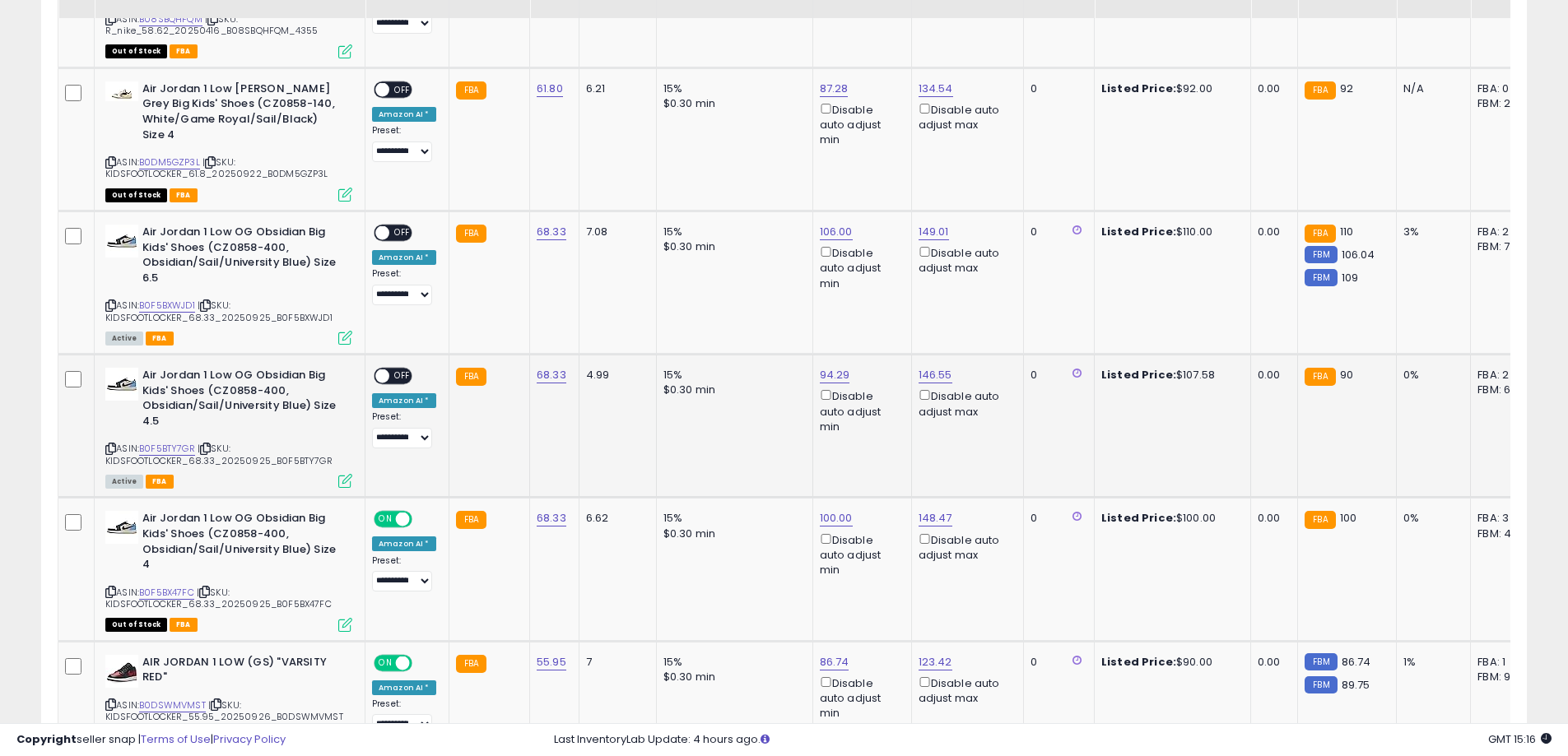
scroll to position [989, 0]
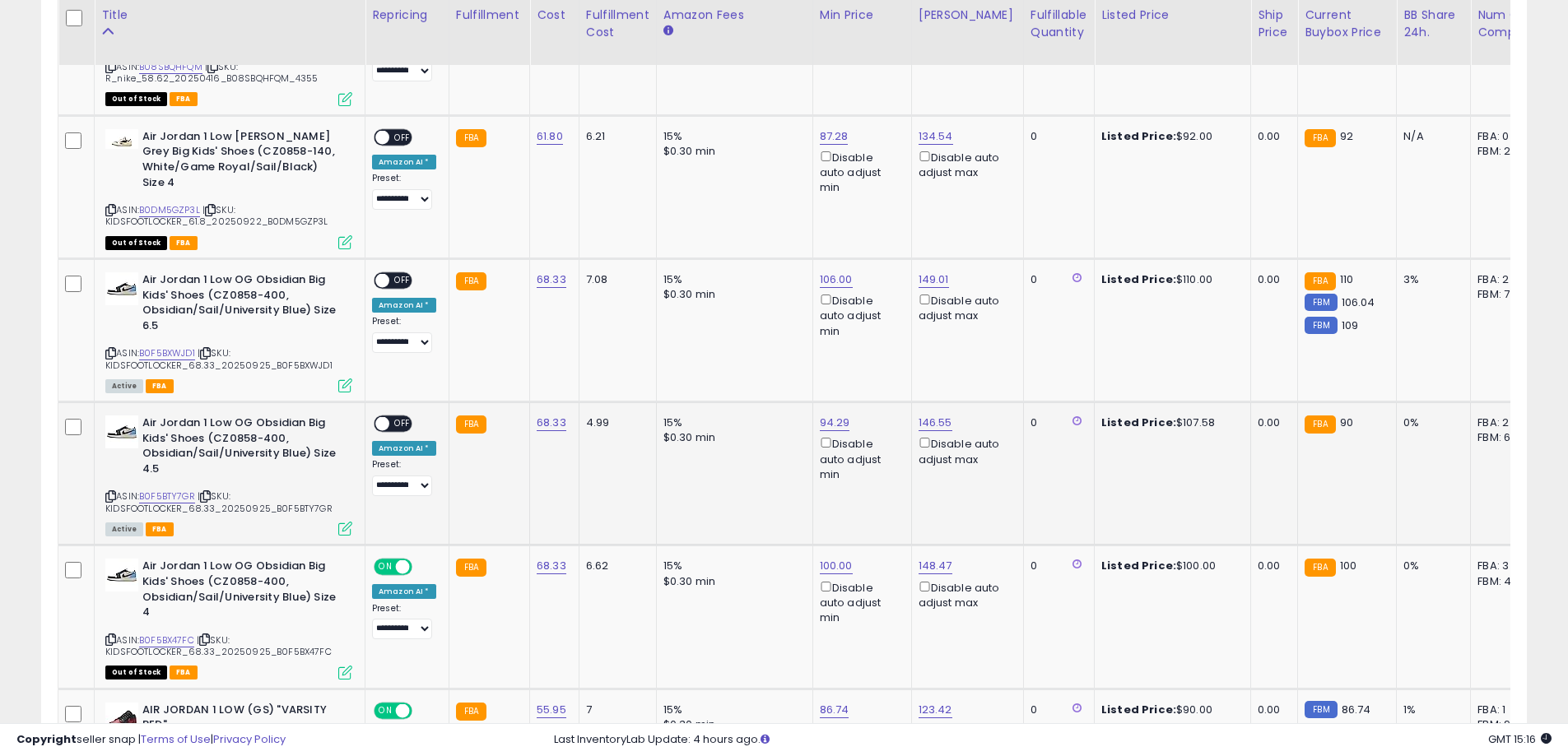
click at [401, 428] on span "OFF" at bounding box center [402, 423] width 26 height 14
click at [411, 278] on span "OFF" at bounding box center [402, 281] width 26 height 14
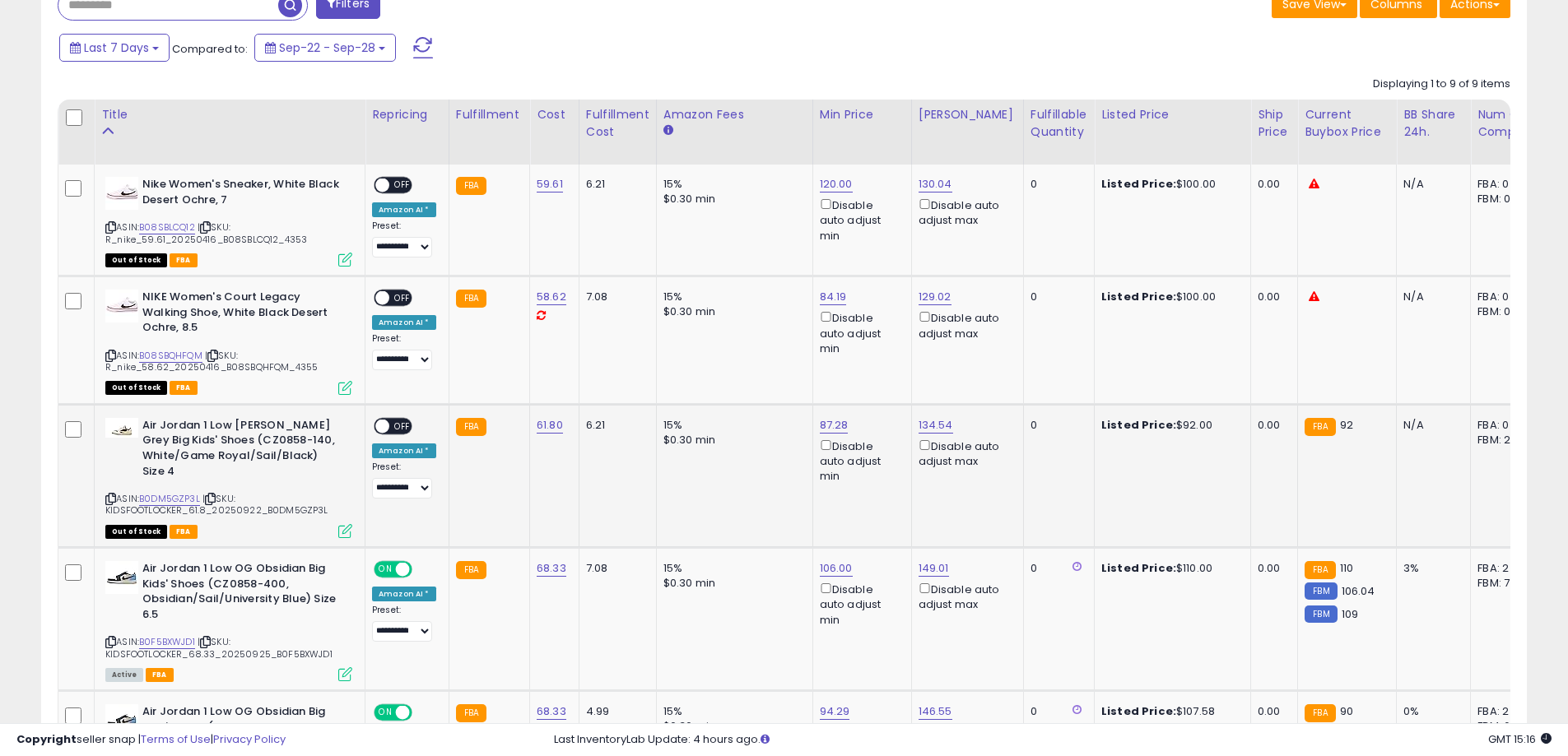
scroll to position [659, 0]
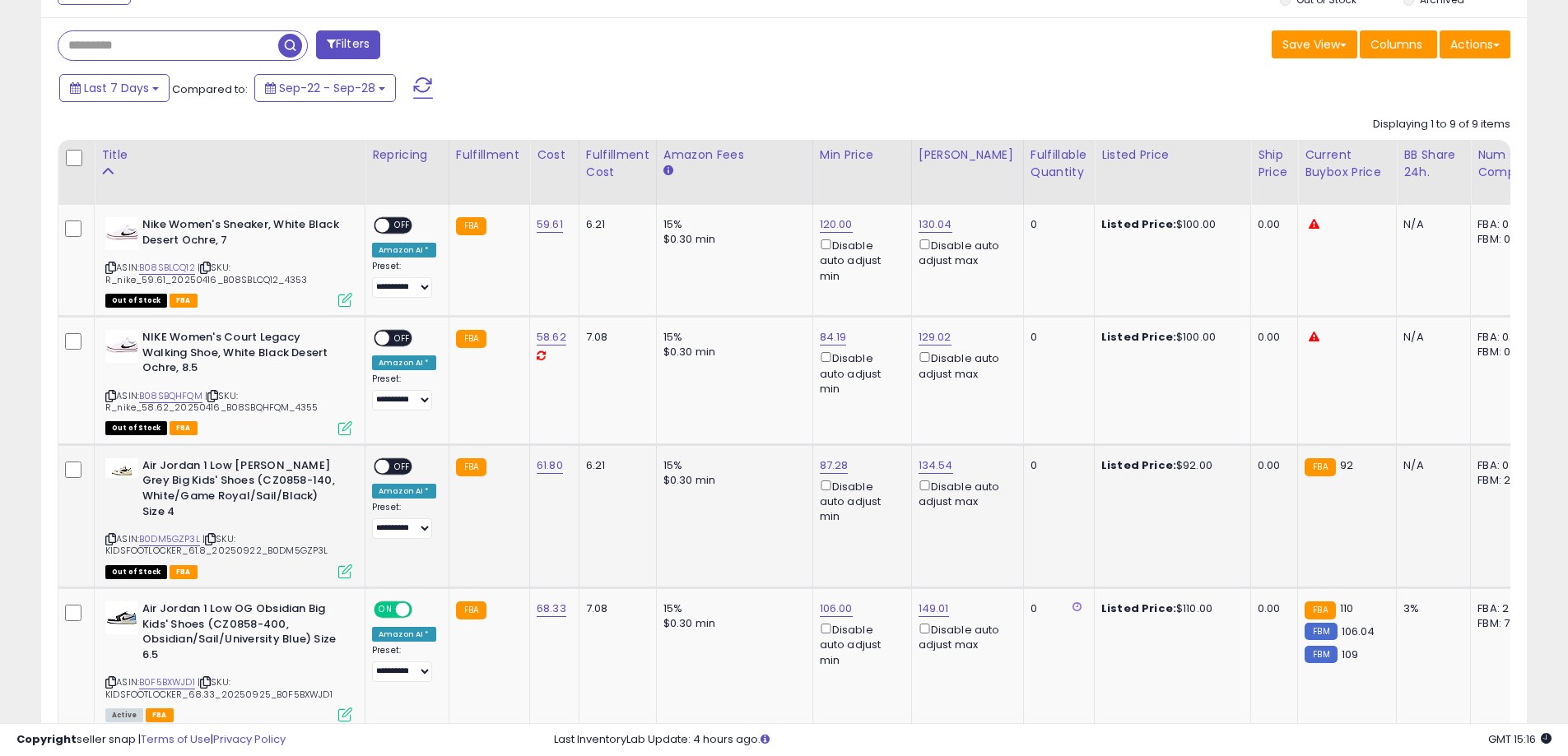
click at [107, 535] on icon at bounding box center [111, 539] width 11 height 9
click at [107, 536] on icon at bounding box center [111, 539] width 11 height 9
click at [391, 470] on span "OFF" at bounding box center [402, 466] width 26 height 14
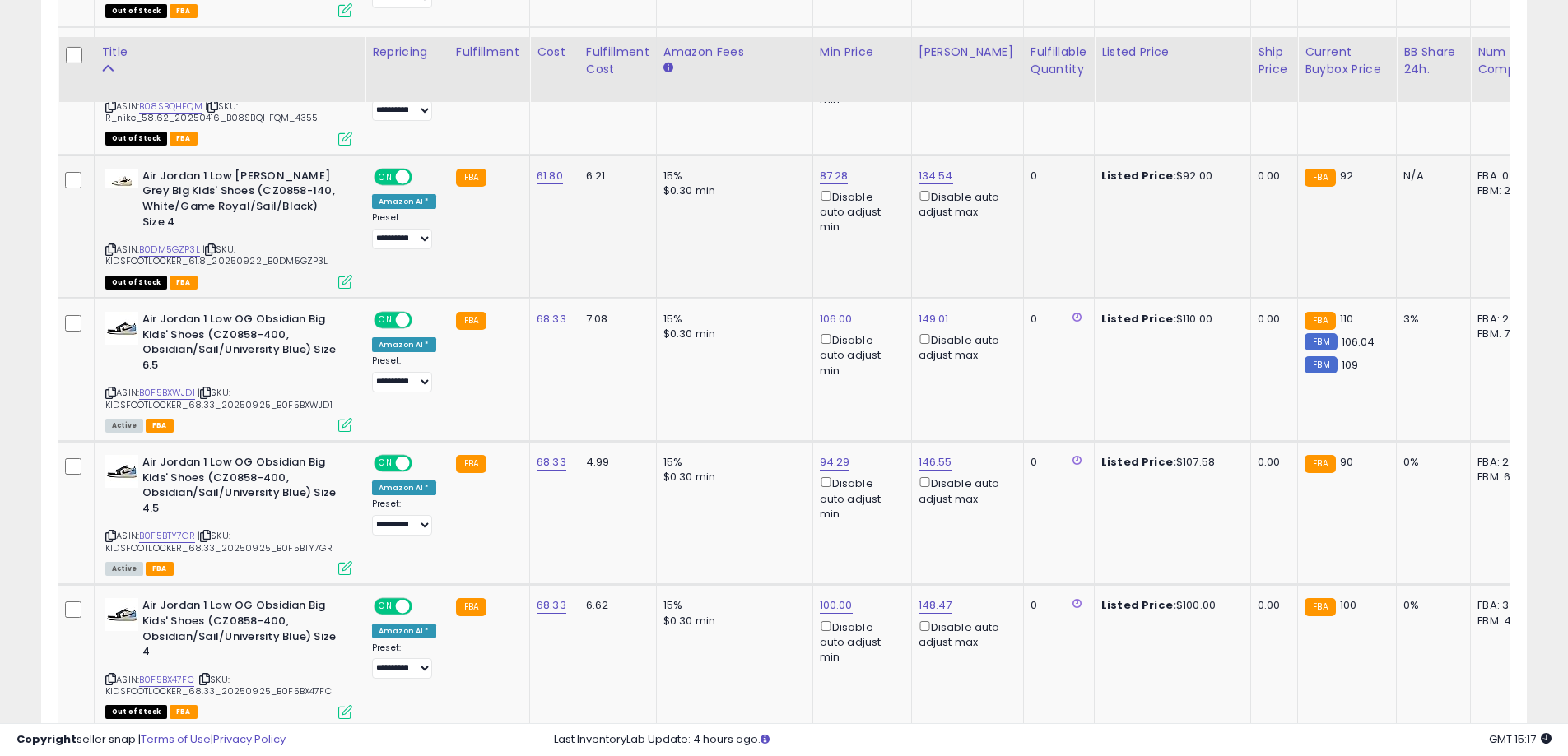
scroll to position [989, 0]
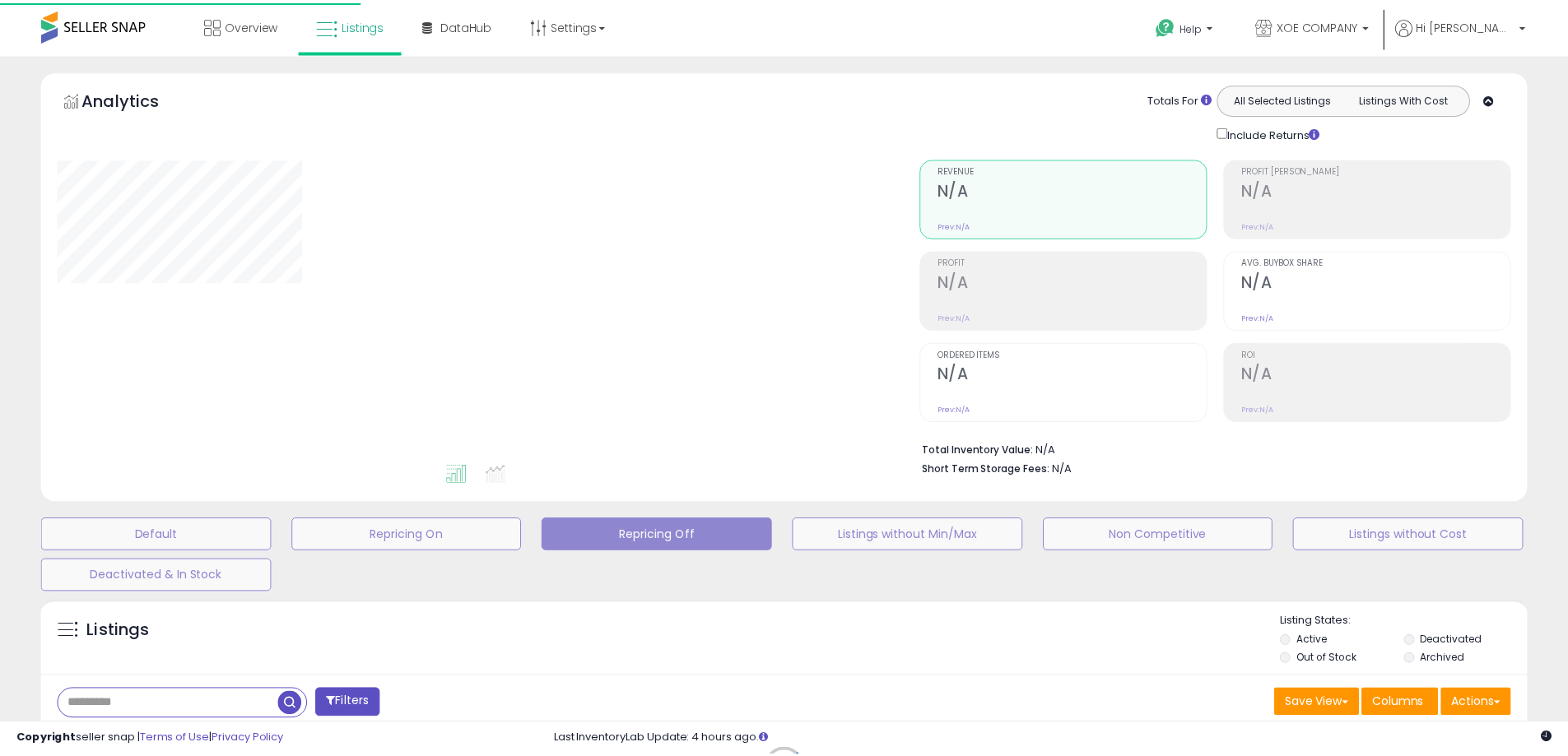
scroll to position [265, 0]
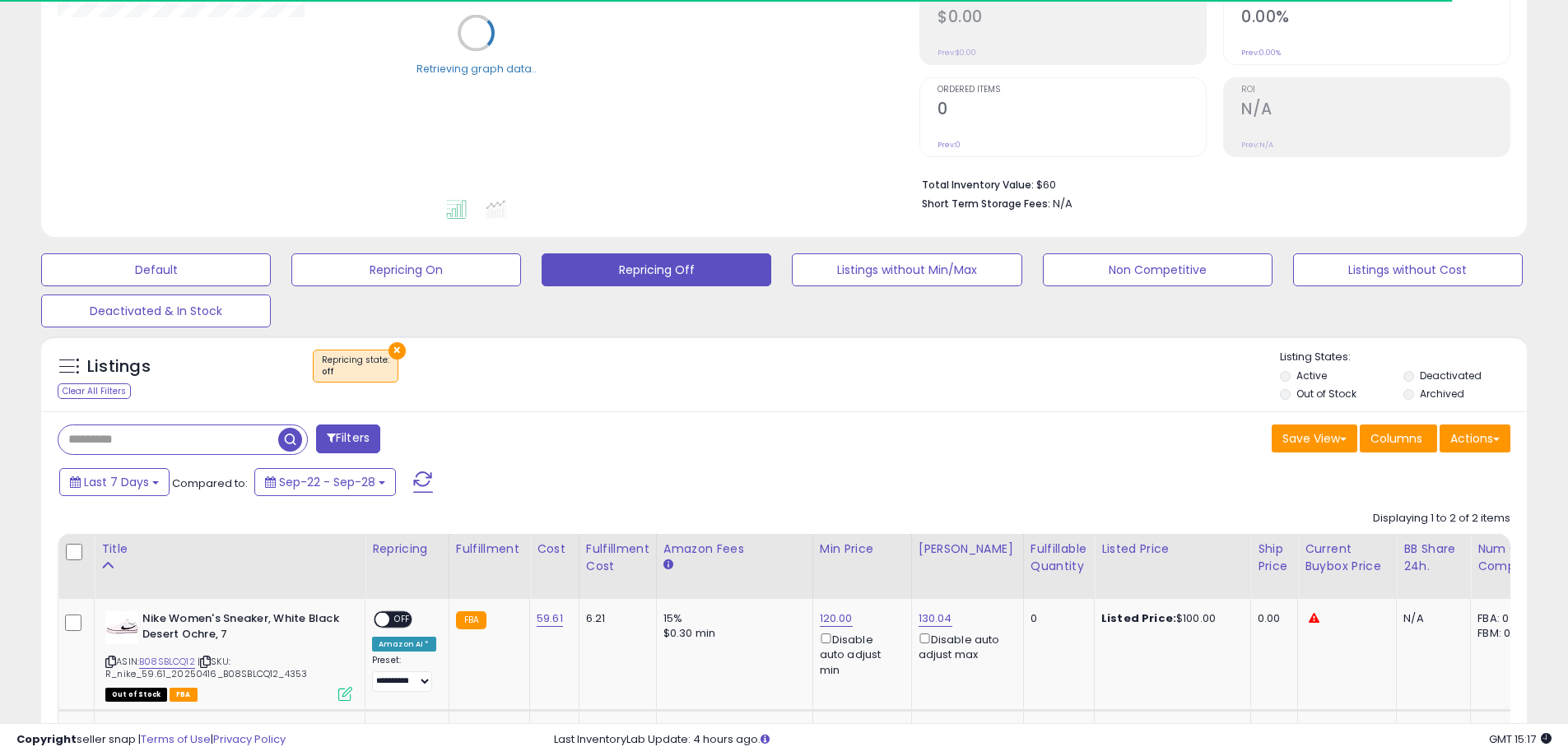
click at [733, 505] on div "Displaying 1 to 2 of 2 items Title Repricing" at bounding box center [784, 672] width 1453 height 337
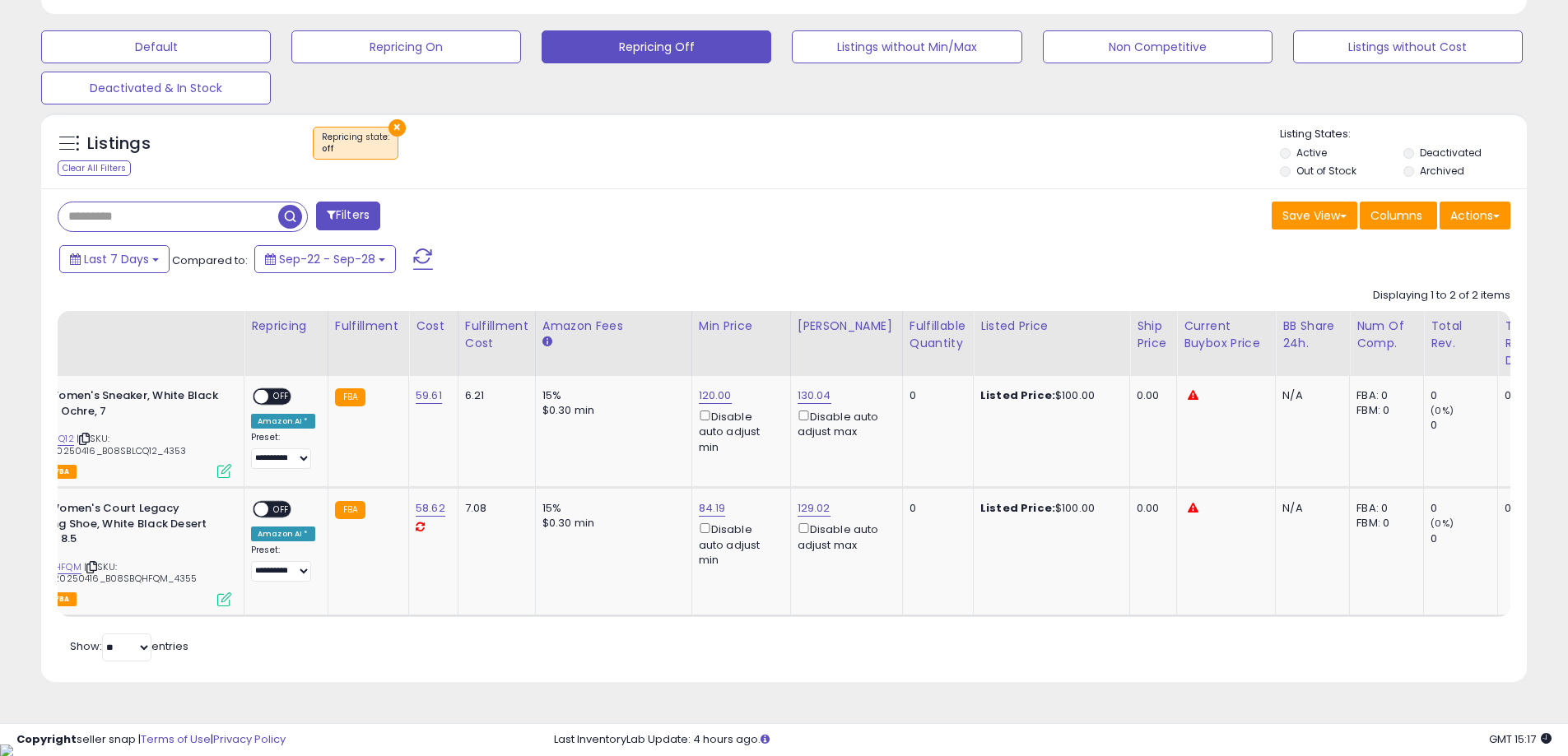
scroll to position [0, 0]
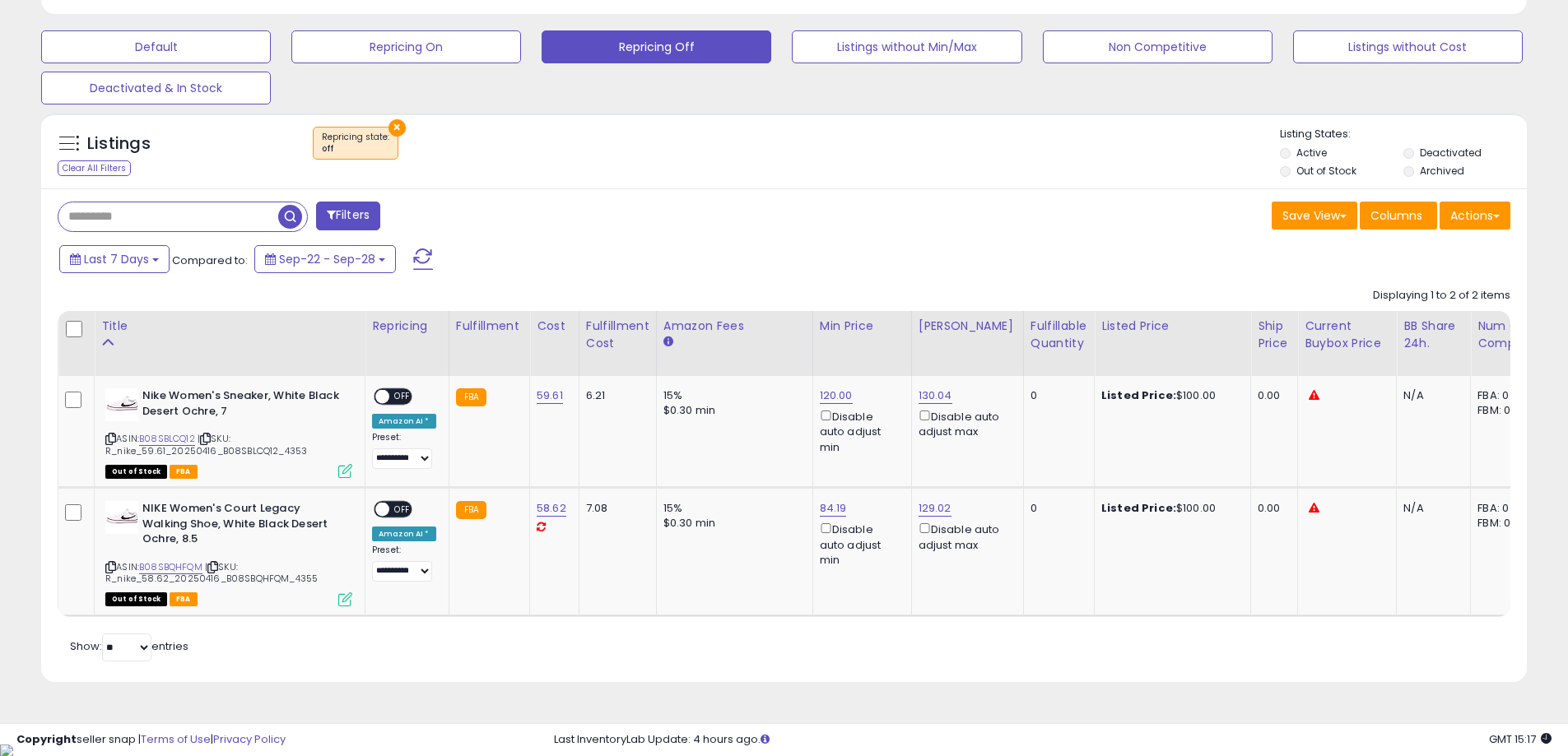
click at [838, 230] on div "Save View Save As New View Update Current View Columns Actions Import Export Vi…" at bounding box center [1154, 218] width 740 height 32
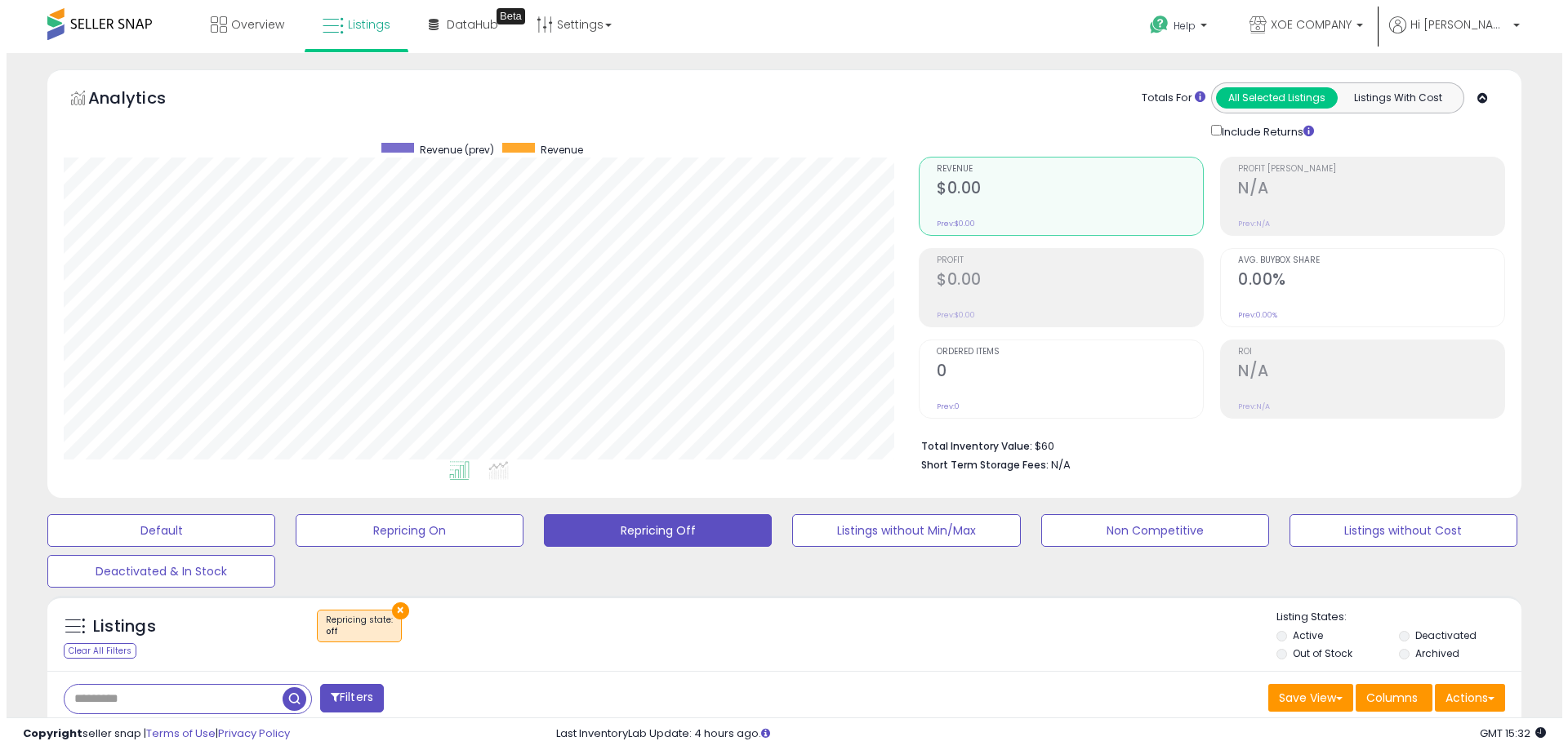
scroll to position [335, 855]
click at [1334, 655] on label "Out of Stock" at bounding box center [1316, 653] width 60 height 14
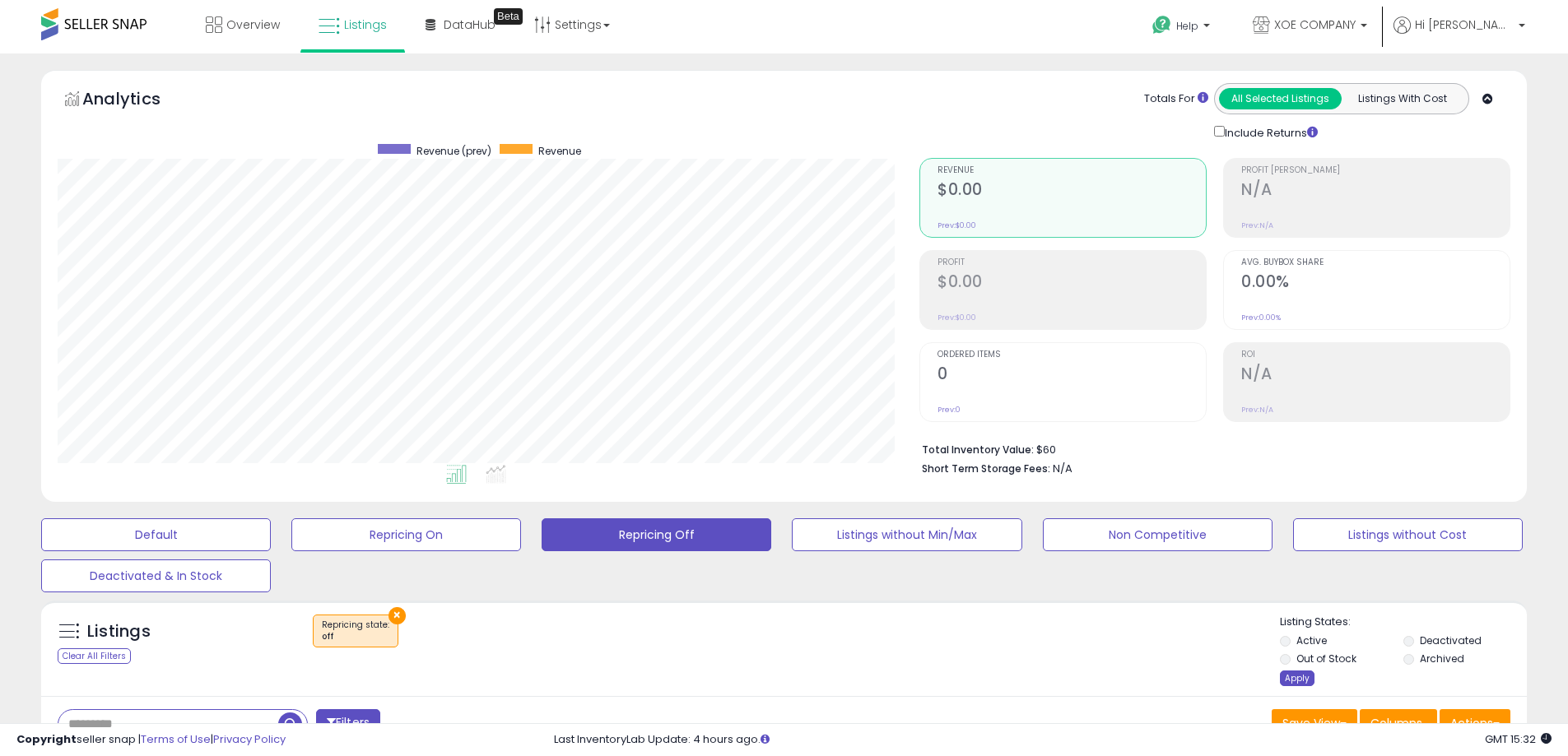
click at [1298, 674] on div "Apply" at bounding box center [1296, 678] width 34 height 16
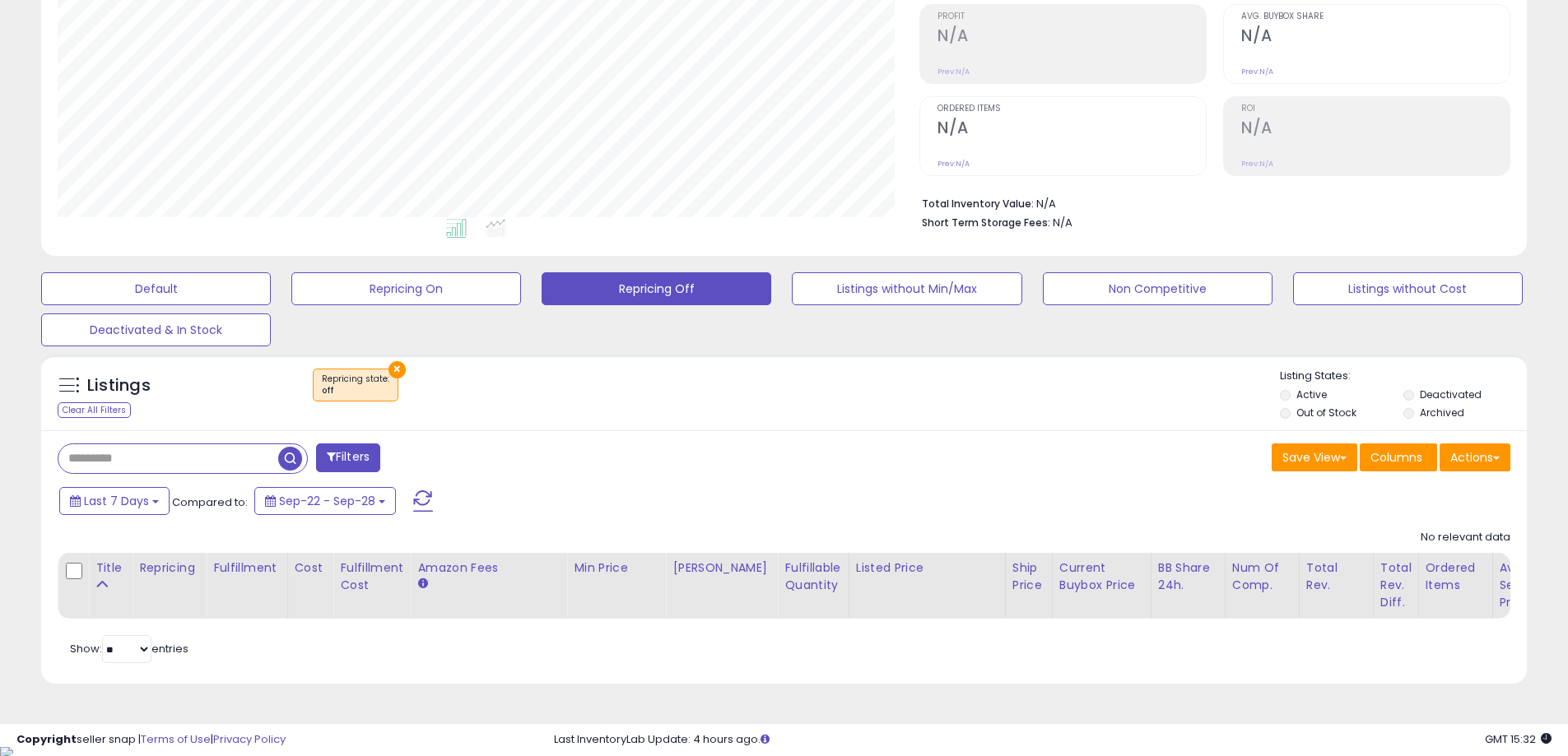
scroll to position [247, 0]
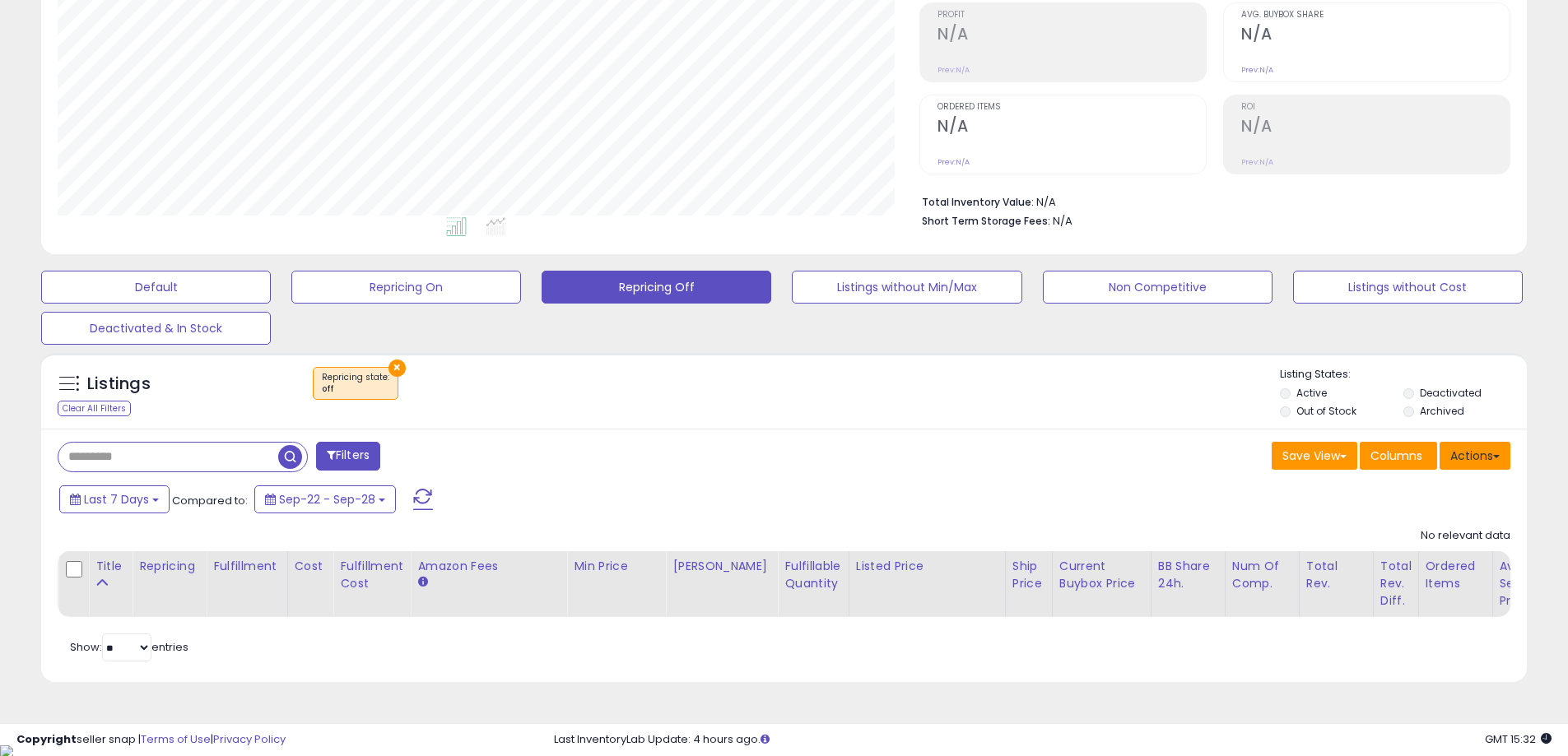
click at [1506, 448] on button "Actions" at bounding box center [1474, 456] width 70 height 28
